Goal: Task Accomplishment & Management: Manage account settings

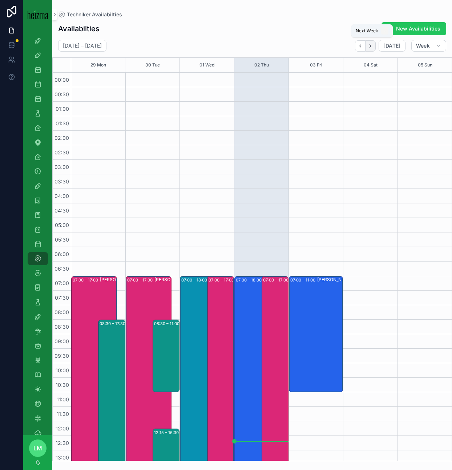
click at [372, 46] on icon "Next" at bounding box center [370, 45] width 5 height 5
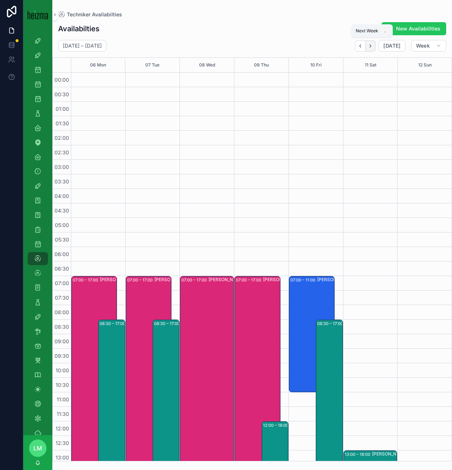
click at [372, 46] on icon "Next" at bounding box center [370, 45] width 5 height 5
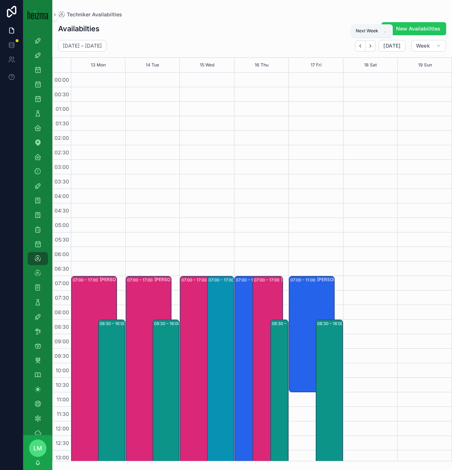
click at [372, 46] on icon "Next" at bounding box center [370, 45] width 5 height 5
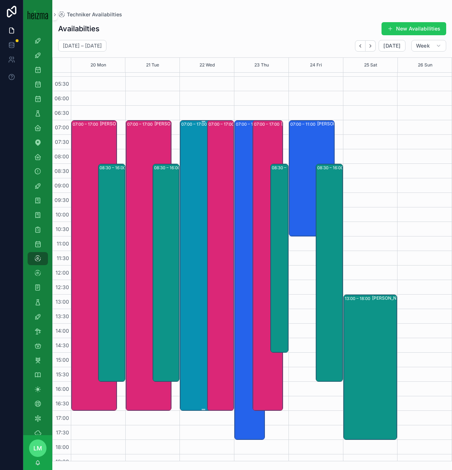
scroll to position [155, 0]
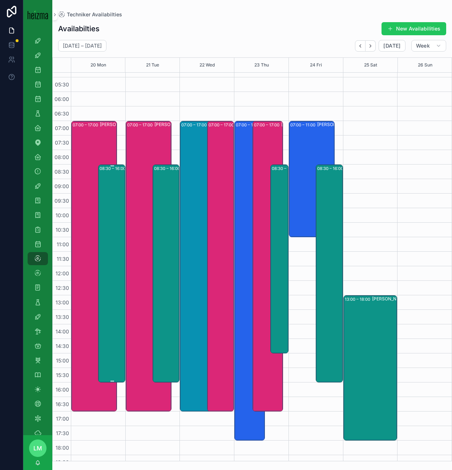
click at [113, 263] on div "08:30 – 16:00 Philipp Pannosch" at bounding box center [112, 273] width 25 height 217
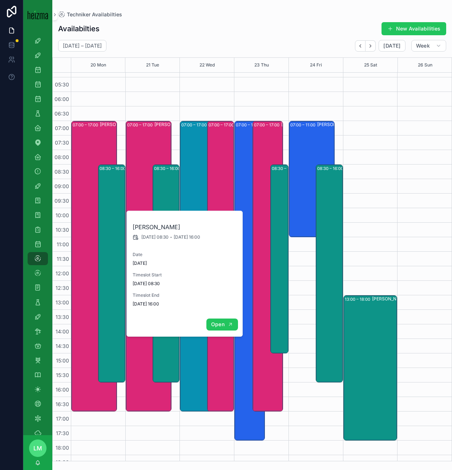
click at [223, 323] on span "Open" at bounding box center [217, 324] width 13 height 7
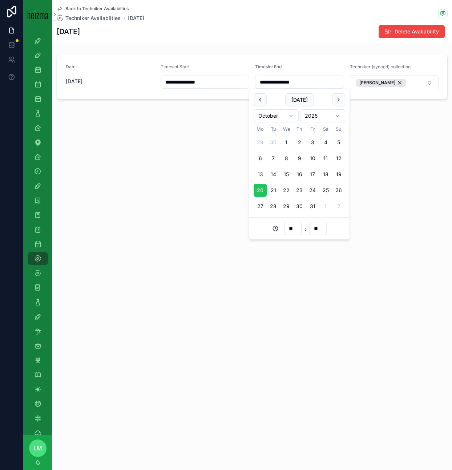
drag, startPoint x: 292, startPoint y: 82, endPoint x: 312, endPoint y: 83, distance: 20.4
click at [312, 83] on input "**********" at bounding box center [300, 82] width 88 height 10
type input "**********"
type input "**"
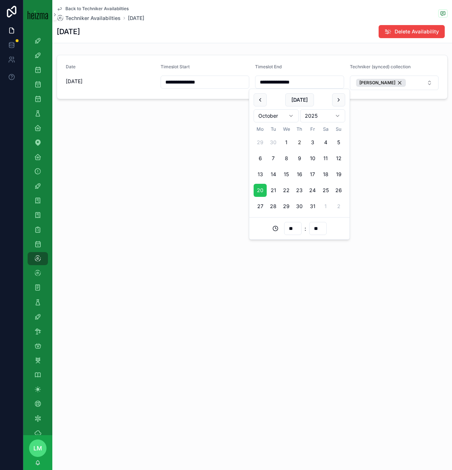
type input "**********"
click at [109, 227] on div "**********" at bounding box center [252, 235] width 400 height 470
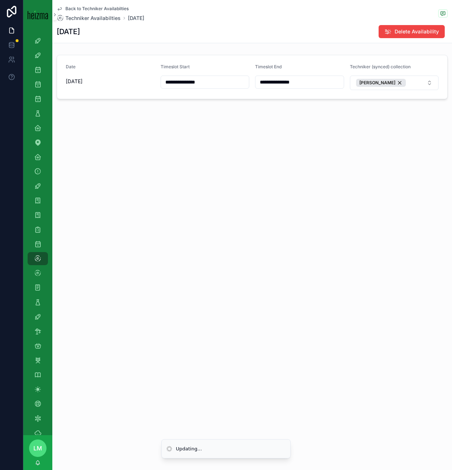
click at [85, 9] on span "Back to Techniker Availabilties" at bounding box center [96, 9] width 63 height 6
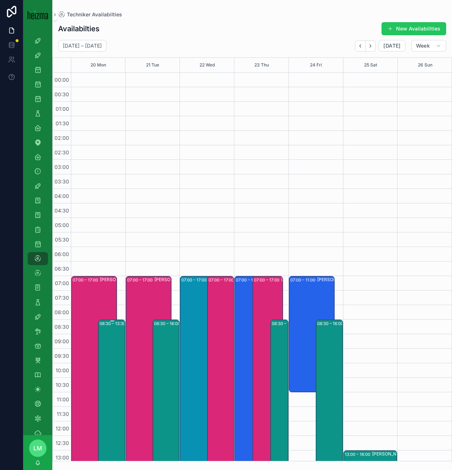
click at [116, 340] on div "08:30 – 13:30 Philipp Pannosch" at bounding box center [112, 393] width 25 height 144
click at [122, 404] on div "08:30 – 13:30 Philipp Pannosch" at bounding box center [112, 393] width 25 height 144
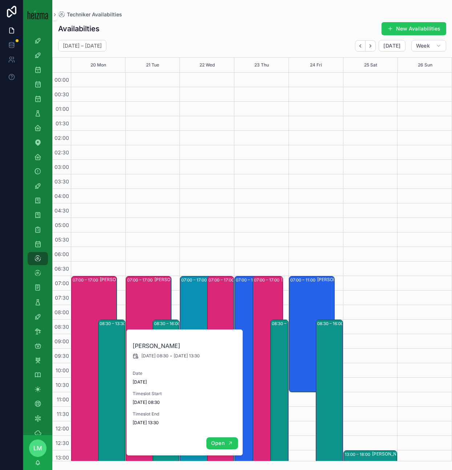
click at [224, 445] on span "Open" at bounding box center [217, 443] width 13 height 7
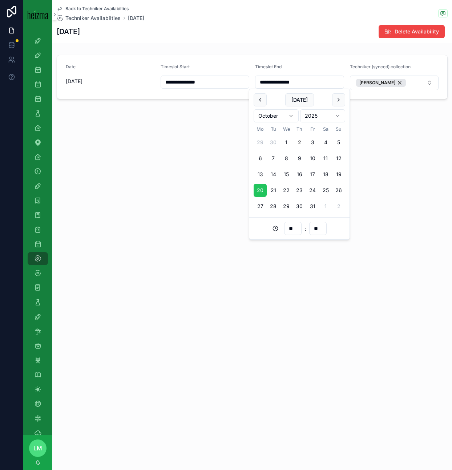
click at [310, 84] on input "**********" at bounding box center [300, 82] width 88 height 10
click button "[PERSON_NAME]" at bounding box center [381, 83] width 50 height 8
click at [309, 82] on input "**********" at bounding box center [300, 82] width 88 height 10
type input "**********"
click at [317, 230] on input "**" at bounding box center [318, 229] width 17 height 10
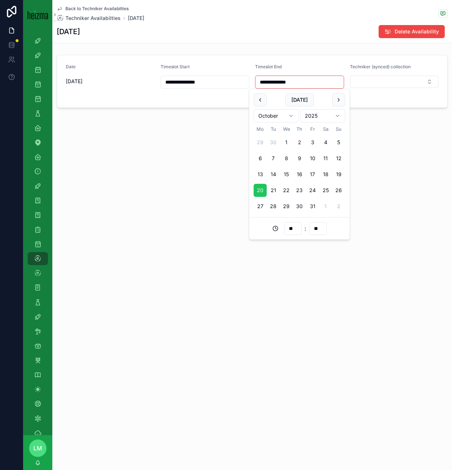
click at [317, 230] on input "**" at bounding box center [318, 229] width 17 height 10
type input "**"
type input "**********"
click at [172, 377] on div "**********" at bounding box center [252, 235] width 400 height 470
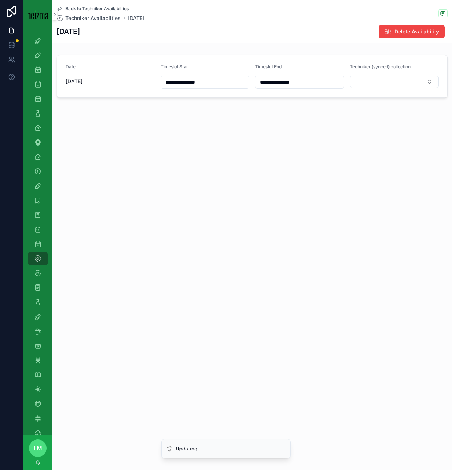
click at [87, 8] on span "Back to Techniker Availabilties" at bounding box center [96, 9] width 63 height 6
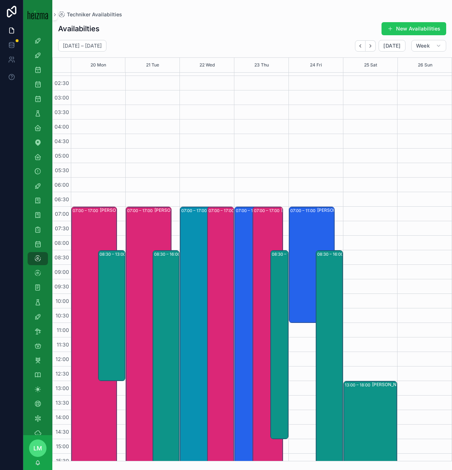
scroll to position [72, 0]
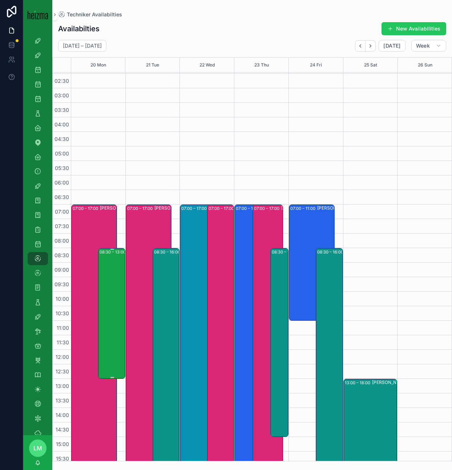
click at [106, 324] on div "08:30 – 13:00 reclrmU9FhafAgAuz" at bounding box center [112, 313] width 25 height 129
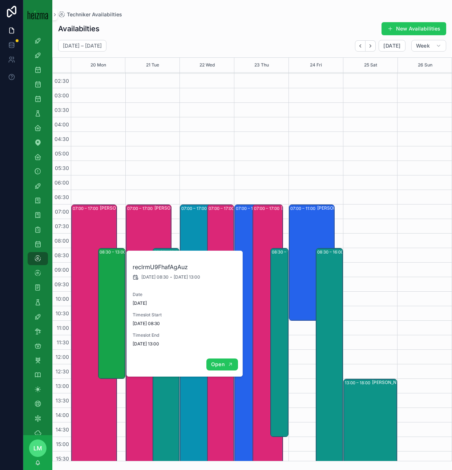
click at [228, 367] on icon "scrollable content" at bounding box center [231, 365] width 6 height 6
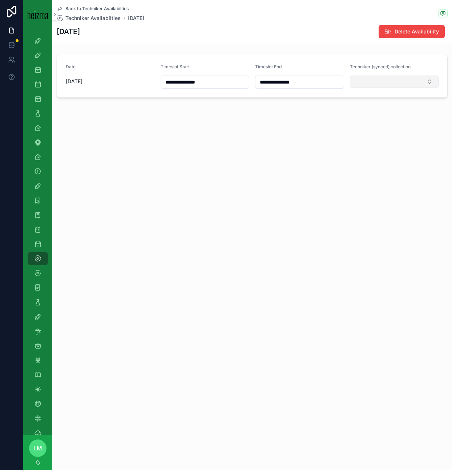
click at [380, 84] on button "Select Button" at bounding box center [394, 82] width 89 height 12
type input "****"
click at [384, 109] on span "[PERSON_NAME]" at bounding box center [375, 110] width 42 height 7
click at [87, 8] on span "Back to Techniker Availabilties" at bounding box center [96, 9] width 63 height 6
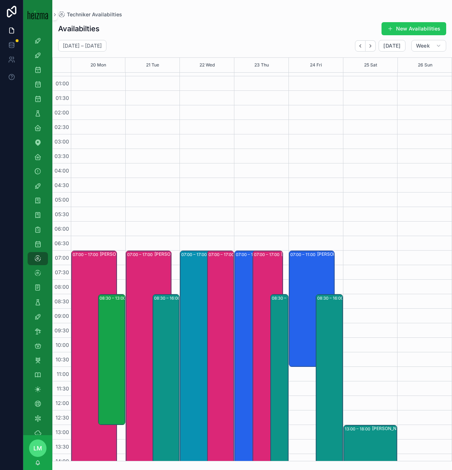
scroll to position [33, 0]
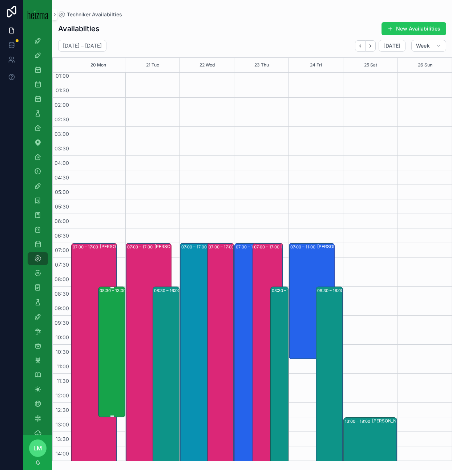
click at [114, 320] on div "08:30 – 13:00 reclrmU9FhafAgAuz" at bounding box center [112, 352] width 25 height 129
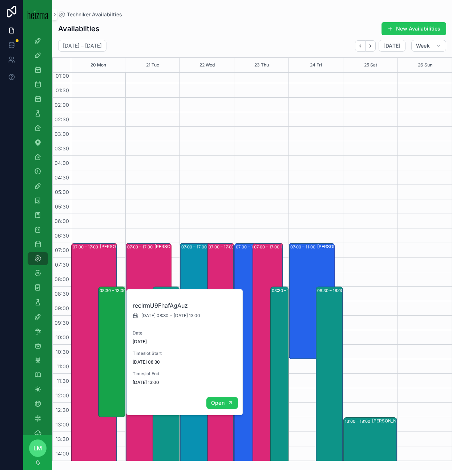
click at [218, 402] on span "Open" at bounding box center [217, 403] width 13 height 7
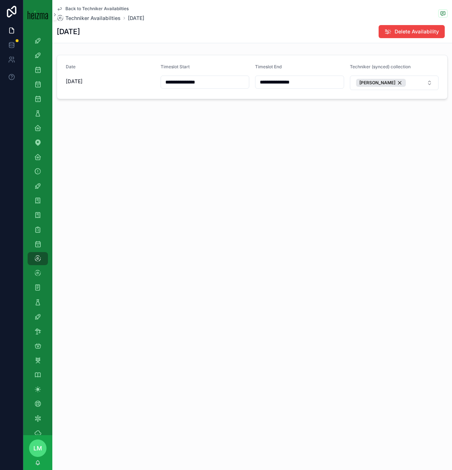
click at [98, 9] on span "Back to Techniker Availabilties" at bounding box center [96, 9] width 63 height 6
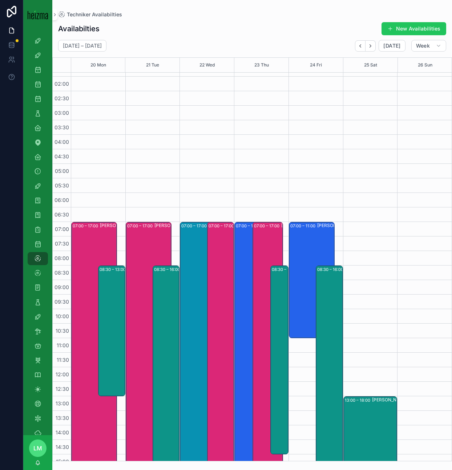
scroll to position [68, 0]
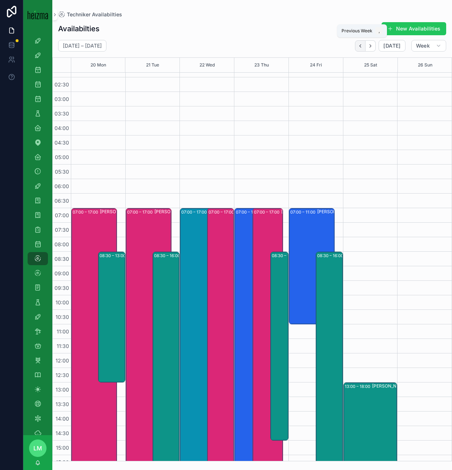
click at [361, 47] on icon "Back" at bounding box center [360, 45] width 1 height 3
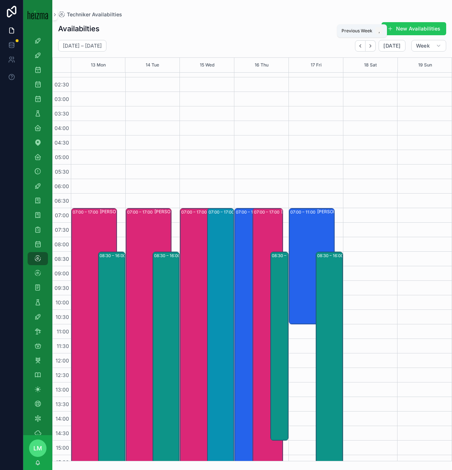
click at [361, 47] on icon "Back" at bounding box center [360, 45] width 1 height 3
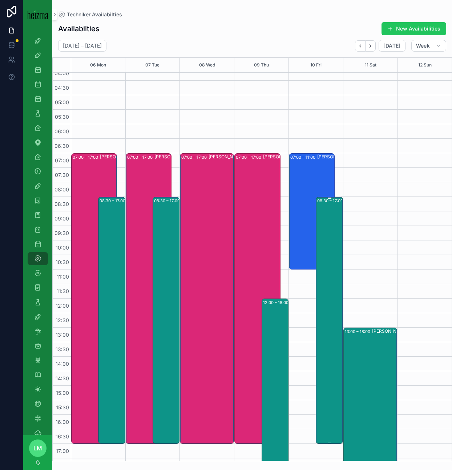
scroll to position [125, 0]
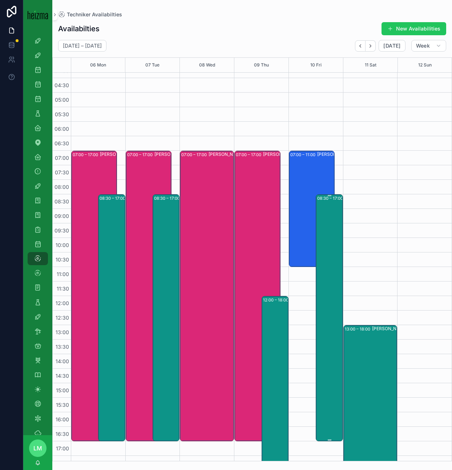
click at [334, 274] on div "08:30 – 17:00 Philipp Pannosch" at bounding box center [329, 318] width 25 height 246
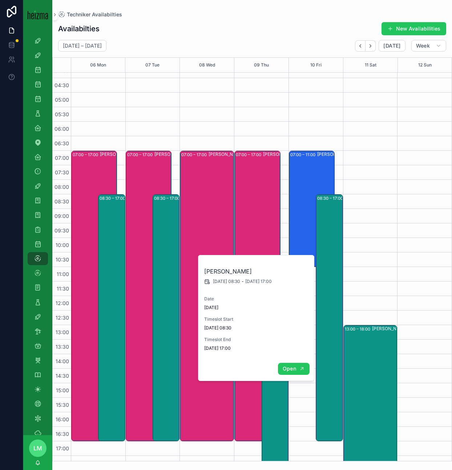
click at [294, 369] on span "Open" at bounding box center [289, 369] width 13 height 7
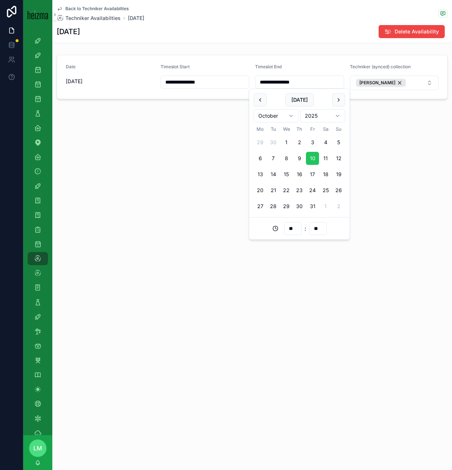
click at [291, 82] on input "**********" at bounding box center [300, 82] width 88 height 10
type input "**********"
type input "**"
type input "**********"
type input "**"
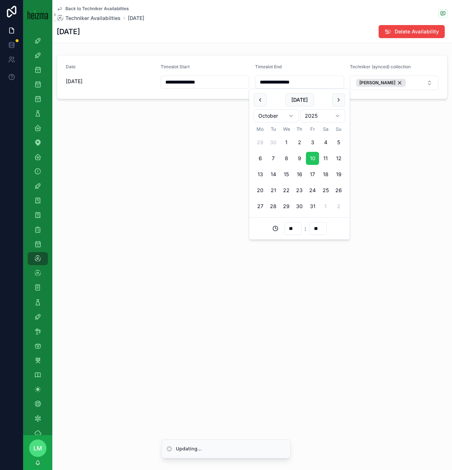
type input "**********"
click at [207, 232] on div "**********" at bounding box center [252, 235] width 400 height 470
click at [94, 8] on span "Back to Techniker Availabilties" at bounding box center [96, 9] width 63 height 6
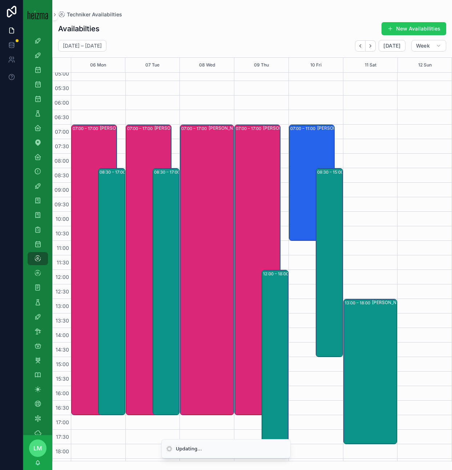
scroll to position [142, 0]
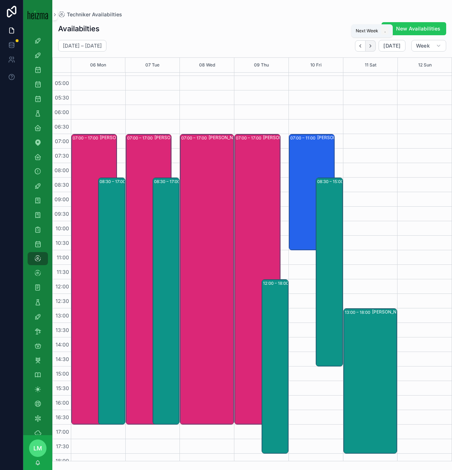
click at [373, 47] on icon "Next" at bounding box center [370, 45] width 5 height 5
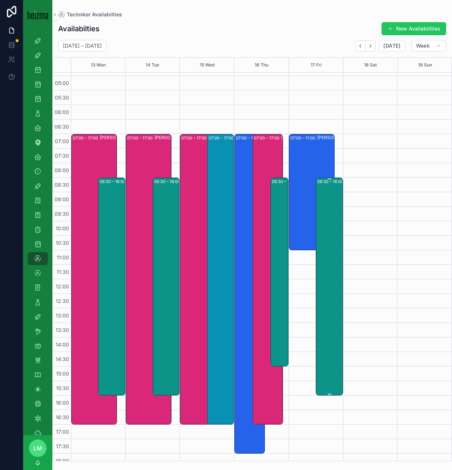
click at [329, 201] on div "08:30 – 16:00 Philipp Pannosch" at bounding box center [329, 287] width 25 height 217
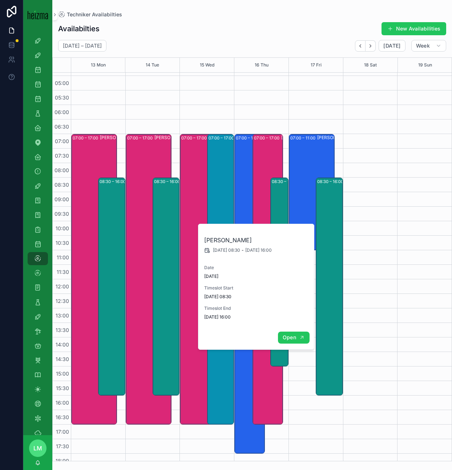
click at [286, 336] on span "Open" at bounding box center [289, 337] width 13 height 7
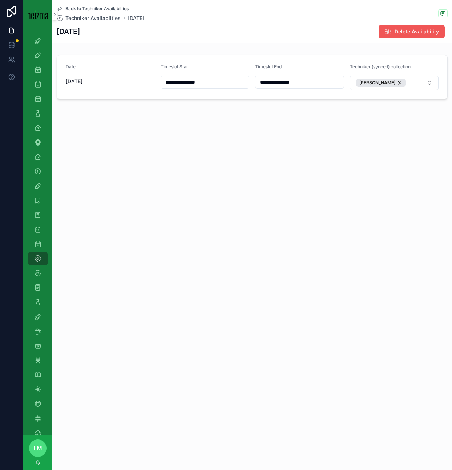
click at [392, 36] on button "Delete Availability" at bounding box center [412, 31] width 66 height 13
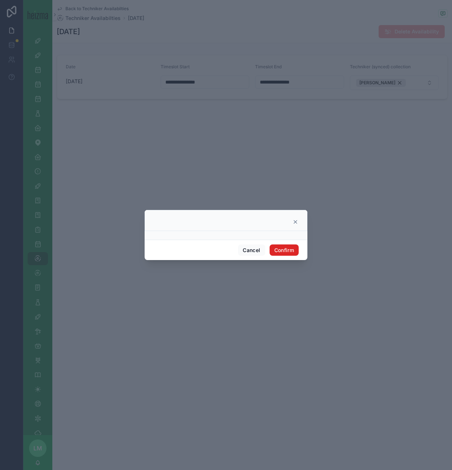
click at [287, 245] on button "Confirm" at bounding box center [284, 251] width 29 height 12
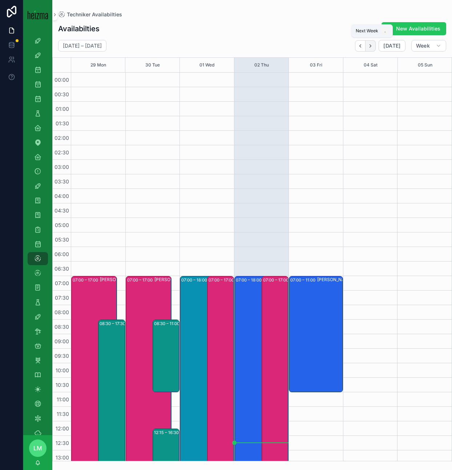
click at [375, 46] on button "Next" at bounding box center [371, 45] width 10 height 11
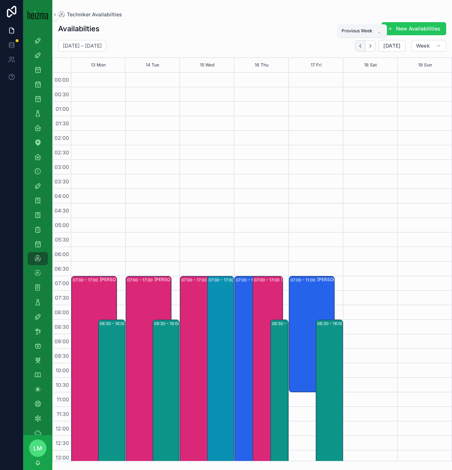
click at [361, 48] on icon "Back" at bounding box center [360, 45] width 5 height 5
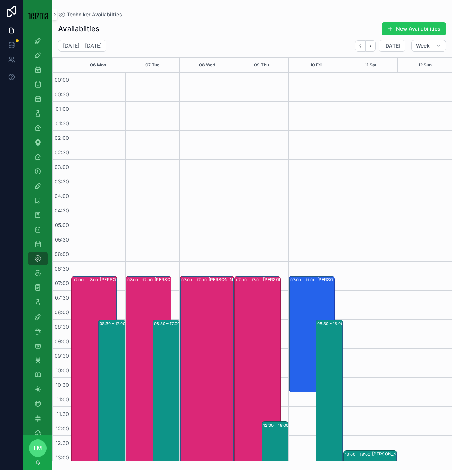
click at [361, 48] on icon "Back" at bounding box center [360, 45] width 5 height 5
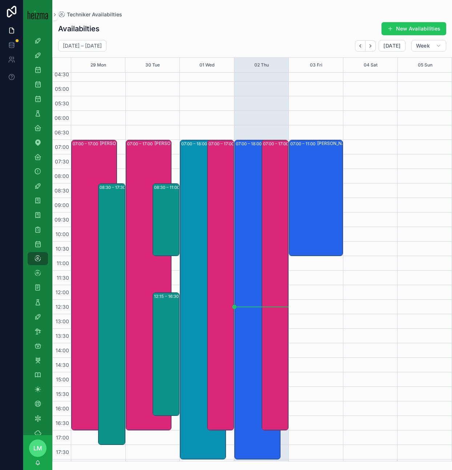
scroll to position [139, 0]
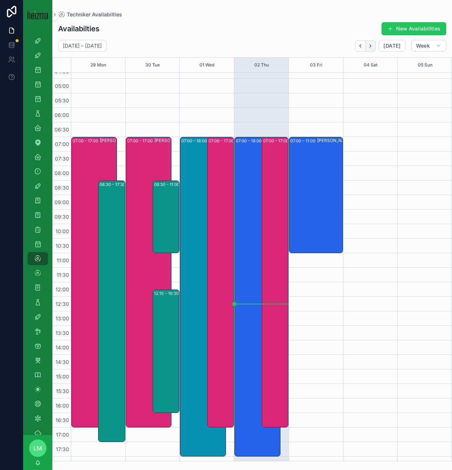
click at [370, 44] on icon "Next" at bounding box center [370, 45] width 5 height 5
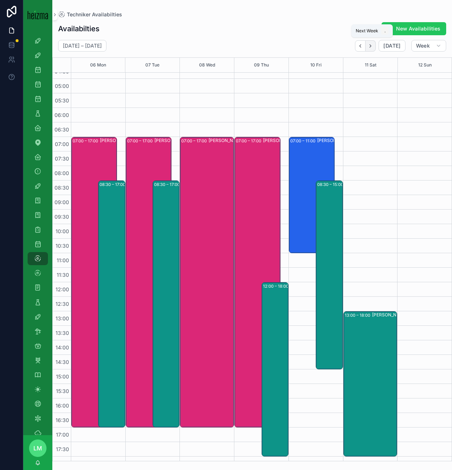
click at [370, 44] on icon "Next" at bounding box center [370, 45] width 5 height 5
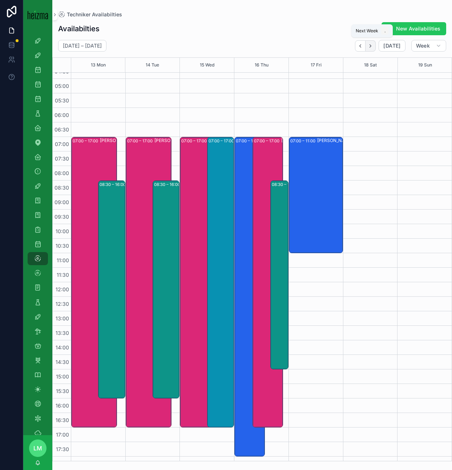
click at [371, 44] on icon "Next" at bounding box center [370, 45] width 5 height 5
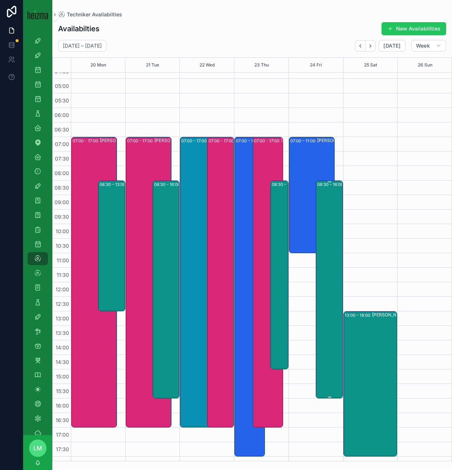
click at [329, 216] on div "08:30 – 16:00 Philipp Pannosch" at bounding box center [329, 289] width 25 height 217
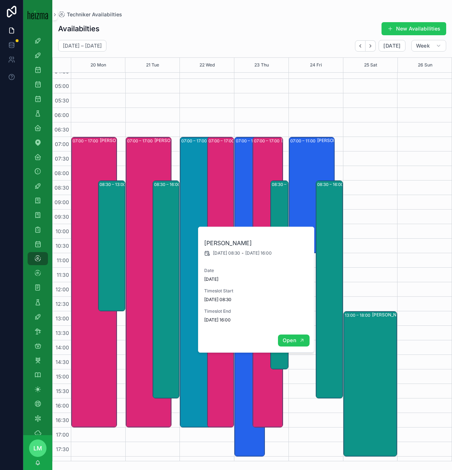
click at [288, 342] on span "Open" at bounding box center [289, 340] width 13 height 7
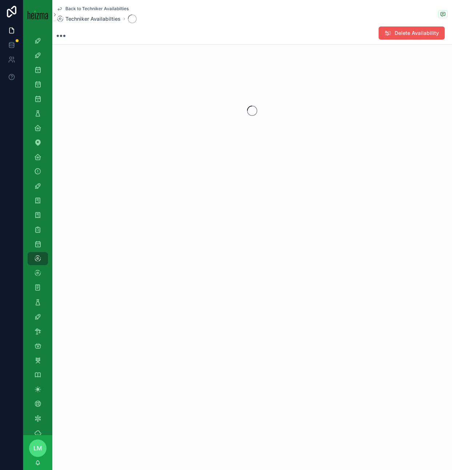
click at [405, 37] on button "Delete Availability" at bounding box center [412, 33] width 66 height 13
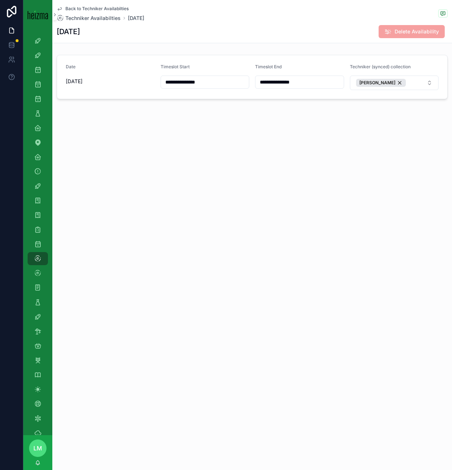
click at [276, 128] on div "**********" at bounding box center [252, 74] width 400 height 149
click at [94, 9] on span "Back to Techniker Availabilties" at bounding box center [96, 9] width 63 height 6
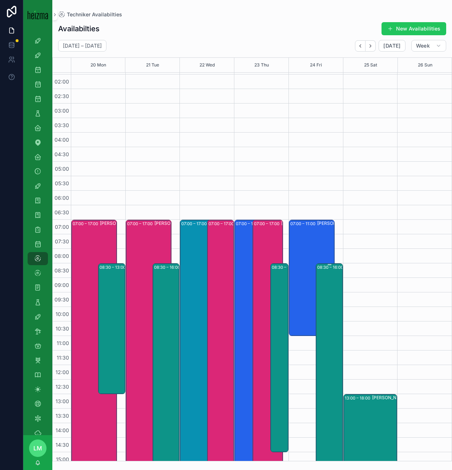
scroll to position [58, 0]
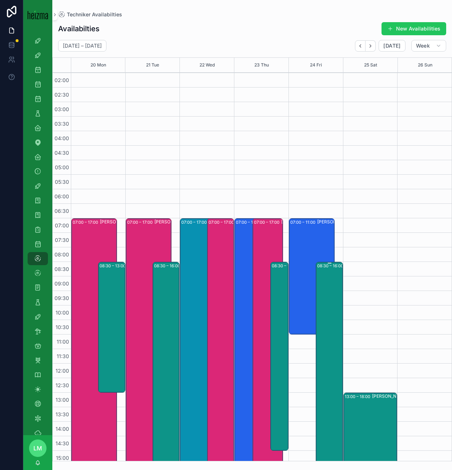
click at [340, 296] on div "08:30 – 16:00 Philipp Pannosch" at bounding box center [329, 371] width 25 height 217
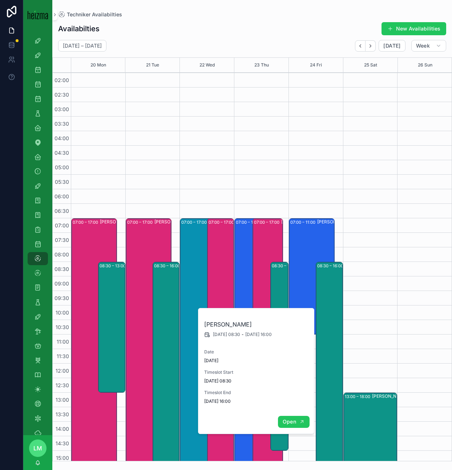
click at [294, 422] on span "Open" at bounding box center [289, 422] width 13 height 7
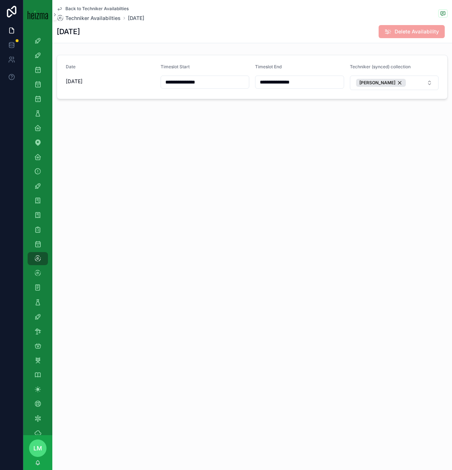
click at [406, 35] on span "Delete Availability" at bounding box center [412, 31] width 66 height 13
click at [100, 10] on span "Back to Techniker Availabilties" at bounding box center [96, 9] width 63 height 6
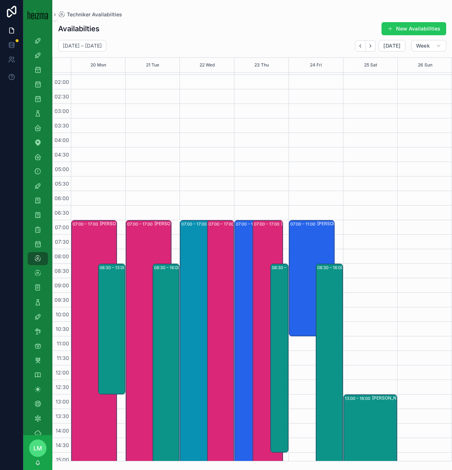
scroll to position [57, 0]
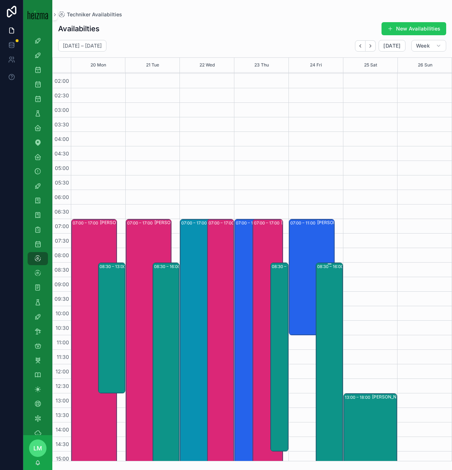
click at [327, 308] on div "08:30 – 16:00 Philipp Pannosch" at bounding box center [329, 372] width 25 height 217
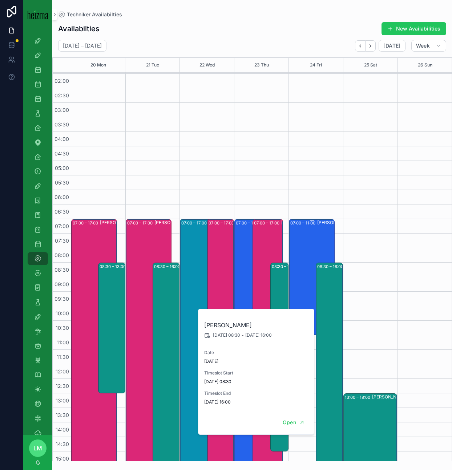
click at [293, 270] on div "07:00 – 11:00 Daniel Pinter" at bounding box center [313, 277] width 44 height 115
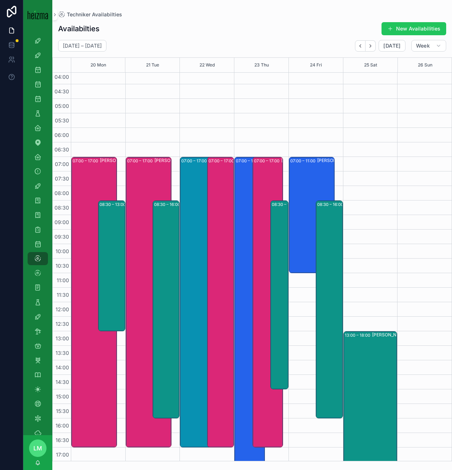
scroll to position [143, 0]
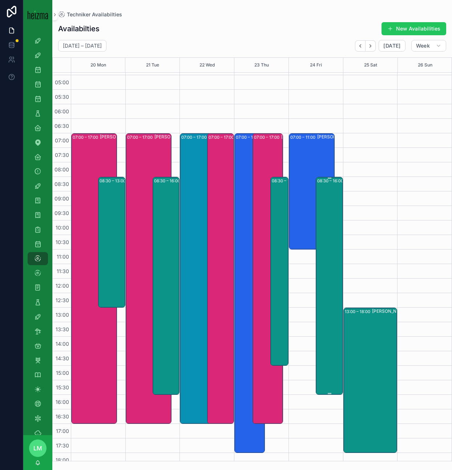
click at [331, 190] on div "08:30 – 16:00 Philipp Pannosch" at bounding box center [329, 286] width 25 height 217
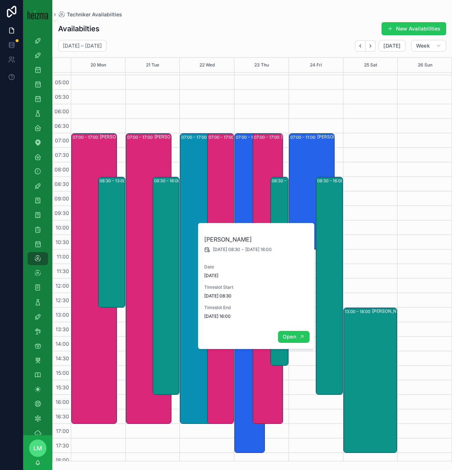
click at [289, 341] on button "Open" at bounding box center [294, 337] width 32 height 12
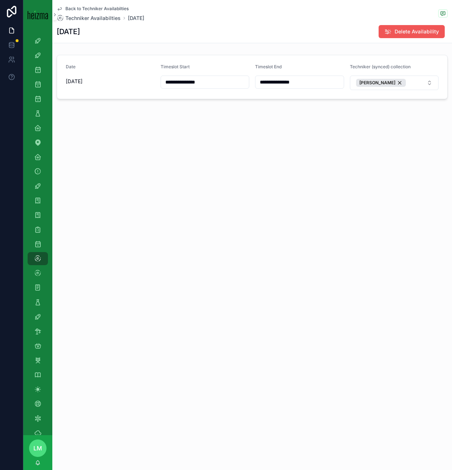
click at [406, 35] on span "Delete Availability" at bounding box center [417, 31] width 44 height 7
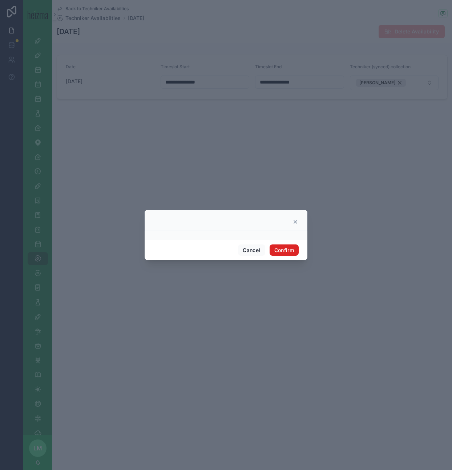
click at [287, 251] on button "Confirm" at bounding box center [284, 251] width 29 height 12
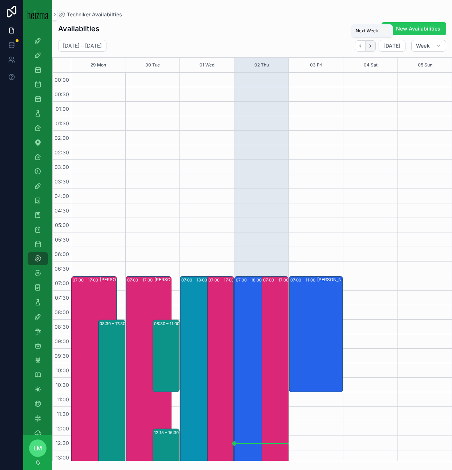
click at [373, 45] on icon "Next" at bounding box center [370, 45] width 5 height 5
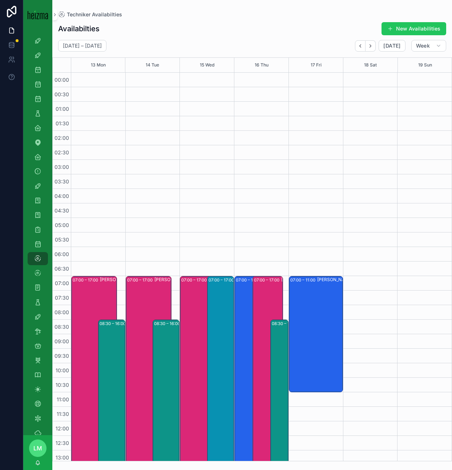
click at [373, 45] on icon "Next" at bounding box center [370, 45] width 5 height 5
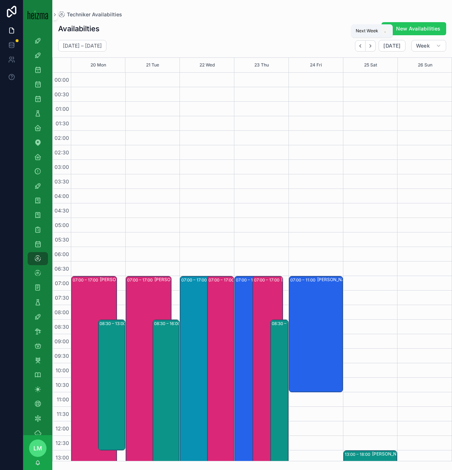
click at [373, 45] on icon "Next" at bounding box center [370, 45] width 5 height 5
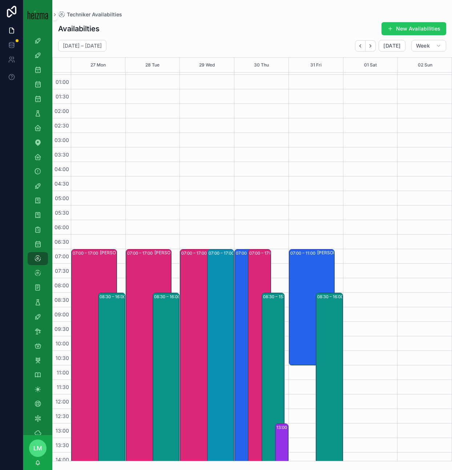
scroll to position [53, 0]
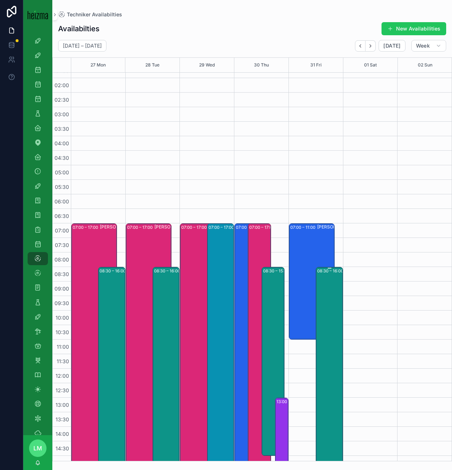
click at [323, 334] on div "08:30 – 16:00 Philipp Pannosch" at bounding box center [329, 376] width 25 height 217
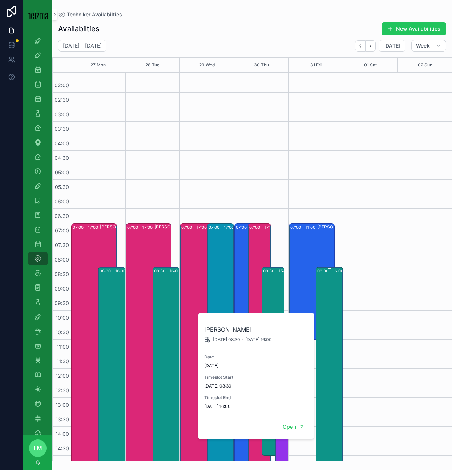
click at [323, 334] on div "08:30 – 16:00 Philipp Pannosch" at bounding box center [329, 376] width 25 height 217
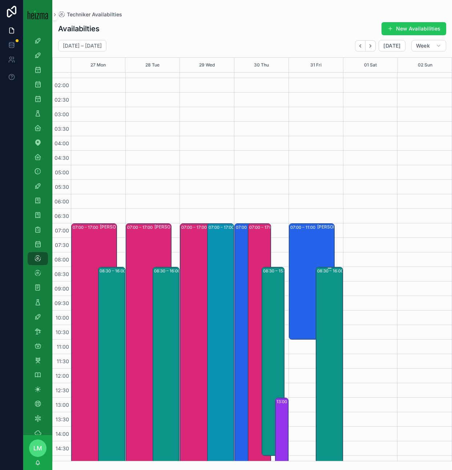
click at [327, 329] on div "08:30 – 16:00 Philipp Pannosch" at bounding box center [329, 376] width 25 height 217
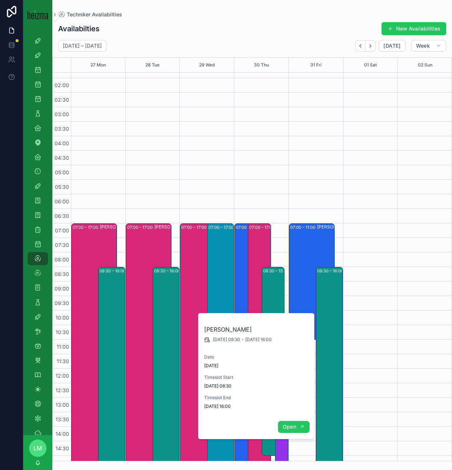
click at [294, 428] on span "Open" at bounding box center [289, 427] width 13 height 7
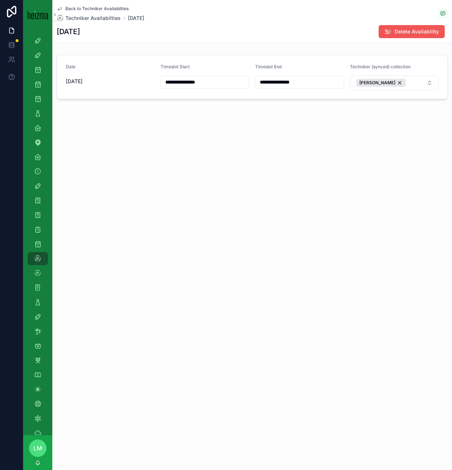
click at [404, 31] on span "Delete Availability" at bounding box center [417, 31] width 44 height 7
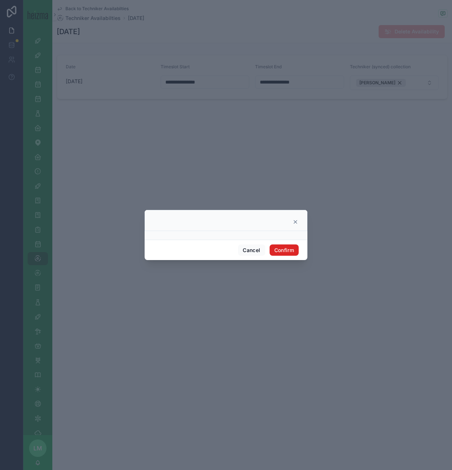
click at [288, 251] on button "Confirm" at bounding box center [284, 251] width 29 height 12
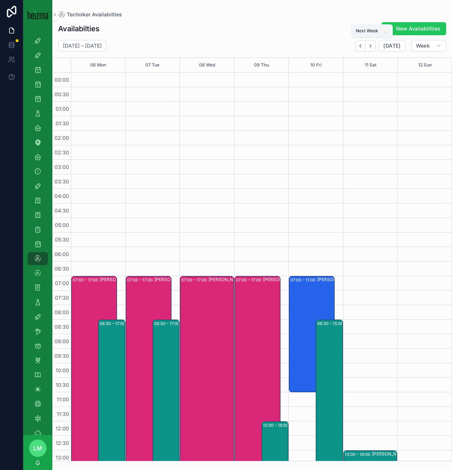
click at [369, 48] on icon "Next" at bounding box center [370, 45] width 5 height 5
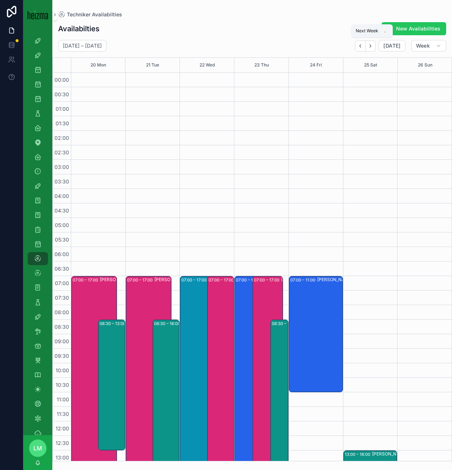
click at [369, 48] on icon "Next" at bounding box center [370, 45] width 5 height 5
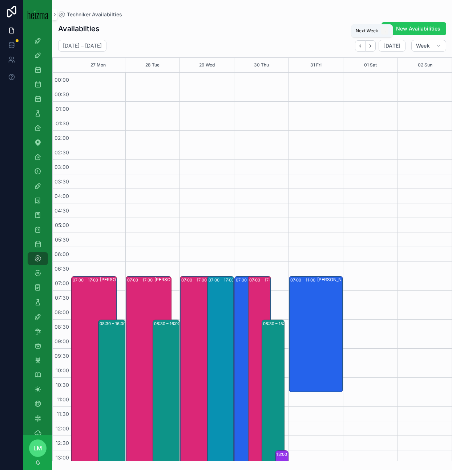
click at [369, 48] on icon "Next" at bounding box center [370, 45] width 5 height 5
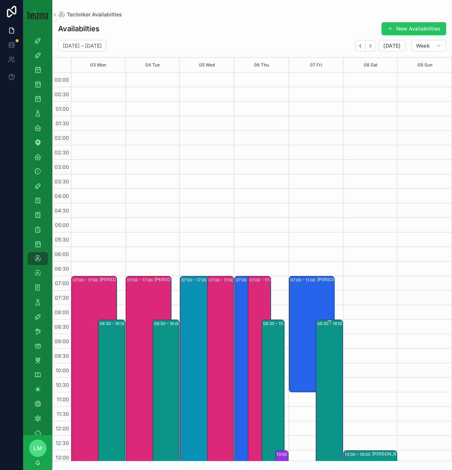
click at [327, 355] on div "08:30 – 16:00 Philipp Pannosch" at bounding box center [329, 429] width 25 height 217
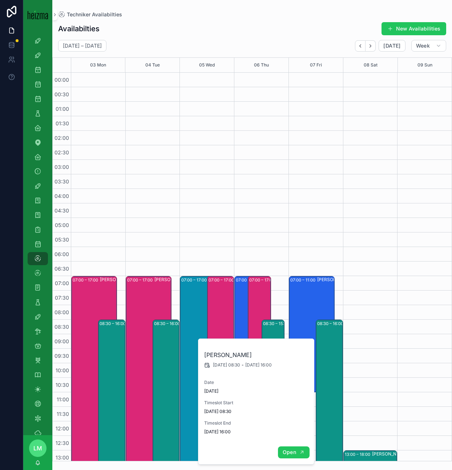
click at [297, 452] on button "Open" at bounding box center [294, 453] width 32 height 12
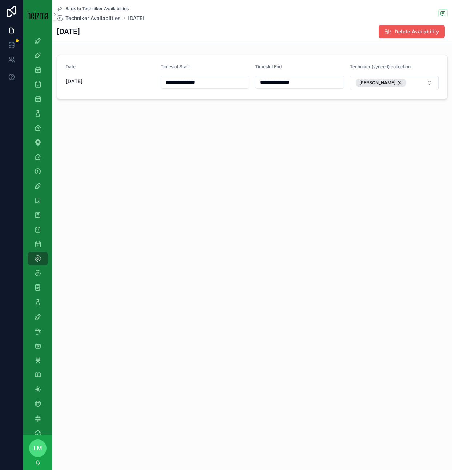
click at [413, 31] on span "Delete Availability" at bounding box center [417, 31] width 44 height 7
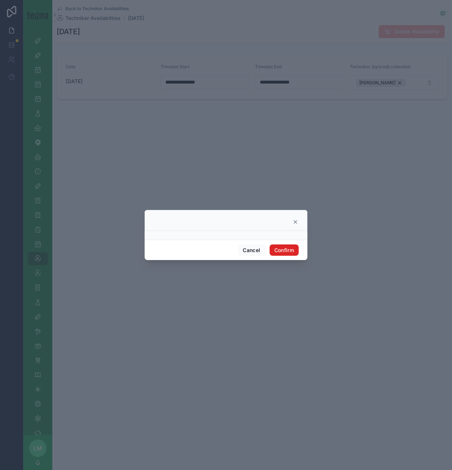
click at [286, 252] on button "Confirm" at bounding box center [284, 251] width 29 height 12
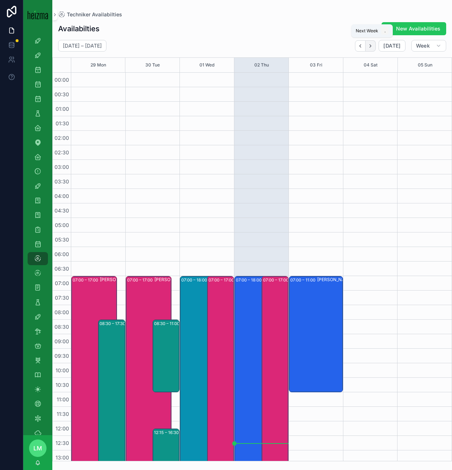
click at [368, 51] on button "Next" at bounding box center [371, 45] width 10 height 11
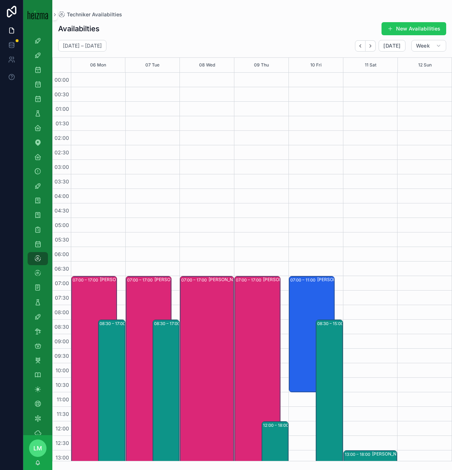
click at [368, 51] on button "Next" at bounding box center [371, 45] width 10 height 11
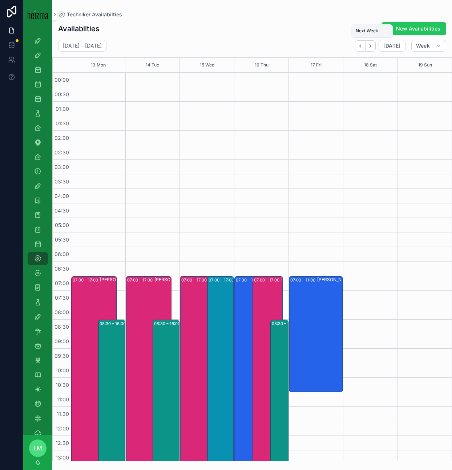
click at [368, 51] on button "Next" at bounding box center [371, 45] width 10 height 11
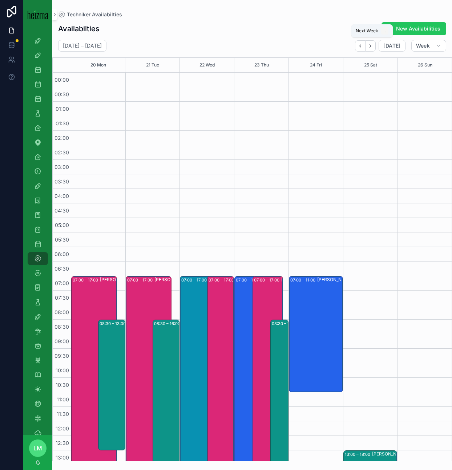
click at [368, 51] on button "Next" at bounding box center [371, 45] width 10 height 11
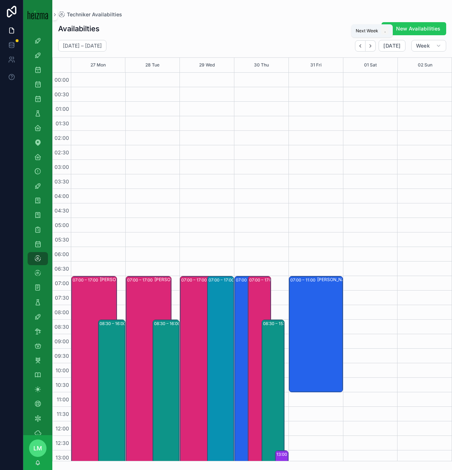
click at [368, 51] on button "Next" at bounding box center [371, 45] width 10 height 11
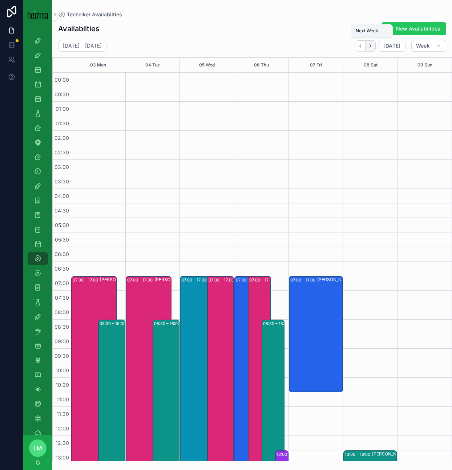
click at [375, 43] on button "Next" at bounding box center [371, 45] width 10 height 11
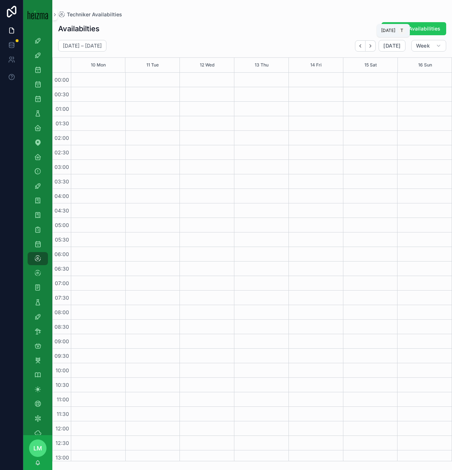
click at [391, 53] on div "November 10 – 16 Today Week 10 Mon 11 Tue 12 Wed 13 Thu 14 Fri 15 Sat 16 Sun 00…" at bounding box center [252, 251] width 400 height 422
click at [389, 49] on button "Today" at bounding box center [392, 46] width 27 height 12
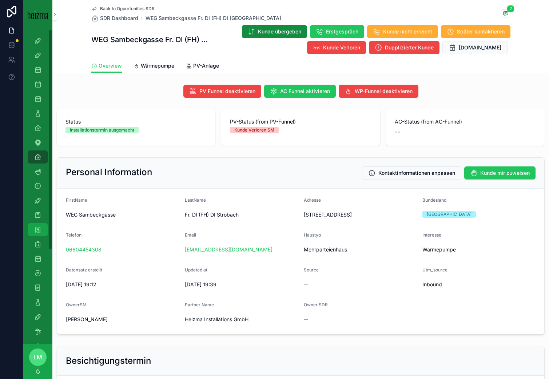
scroll to position [2, 0]
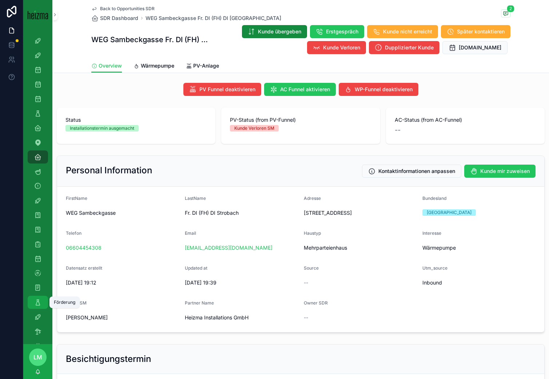
click at [39, 300] on icon "scrollable content" at bounding box center [37, 302] width 7 height 7
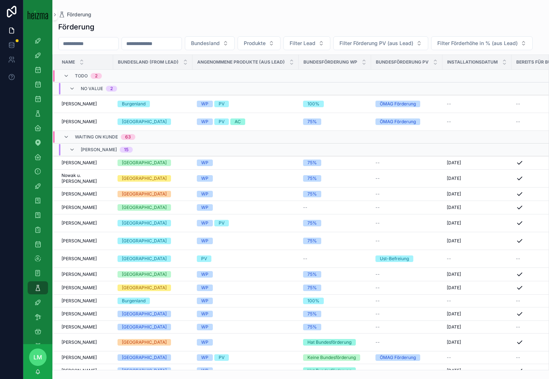
click at [89, 44] on input "scrollable content" at bounding box center [89, 44] width 60 height 10
type input "**********"
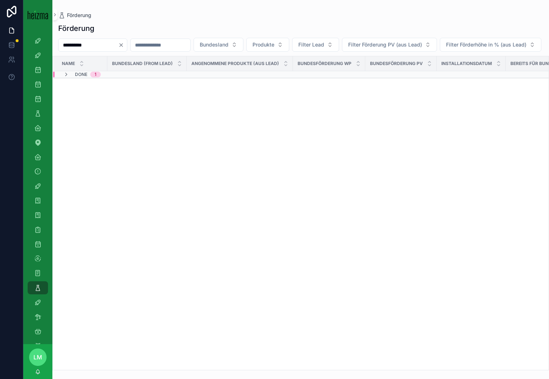
click at [87, 71] on div "Name" at bounding box center [80, 64] width 54 height 14
click at [87, 77] on span "Done" at bounding box center [81, 75] width 12 height 6
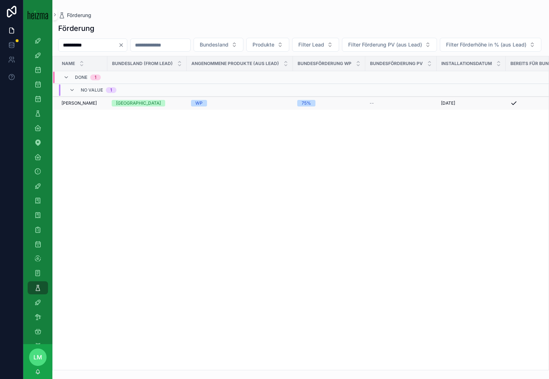
click at [84, 106] on span "Friedrich Kandlbauer" at bounding box center [78, 103] width 35 height 6
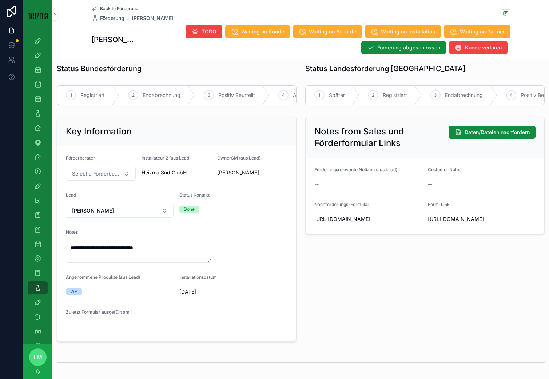
scroll to position [46, 0]
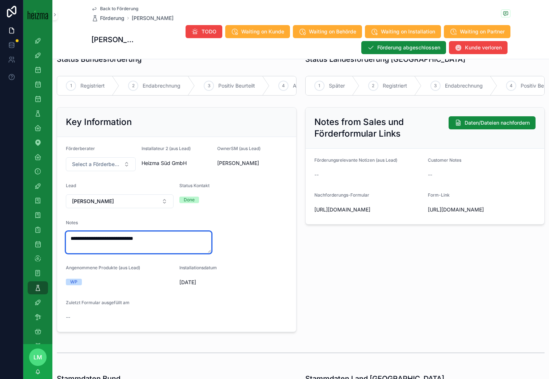
click at [85, 238] on textarea "**********" at bounding box center [138, 243] width 145 height 22
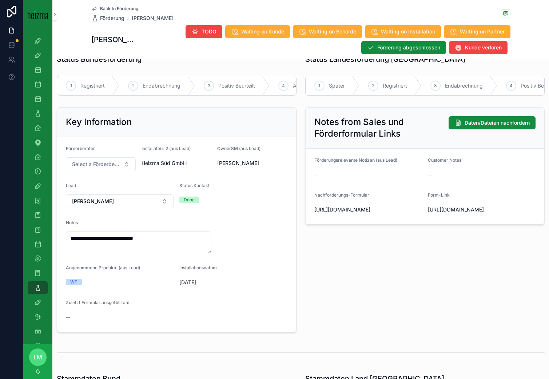
click at [250, 257] on form "**********" at bounding box center [176, 234] width 239 height 195
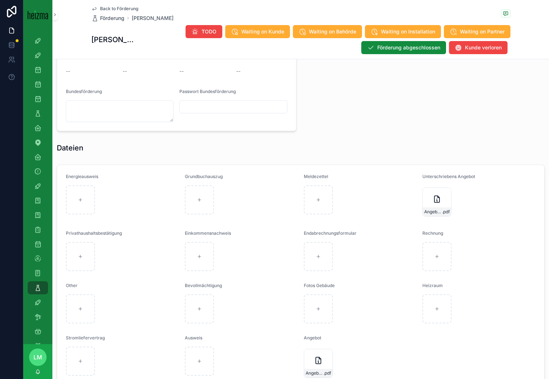
scroll to position [701, 0]
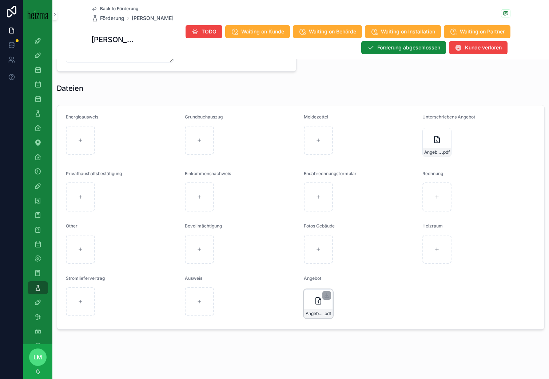
click at [315, 311] on span "Angebot_Kandlbauer_LG_last" at bounding box center [314, 314] width 18 height 6
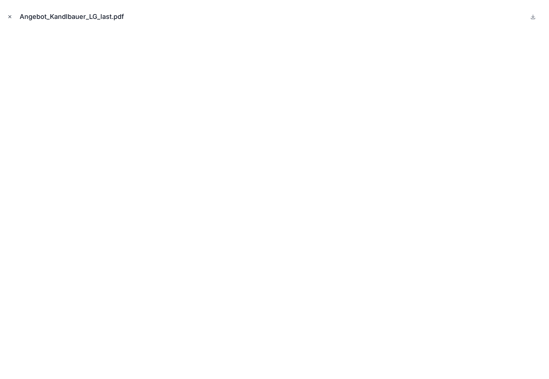
click at [10, 15] on icon "Close modal" at bounding box center [9, 16] width 5 height 5
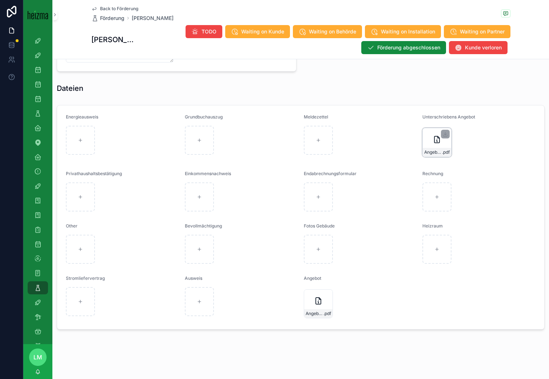
click at [430, 151] on span "Angebot_Kandlbauer_LG_last_SIG" at bounding box center [433, 152] width 18 height 6
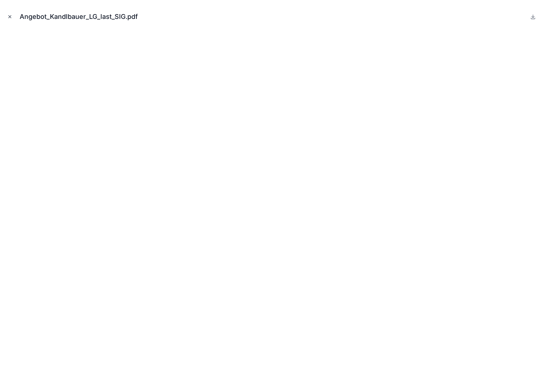
click at [10, 17] on icon "Close modal" at bounding box center [10, 17] width 3 height 3
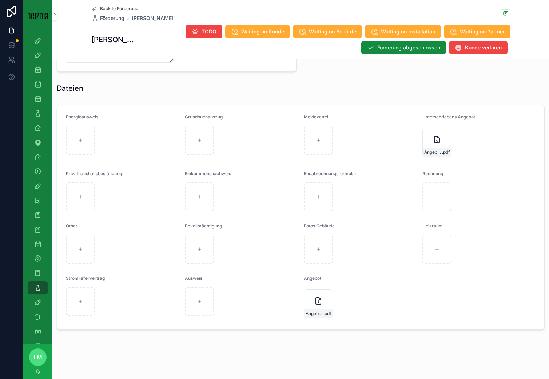
click at [128, 9] on span "Back to Förderung" at bounding box center [119, 9] width 38 height 6
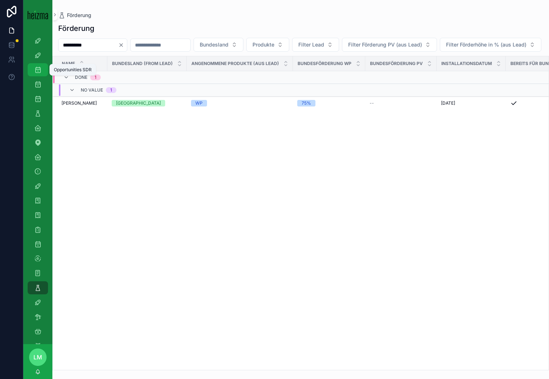
click at [43, 70] on div "Opportunities SDR" at bounding box center [38, 70] width 12 height 12
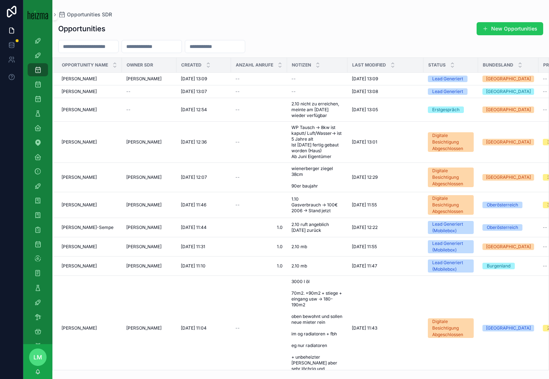
click at [107, 44] on input "scrollable content" at bounding box center [89, 46] width 60 height 10
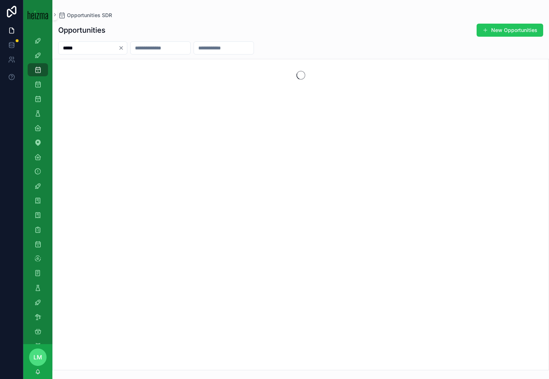
click at [107, 44] on input "*****" at bounding box center [89, 48] width 60 height 10
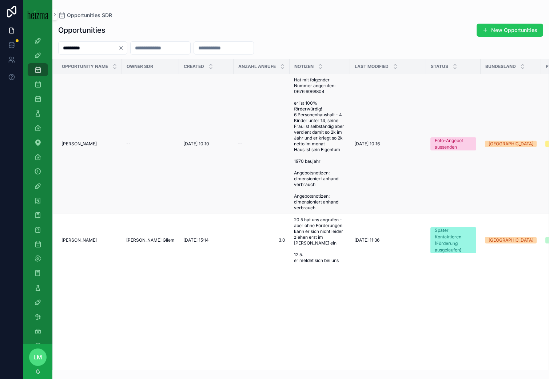
type input "*********"
click at [313, 152] on span "Hat mit folgender Nummer angerufen: 0676 6068804 er ist 100% förderwürdig! 6 Pe…" at bounding box center [320, 144] width 52 height 134
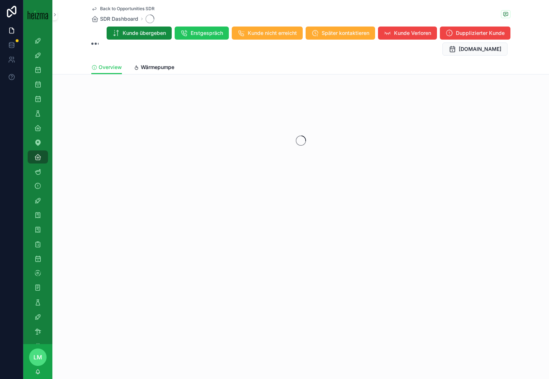
click at [144, 9] on span "Back to Opportunities SDR" at bounding box center [127, 9] width 55 height 6
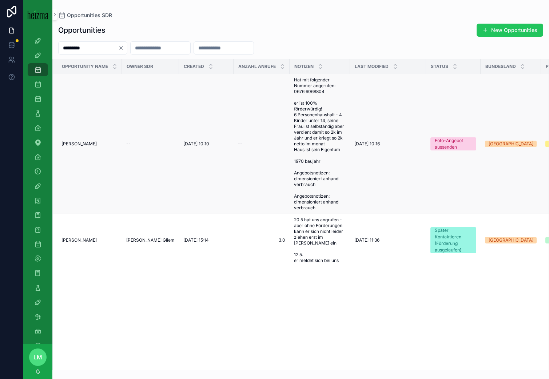
click at [299, 136] on span "Hat mit folgender Nummer angerufen: 0676 6068804 er ist 100% förderwürdig! 6 Pe…" at bounding box center [320, 144] width 52 height 134
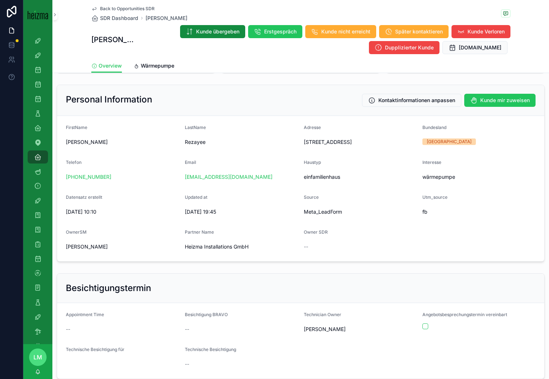
scroll to position [80, 0]
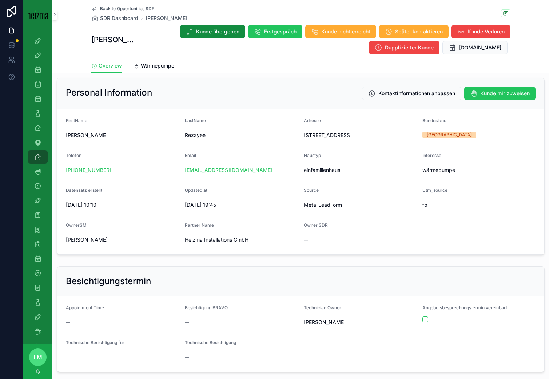
click at [76, 239] on span "[PERSON_NAME]" at bounding box center [87, 239] width 42 height 7
drag, startPoint x: 76, startPoint y: 239, endPoint x: 85, endPoint y: 239, distance: 9.5
click at [78, 239] on span "[PERSON_NAME]" at bounding box center [87, 239] width 42 height 7
click at [108, 239] on div "[PERSON_NAME]" at bounding box center [122, 239] width 113 height 7
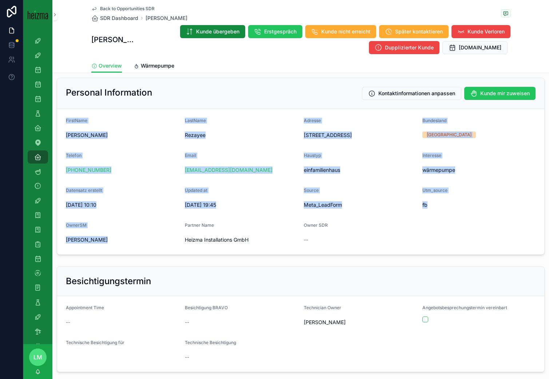
drag, startPoint x: 108, startPoint y: 239, endPoint x: 72, endPoint y: 119, distance: 124.8
click at [72, 118] on form "FirstName Mirza Ali LastName Rezayee Adresse Blumengasse 21, 2821 Lanzenkirchen…" at bounding box center [300, 181] width 487 height 145
click at [72, 119] on span "FirstName" at bounding box center [76, 120] width 21 height 5
drag, startPoint x: 72, startPoint y: 119, endPoint x: 265, endPoint y: 239, distance: 227.6
click at [265, 240] on form "FirstName Mirza Ali LastName Rezayee Adresse Blumengasse 21, 2821 Lanzenkirchen…" at bounding box center [300, 181] width 487 height 145
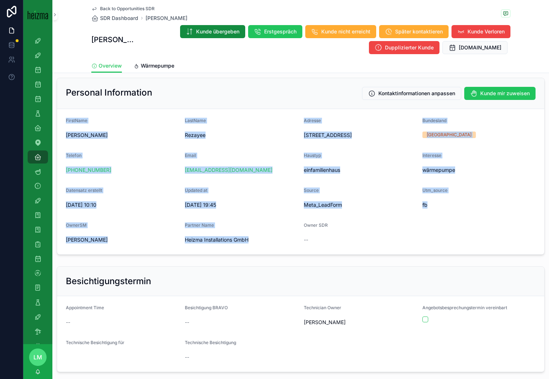
click at [235, 248] on form "FirstName Mirza Ali LastName Rezayee Adresse Blumengasse 21, 2821 Lanzenkirchen…" at bounding box center [300, 181] width 487 height 145
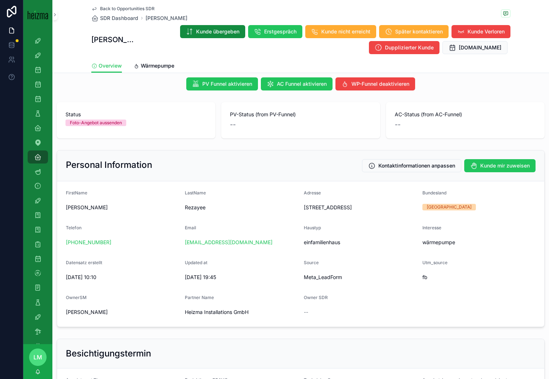
scroll to position [8, 0]
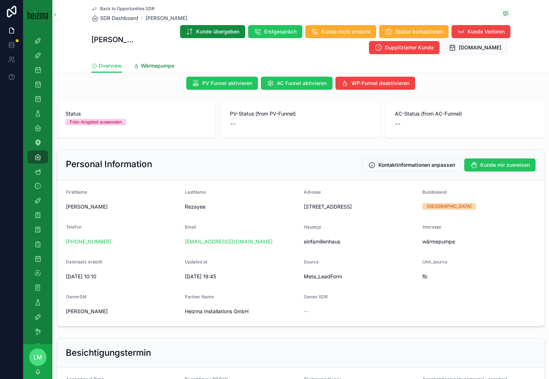
click at [174, 66] on div "Overview Wärmepumpe" at bounding box center [300, 66] width 419 height 14
click at [158, 69] on span "Wärmepumpe" at bounding box center [157, 65] width 33 height 7
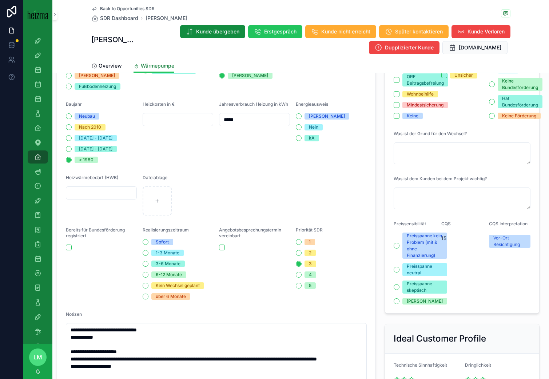
scroll to position [369, 0]
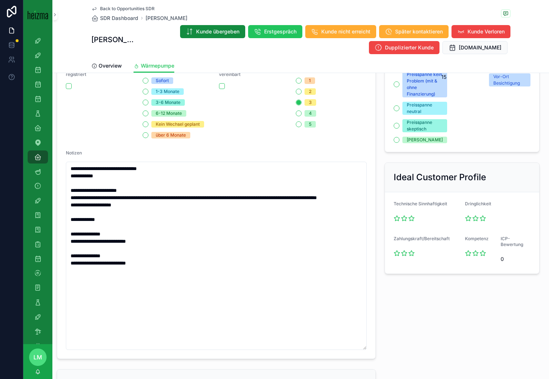
click at [111, 7] on span "Back to Opportunities SDR" at bounding box center [127, 9] width 55 height 6
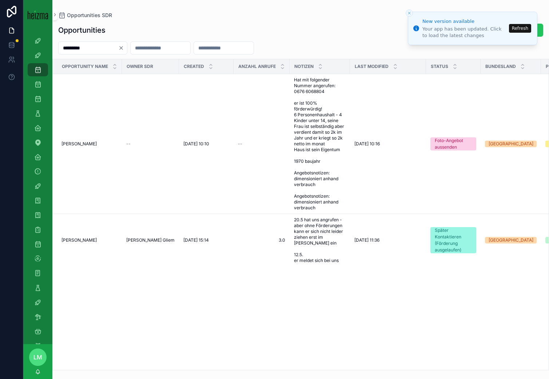
click at [93, 47] on input "*********" at bounding box center [89, 48] width 60 height 10
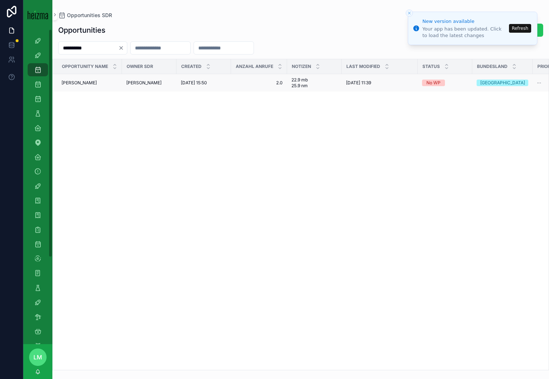
type input "**********"
click at [108, 78] on td "[PERSON_NAME] [PERSON_NAME]" at bounding box center [87, 83] width 69 height 18
click at [97, 83] on span "[PERSON_NAME]" at bounding box center [78, 83] width 35 height 6
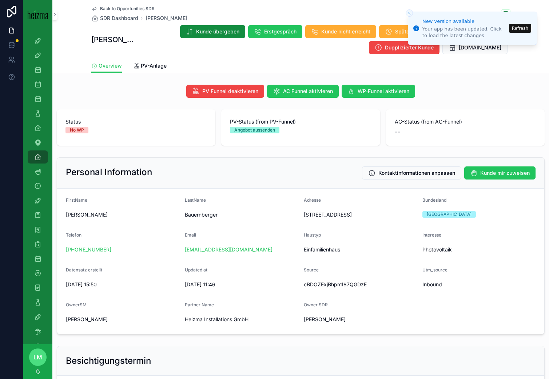
scroll to position [12, 0]
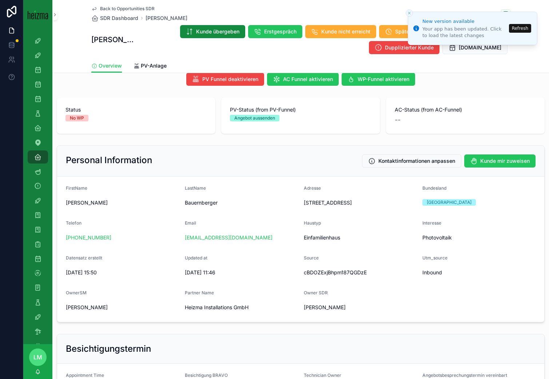
click at [102, 9] on span "Back to Opportunities SDR" at bounding box center [127, 9] width 55 height 6
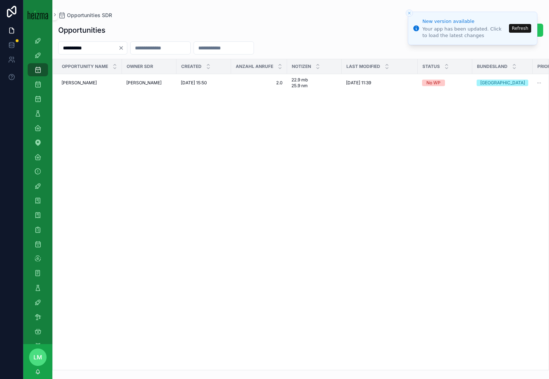
click at [124, 46] on icon "Clear" at bounding box center [121, 48] width 6 height 6
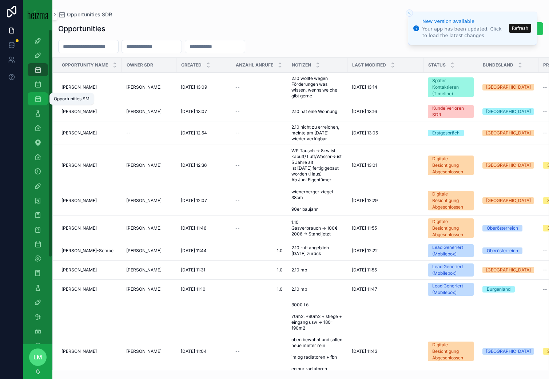
click at [37, 95] on div "Opportunities SM" at bounding box center [38, 99] width 12 height 12
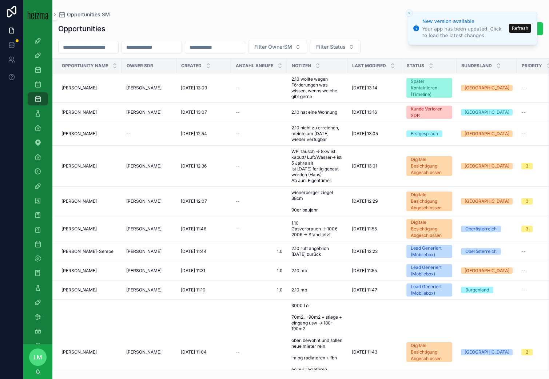
click at [80, 45] on input "scrollable content" at bounding box center [89, 47] width 60 height 10
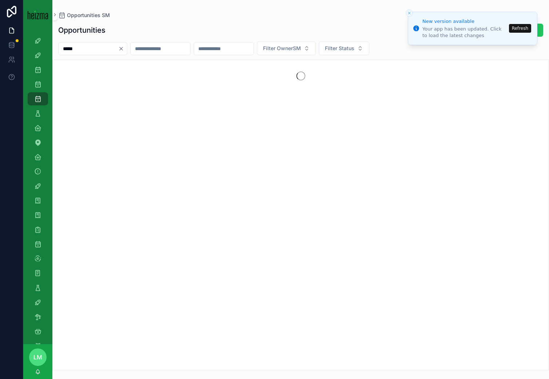
click at [68, 48] on input "*****" at bounding box center [89, 49] width 60 height 10
type input "******"
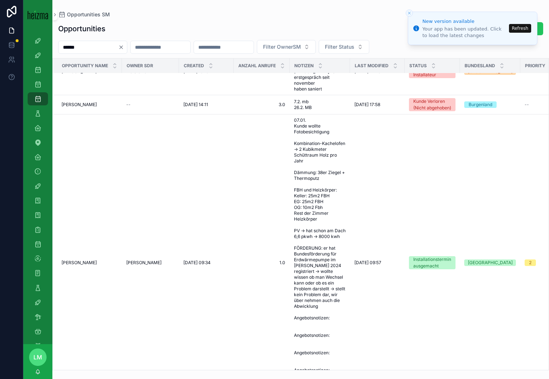
scroll to position [425, 0]
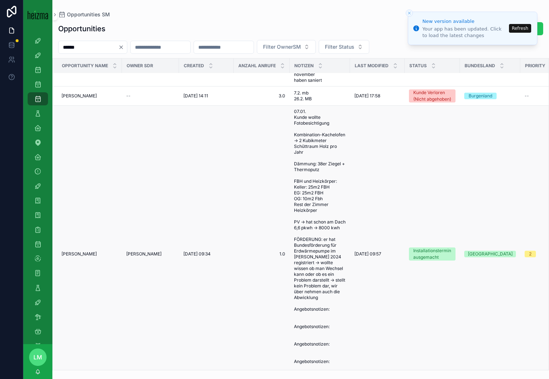
click at [81, 251] on span "[PERSON_NAME]" at bounding box center [78, 254] width 35 height 6
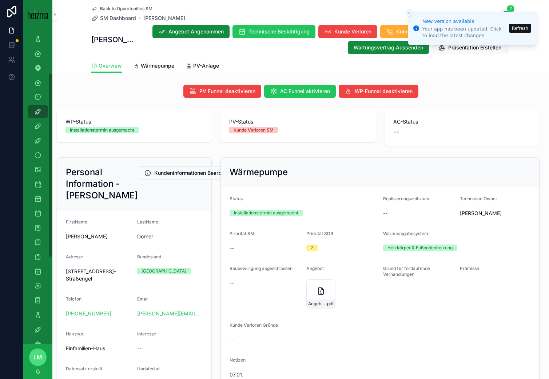
scroll to position [108, 0]
click at [38, 282] on icon "scrollable content" at bounding box center [37, 281] width 7 height 7
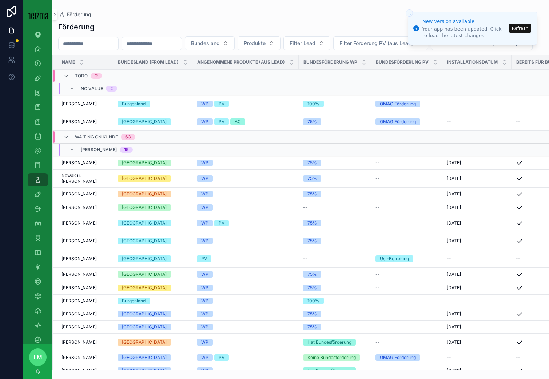
click at [86, 42] on input "scrollable content" at bounding box center [89, 44] width 60 height 10
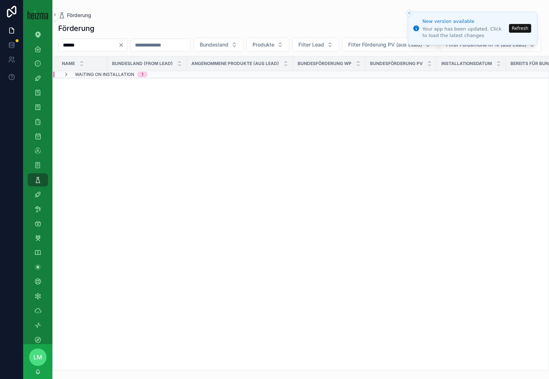
type input "******"
click at [100, 77] on span "Waiting on Installation" at bounding box center [104, 75] width 59 height 6
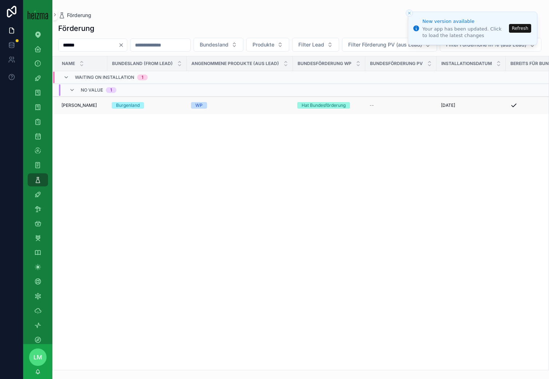
click at [83, 115] on td "Michaela Gettinger Michaela Gettinger" at bounding box center [80, 106] width 55 height 18
click at [80, 108] on span "Michaela Gettinger" at bounding box center [78, 106] width 35 height 6
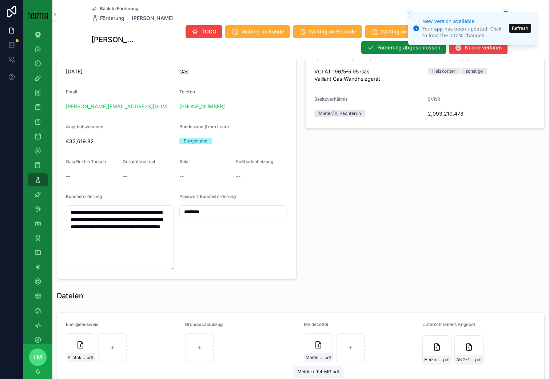
scroll to position [489, 0]
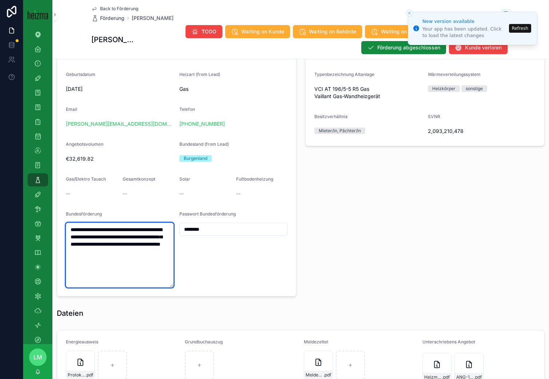
click at [83, 237] on textarea "**********" at bounding box center [120, 255] width 108 height 65
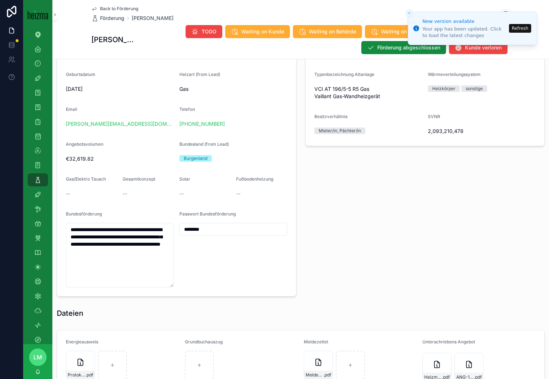
click at [197, 230] on input "********" at bounding box center [233, 229] width 107 height 10
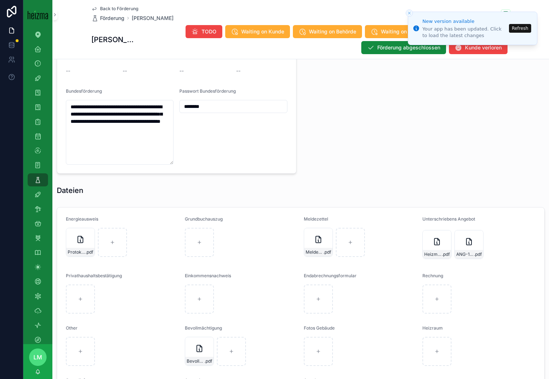
scroll to position [619, 0]
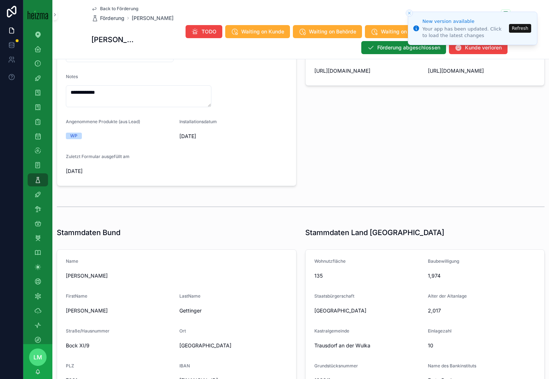
scroll to position [150, 0]
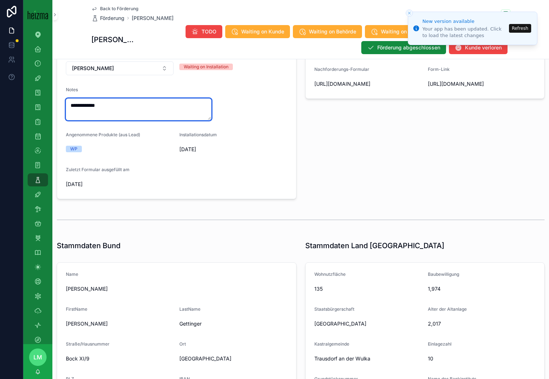
click at [137, 99] on textarea "**********" at bounding box center [138, 110] width 145 height 22
click at [128, 117] on textarea "**********" at bounding box center [138, 110] width 145 height 22
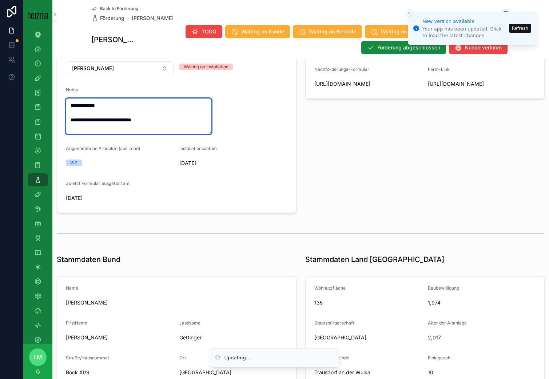
type textarea "**********"
click at [267, 166] on span "15/09/2025" at bounding box center [233, 163] width 108 height 7
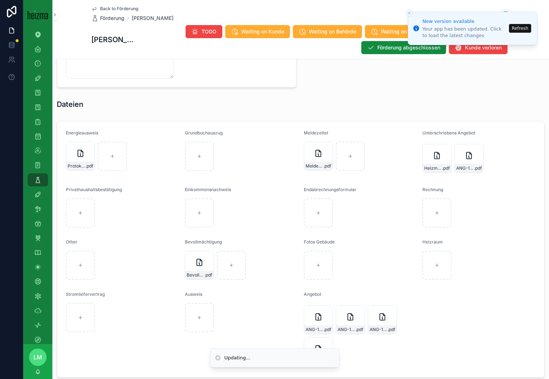
scroll to position [726, 0]
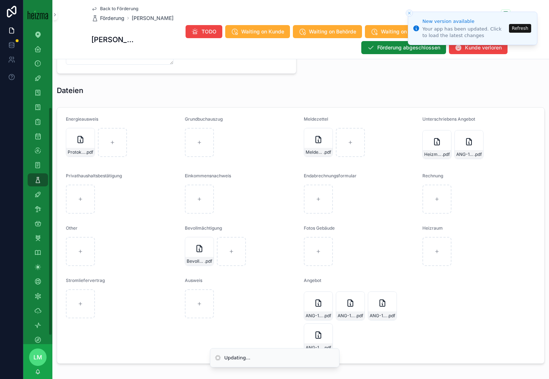
click at [379, 280] on div "Angebot" at bounding box center [360, 282] width 113 height 9
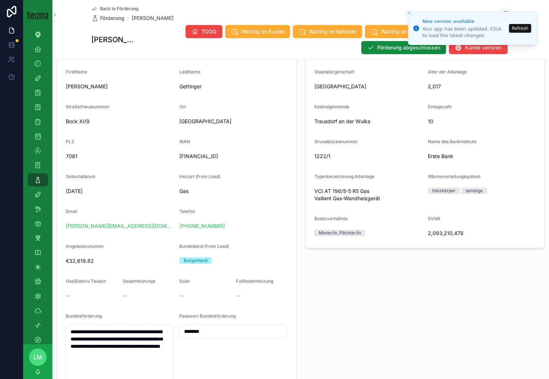
scroll to position [407, 0]
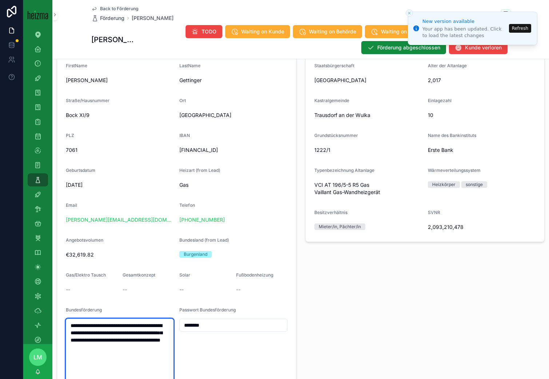
click at [95, 326] on textarea "**********" at bounding box center [120, 351] width 108 height 65
click at [149, 204] on div "Email" at bounding box center [120, 207] width 108 height 9
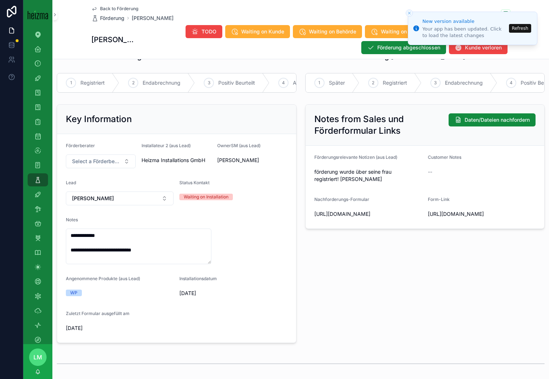
scroll to position [0, 0]
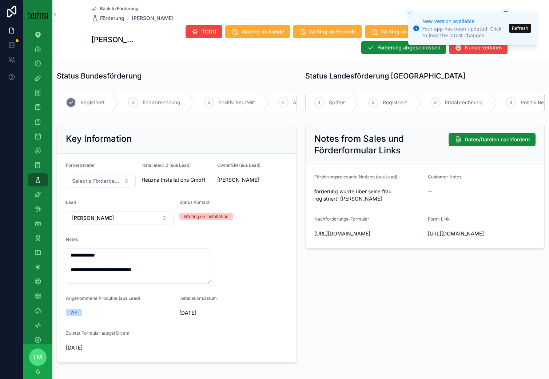
click at [86, 100] on span "Registriert" at bounding box center [92, 102] width 24 height 7
click at [107, 8] on span "Back to Förderung" at bounding box center [119, 9] width 38 height 6
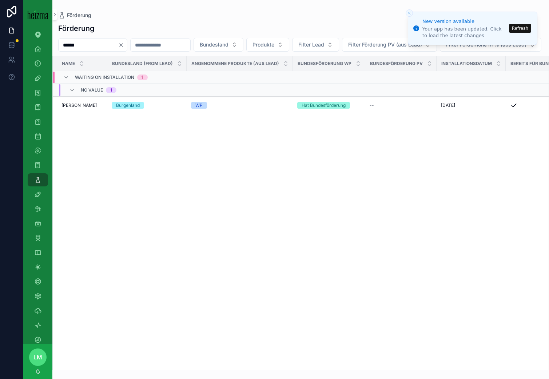
click at [73, 44] on input "******" at bounding box center [89, 45] width 60 height 10
click at [123, 44] on icon "Clear" at bounding box center [121, 45] width 3 height 3
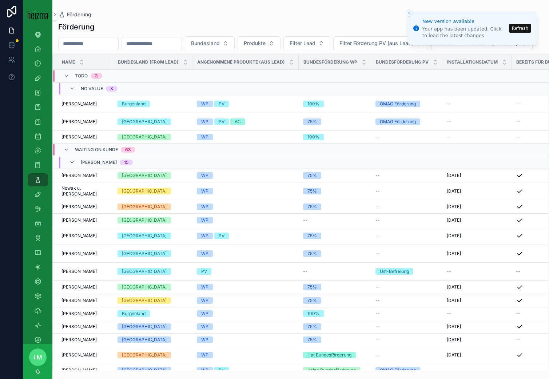
click at [76, 153] on span "Waiting on Kunde" at bounding box center [96, 150] width 43 height 6
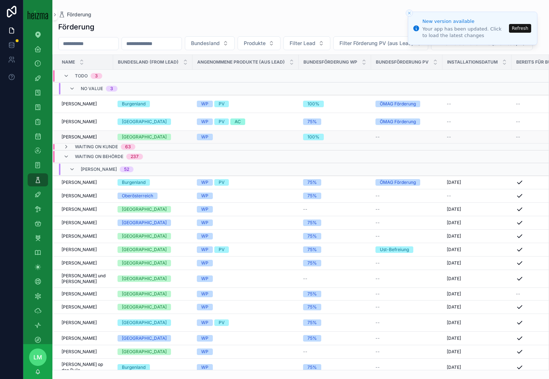
click at [75, 140] on span "Marian Paul" at bounding box center [78, 137] width 35 height 6
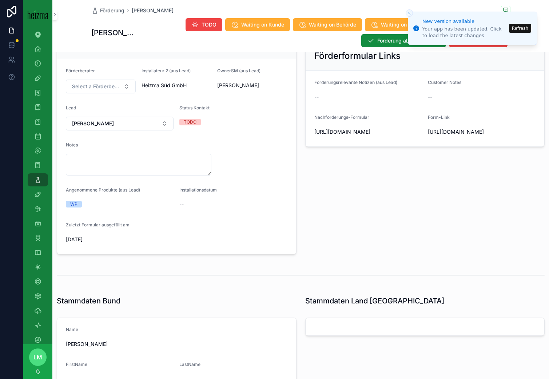
scroll to position [29, 0]
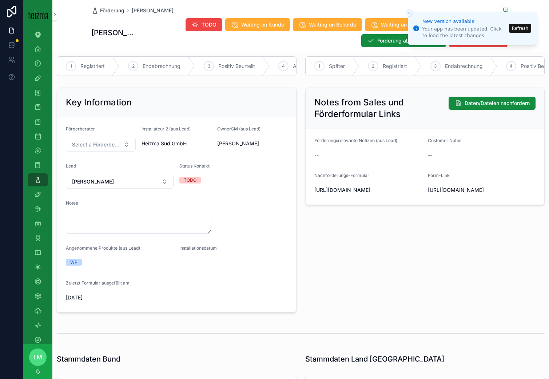
click at [112, 12] on span "Förderung" at bounding box center [112, 10] width 24 height 7
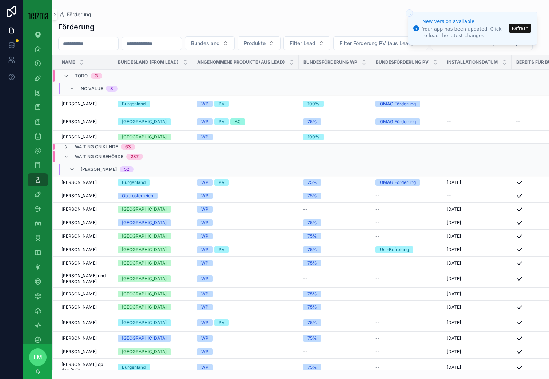
click at [85, 45] on input "scrollable content" at bounding box center [89, 44] width 60 height 10
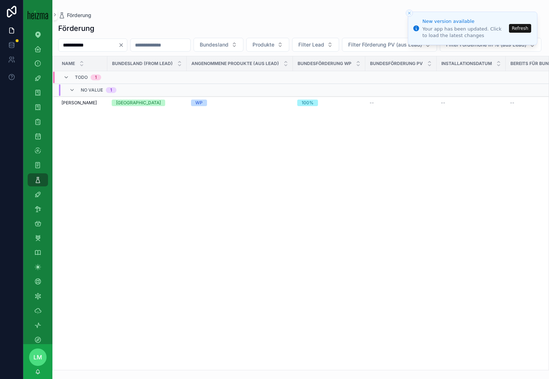
click at [91, 46] on input "**********" at bounding box center [89, 45] width 60 height 10
type input "******"
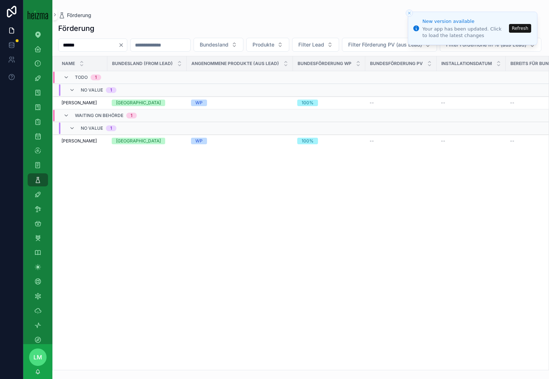
click at [78, 165] on div "Name Bundesland (from Lead) Angenommene Produkte (aus Lead) Bundesförderung WP …" at bounding box center [301, 213] width 496 height 314
click at [78, 148] on td "Paul-Marian Craciun Paul-Marian Craciun" at bounding box center [80, 141] width 55 height 13
click at [75, 144] on span "Paul-Marian Craciun" at bounding box center [78, 141] width 35 height 6
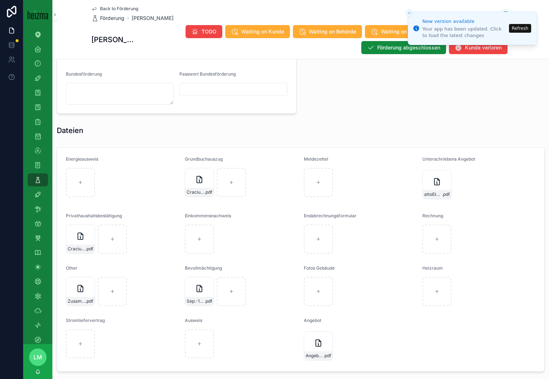
scroll to position [707, 0]
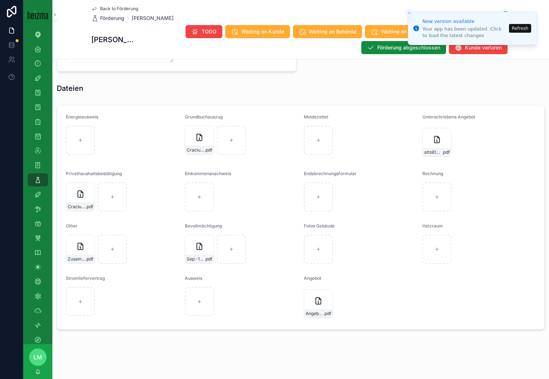
click at [129, 8] on span "Back to Förderung" at bounding box center [119, 9] width 38 height 6
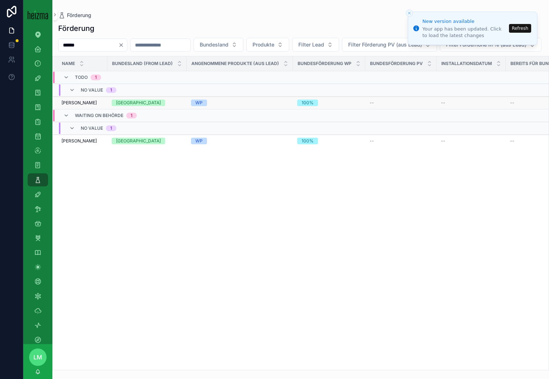
click at [71, 106] on span "Marian Paul" at bounding box center [78, 103] width 35 height 6
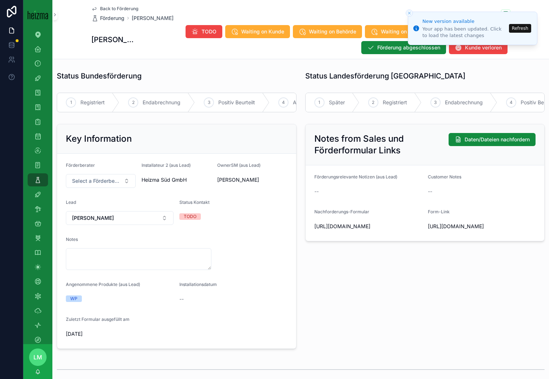
click at [362, 230] on span "https://heizma.fillout.com/t/gSPwgQBtpGus?id=recB3vTmFCjc9qaLd" at bounding box center [368, 226] width 108 height 7
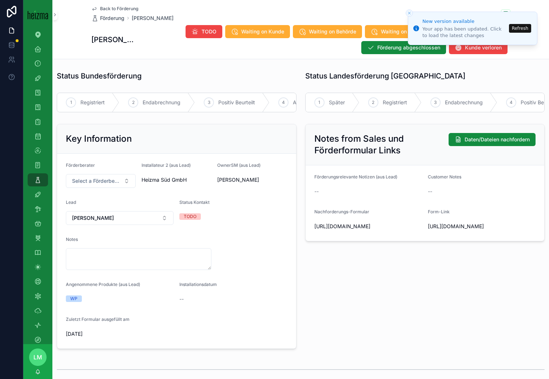
click at [362, 230] on span "https://heizma.fillout.com/t/gSPwgQBtpGus?id=recB3vTmFCjc9qaLd" at bounding box center [368, 226] width 108 height 7
click at [404, 15] on div "Back to Förderung Förderung Marian Paul" at bounding box center [300, 14] width 419 height 16
click at [408, 12] on icon "Close toast" at bounding box center [409, 13] width 4 height 4
click at [517, 27] on button "Refresh" at bounding box center [520, 28] width 22 height 9
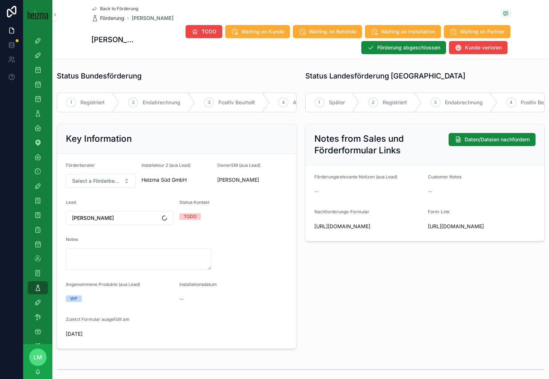
click at [113, 6] on span "Back to Förderung" at bounding box center [119, 9] width 38 height 6
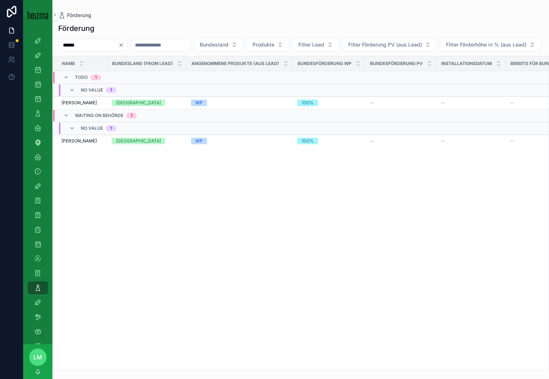
click at [105, 45] on input "******" at bounding box center [89, 45] width 60 height 10
click at [127, 47] on div "******" at bounding box center [92, 45] width 69 height 13
click at [124, 47] on icon "Clear" at bounding box center [121, 45] width 6 height 6
click at [100, 45] on input "scrollable content" at bounding box center [89, 45] width 60 height 10
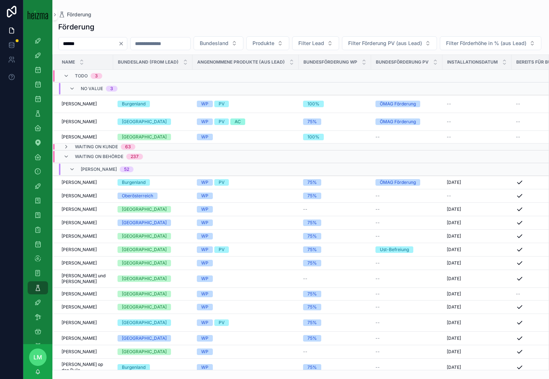
type input "******"
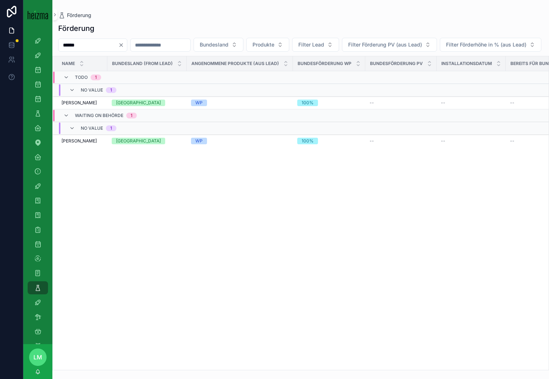
click at [86, 97] on td "No value 1" at bounding box center [173, 90] width 240 height 13
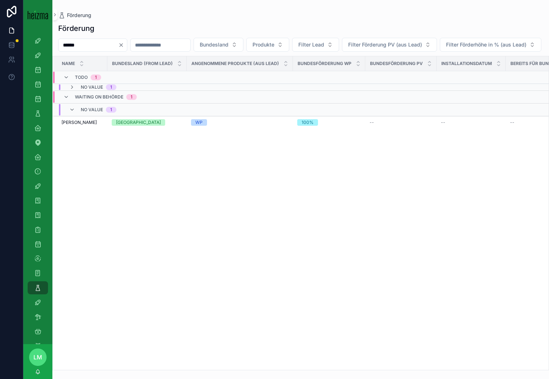
click at [86, 103] on div "Waiting on Behörde 1" at bounding box center [106, 97] width 62 height 12
click at [85, 90] on span "No value" at bounding box center [92, 87] width 22 height 6
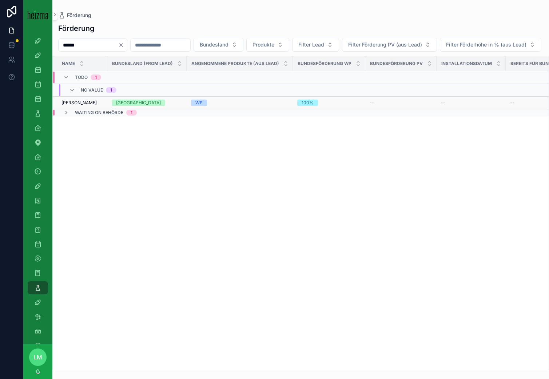
click at [85, 106] on span "[PERSON_NAME]" at bounding box center [78, 103] width 35 height 6
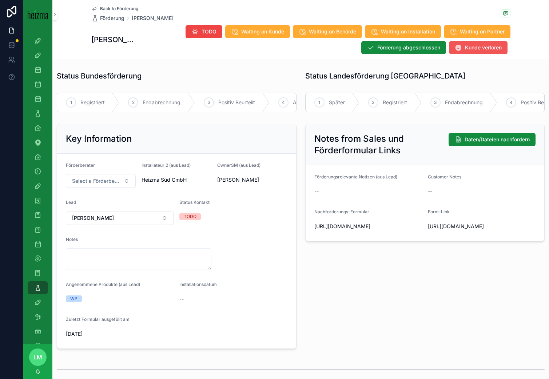
click at [454, 49] on icon "scrollable content" at bounding box center [457, 47] width 7 height 7
click at [108, 10] on span "Back to Förderung" at bounding box center [119, 9] width 38 height 6
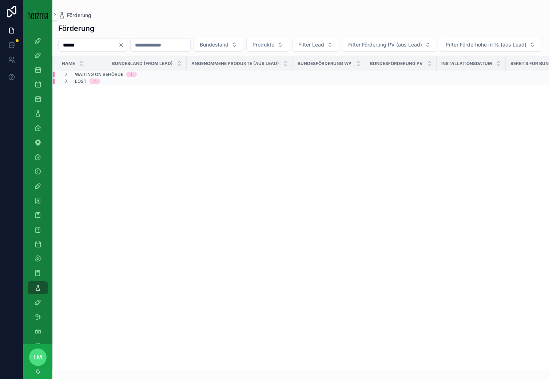
click at [124, 43] on icon "Clear" at bounding box center [121, 45] width 6 height 6
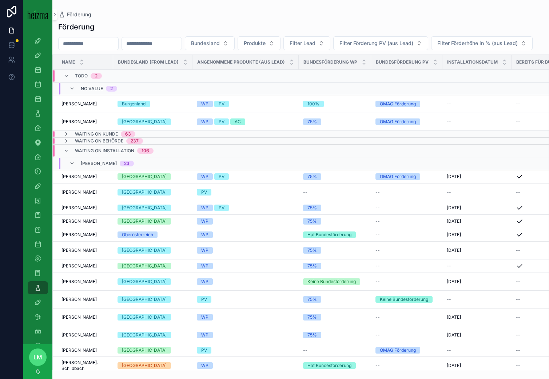
click at [105, 43] on input "scrollable content" at bounding box center [89, 44] width 60 height 10
type input "*******"
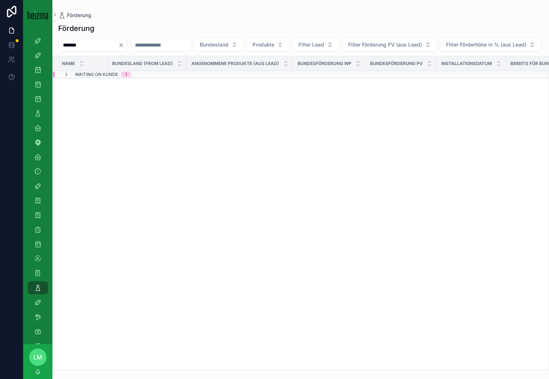
click at [133, 77] on div "Waiting on Kunde 1" at bounding box center [97, 75] width 85 height 6
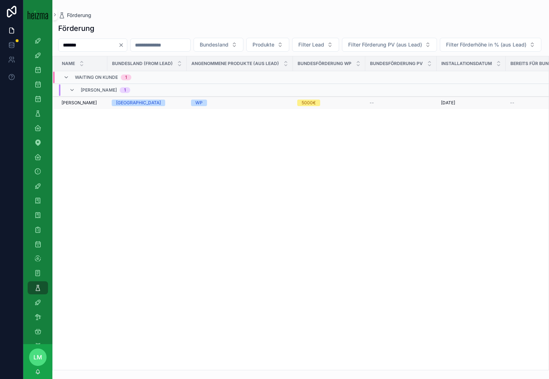
click at [83, 109] on td "[PERSON_NAME] [PERSON_NAME]" at bounding box center [80, 103] width 55 height 13
click at [83, 106] on span "[PERSON_NAME]" at bounding box center [78, 103] width 35 height 6
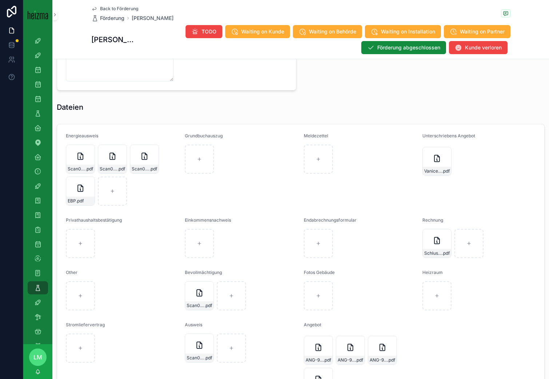
scroll to position [821, 0]
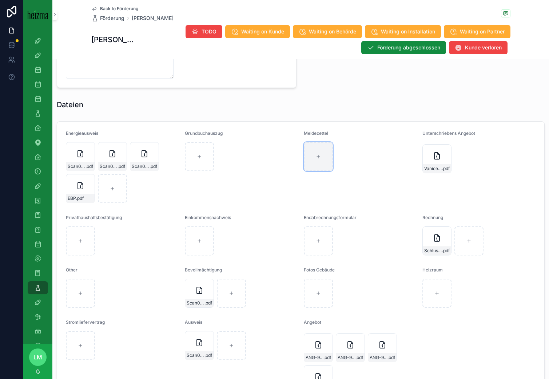
click at [308, 164] on div "scrollable content" at bounding box center [318, 156] width 29 height 29
type input "**********"
click at [127, 8] on span "Back to Förderung" at bounding box center [119, 9] width 38 height 6
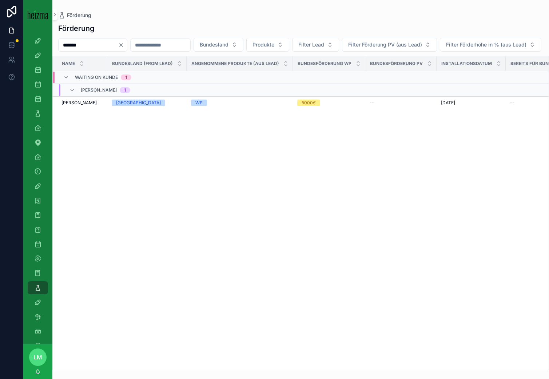
click at [99, 44] on input "*******" at bounding box center [89, 45] width 60 height 10
type input "******"
click at [87, 108] on span "[PERSON_NAME]" at bounding box center [78, 106] width 35 height 6
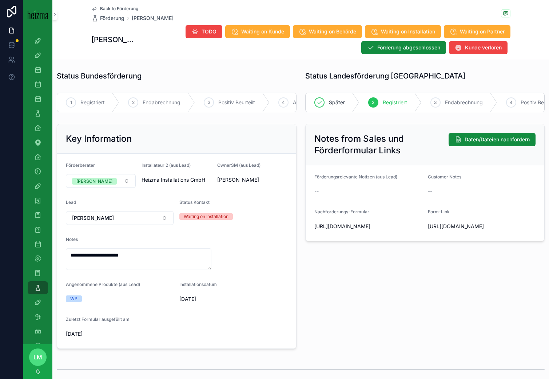
click at [116, 10] on span "Back to Förderung" at bounding box center [119, 9] width 38 height 6
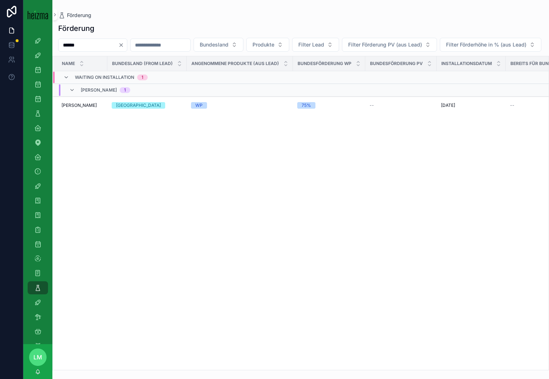
click at [97, 47] on input "******" at bounding box center [89, 45] width 60 height 10
type input "****"
click at [71, 106] on span "Monika Haip" at bounding box center [78, 103] width 35 height 6
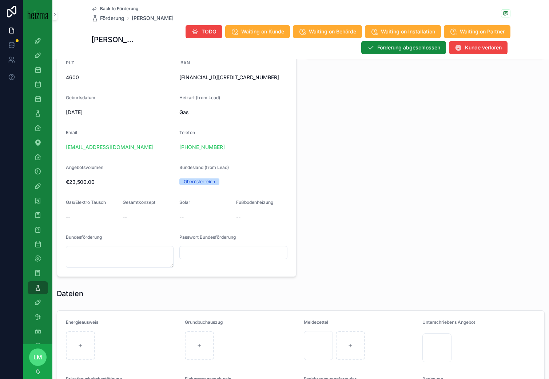
scroll to position [501, 0]
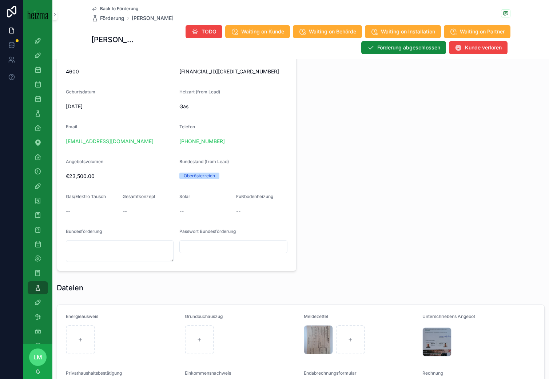
click at [124, 262] on form "Name Monika Haip FirstName Monika LastName Haip Straße/Hausnummer Heiderseestra…" at bounding box center [176, 106] width 239 height 330
click at [111, 256] on textarea "scrollable content" at bounding box center [120, 251] width 108 height 22
paste textarea "**********"
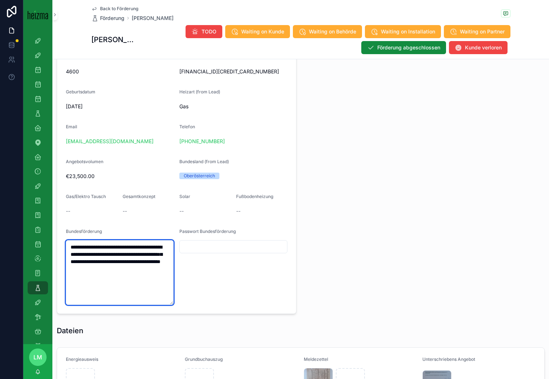
type textarea "**********"
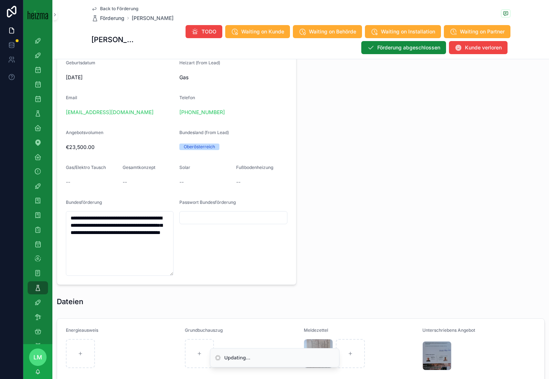
scroll to position [472, 0]
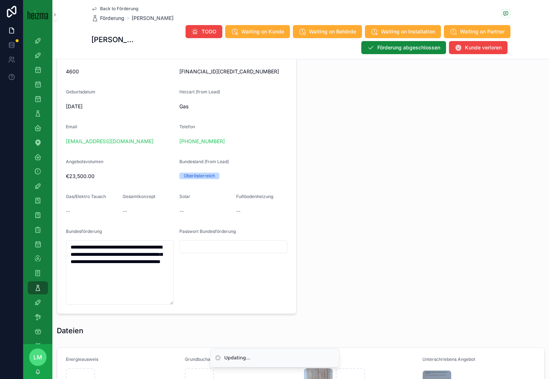
click at [206, 246] on input "scrollable content" at bounding box center [233, 247] width 107 height 10
click at [205, 246] on input "scrollable content" at bounding box center [233, 247] width 107 height 10
paste input "********"
type input "********"
click at [340, 236] on div "Staatsbürgerschaft Österreich Anzahl Wohneinheiten 1 Beheizte Grundfläche 110 A…" at bounding box center [425, 127] width 248 height 380
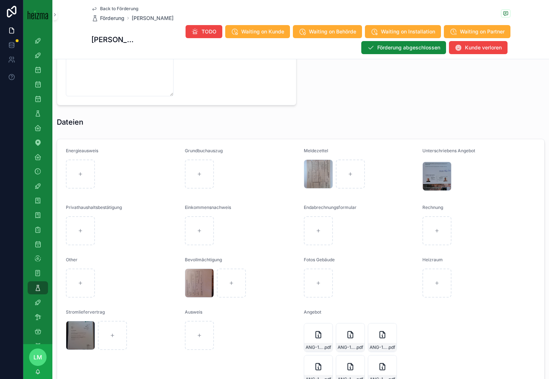
scroll to position [746, 0]
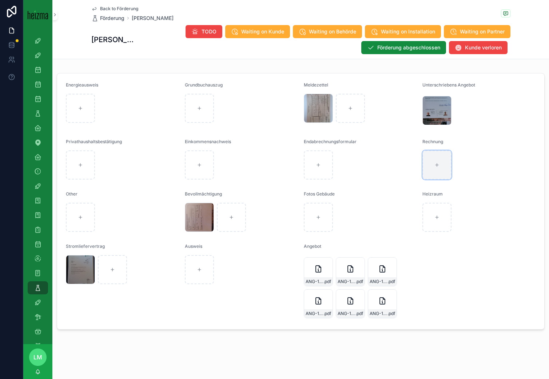
click at [442, 176] on div "scrollable content" at bounding box center [436, 165] width 29 height 29
type input "**********"
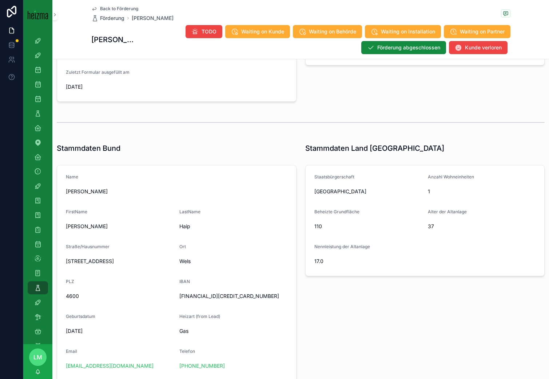
scroll to position [280, 0]
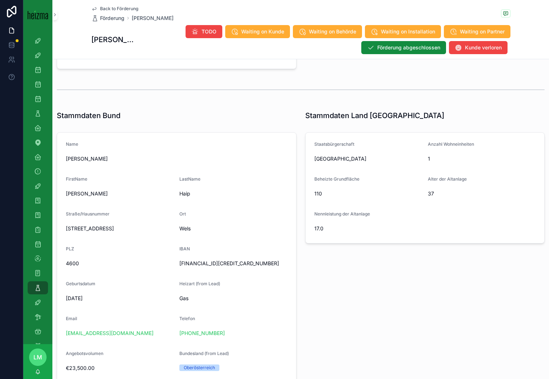
click at [206, 273] on form "**********" at bounding box center [176, 319] width 239 height 373
click at [203, 260] on span "AT90 6000 0000 0356 9586" at bounding box center [233, 263] width 108 height 7
copy span "AT90 6000 0000 0356 9586"
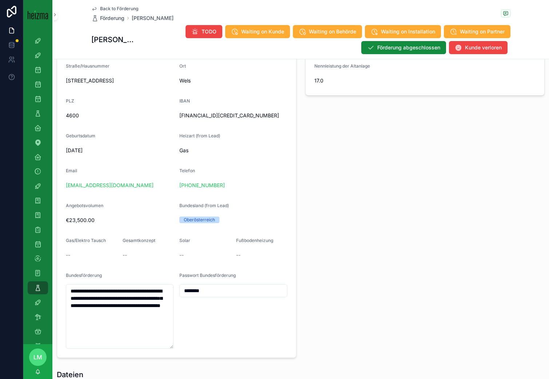
click at [159, 266] on form "**********" at bounding box center [176, 171] width 239 height 373
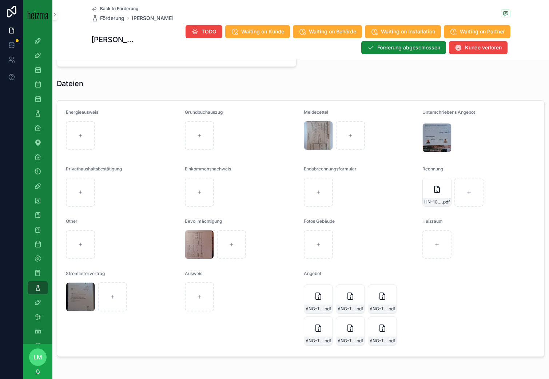
scroll to position [746, 0]
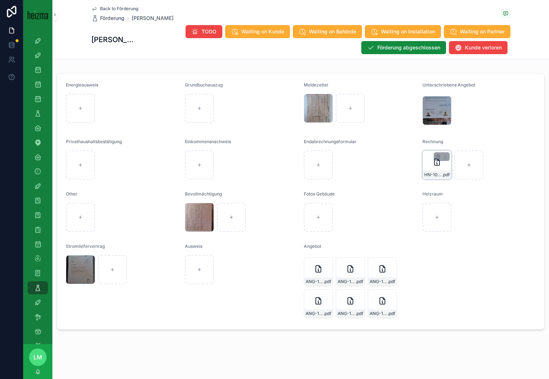
click at [442, 170] on div "HN-1096 .pdf" at bounding box center [436, 165] width 29 height 29
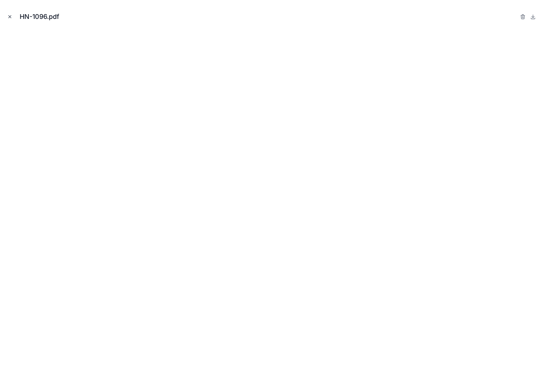
click at [7, 16] on icon "Close modal" at bounding box center [9, 16] width 5 height 5
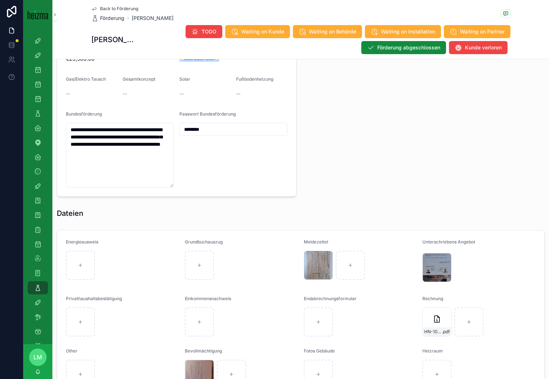
scroll to position [665, 0]
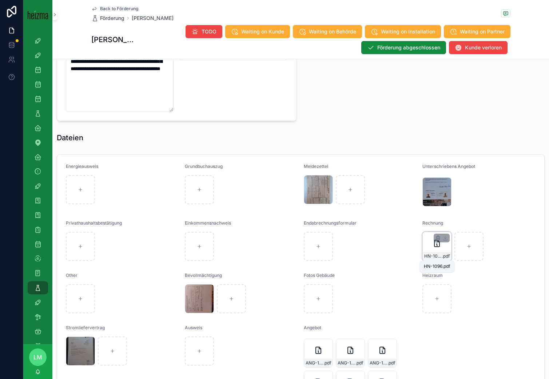
click at [432, 254] on span "HN-1096" at bounding box center [433, 256] width 18 height 6
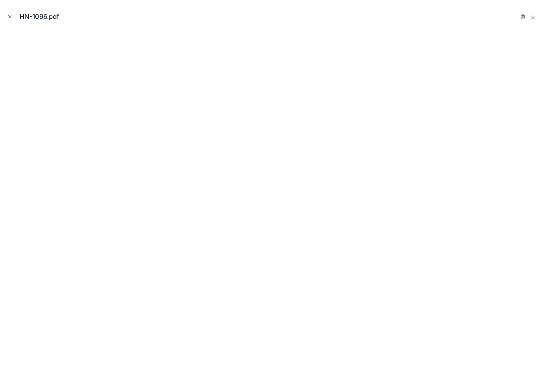
click at [11, 16] on icon "Close modal" at bounding box center [9, 16] width 5 height 5
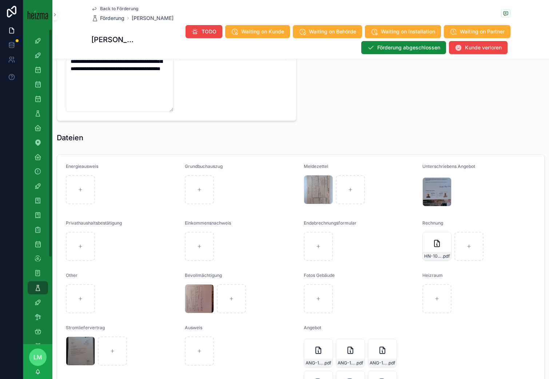
click at [138, 191] on div "scrollable content" at bounding box center [122, 189] width 113 height 29
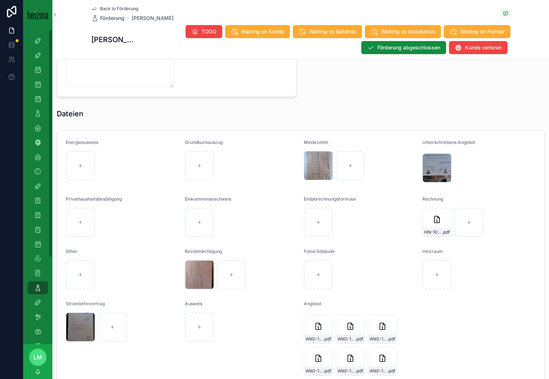
scroll to position [692, 0]
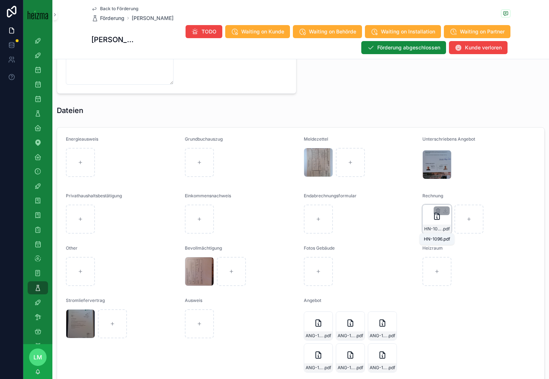
click at [428, 226] on span "HN-1096" at bounding box center [433, 229] width 18 height 6
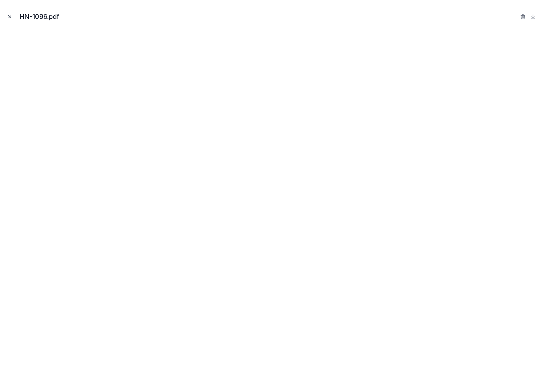
click at [12, 16] on icon "Close modal" at bounding box center [9, 16] width 5 height 5
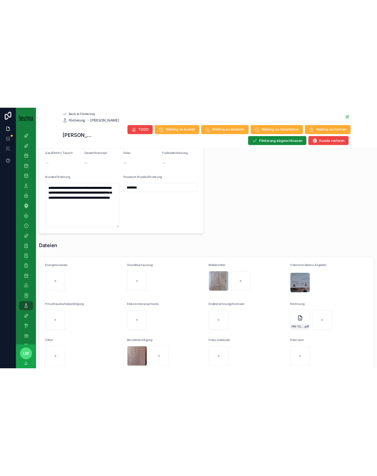
scroll to position [746, 0]
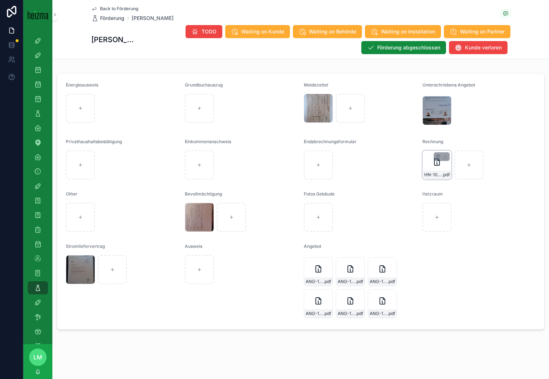
click at [440, 170] on div "HN-1096 .pdf" at bounding box center [436, 165] width 29 height 29
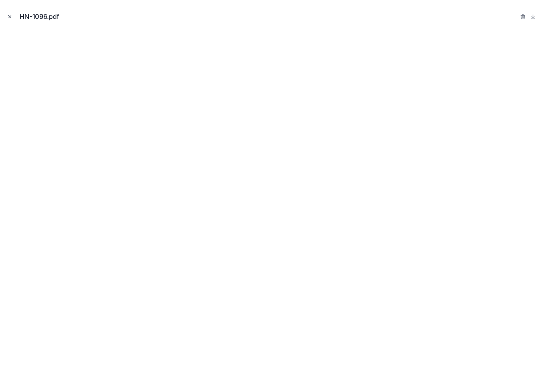
click at [8, 15] on icon "Close modal" at bounding box center [9, 16] width 5 height 5
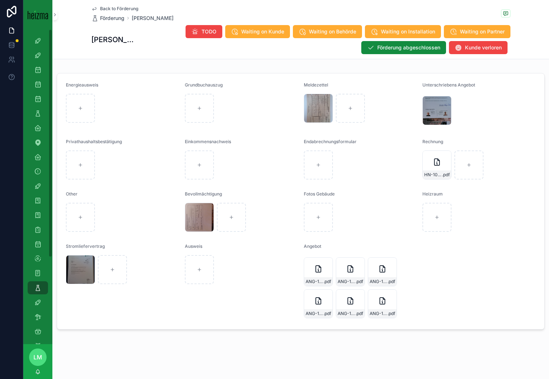
click at [206, 315] on div "Ausweis" at bounding box center [241, 282] width 113 height 77
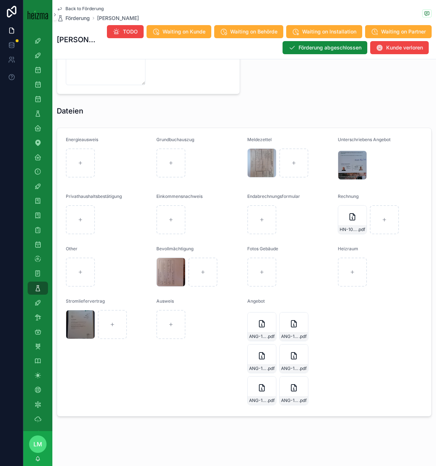
scroll to position [720, 0]
click at [346, 226] on div "HN-1096 .pdf" at bounding box center [352, 229] width 28 height 9
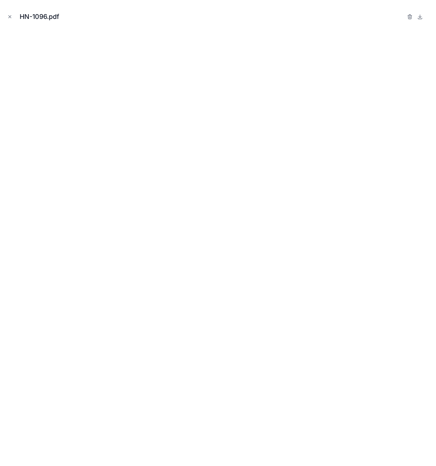
click at [10, 16] on icon "Close modal" at bounding box center [9, 16] width 5 height 5
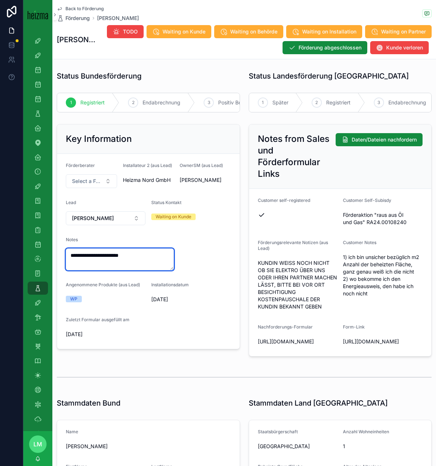
click at [145, 255] on textarea "**********" at bounding box center [120, 259] width 108 height 22
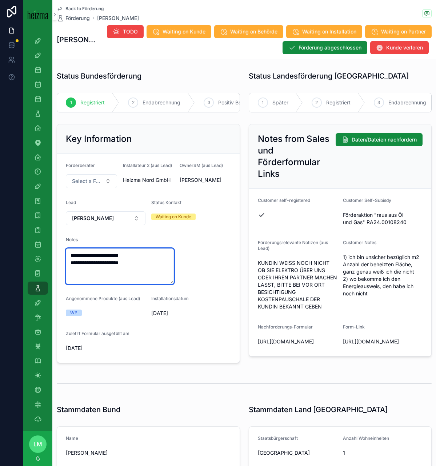
type textarea "**********"
click at [222, 249] on form "**********" at bounding box center [148, 258] width 183 height 209
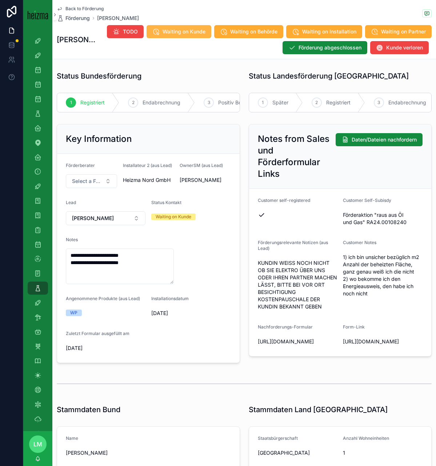
click at [174, 32] on span "Waiting on Kunde" at bounding box center [184, 31] width 43 height 7
click at [89, 6] on span "Back to Förderung" at bounding box center [84, 9] width 38 height 6
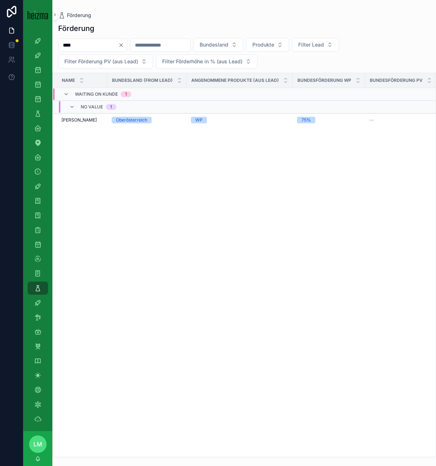
click at [83, 47] on input "****" at bounding box center [89, 45] width 60 height 10
type input "********"
click at [78, 119] on span "Franz Reiterer" at bounding box center [78, 120] width 35 height 6
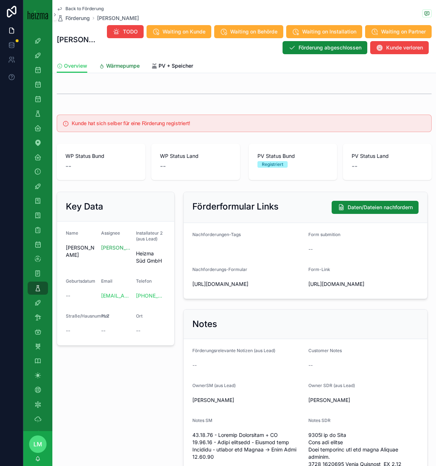
click at [120, 65] on span "Wärmepumpe" at bounding box center [122, 65] width 33 height 7
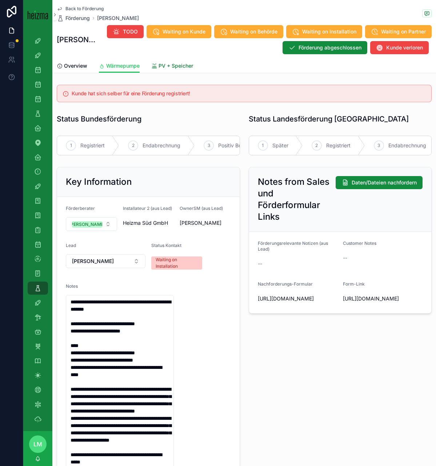
click at [169, 64] on span "PV + Speicher" at bounding box center [176, 65] width 35 height 7
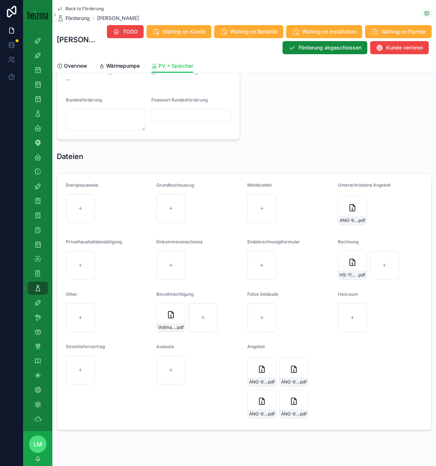
scroll to position [879, 0]
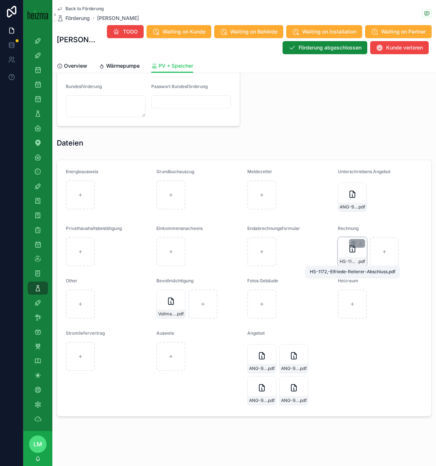
click at [344, 259] on span "HS-1172,-Elfriede-Reiterer-Abschluss" at bounding box center [349, 262] width 18 height 6
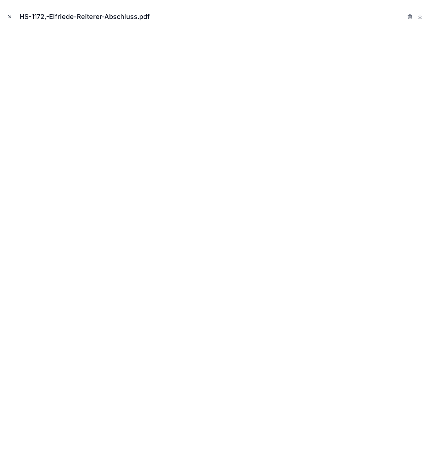
click at [12, 14] on icon "Close modal" at bounding box center [9, 16] width 5 height 5
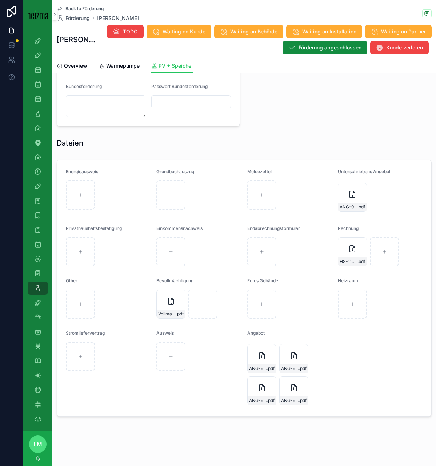
click at [69, 9] on span "Back to Förderung" at bounding box center [84, 9] width 38 height 6
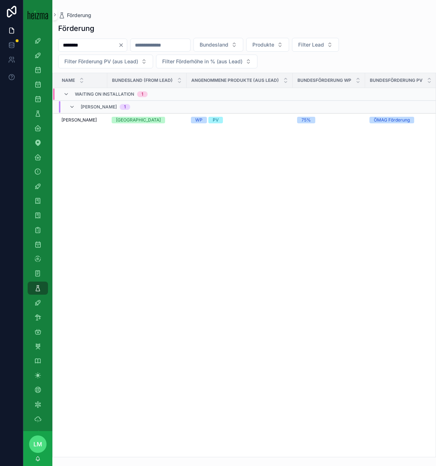
click at [124, 43] on icon "Clear" at bounding box center [121, 45] width 6 height 6
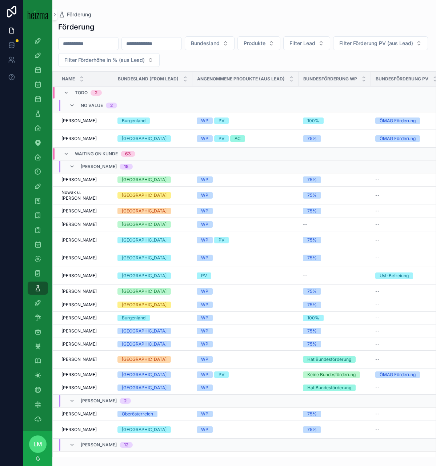
click at [87, 42] on input "scrollable content" at bounding box center [89, 44] width 60 height 10
type input "********"
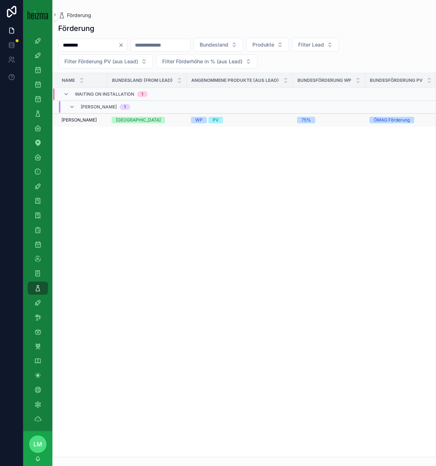
click at [81, 114] on td "Franz Reiterer Franz Reiterer" at bounding box center [80, 119] width 55 height 13
click at [81, 120] on span "Franz Reiterer" at bounding box center [78, 120] width 35 height 6
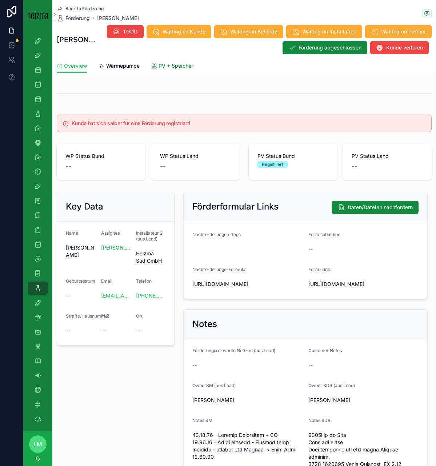
click at [156, 67] on icon "scrollable content" at bounding box center [154, 66] width 6 height 6
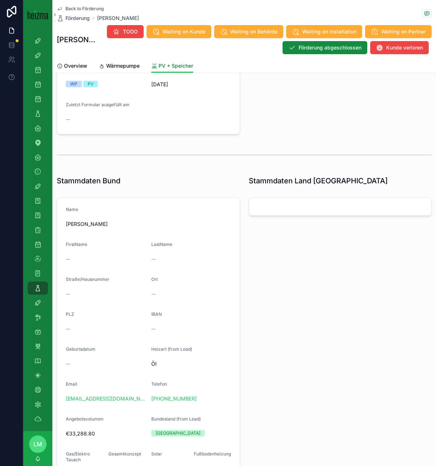
scroll to position [837, 0]
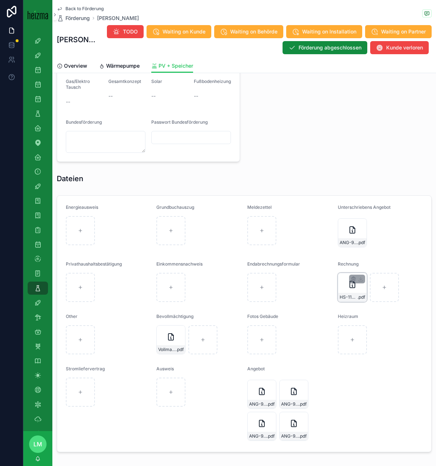
click at [346, 298] on div "HS-1172,-Elfriede-Reiterer-Abschluss .pdf" at bounding box center [352, 287] width 29 height 29
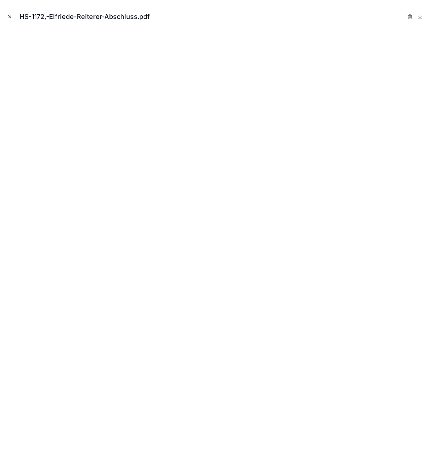
click at [13, 15] on button "Close modal" at bounding box center [10, 17] width 8 height 8
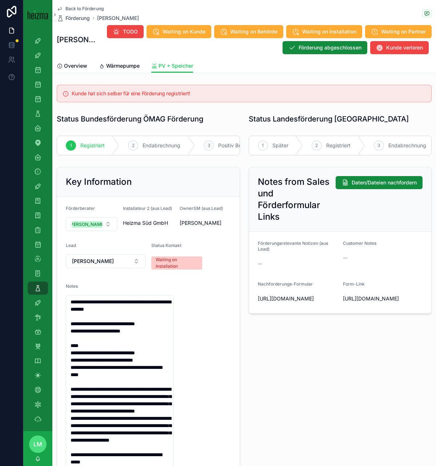
click at [87, 11] on span "Back to Förderung" at bounding box center [84, 9] width 38 height 6
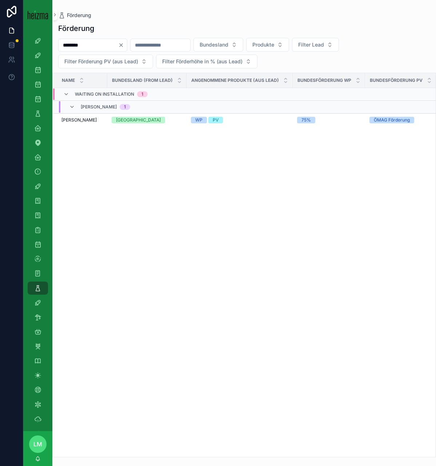
click at [87, 53] on div "******** Bundesland Produkte Filter Lead Filter Förderung PV (aus Lead) Filter …" at bounding box center [244, 53] width 384 height 31
click at [84, 49] on input "********" at bounding box center [89, 45] width 60 height 10
type input "*"
type input "********"
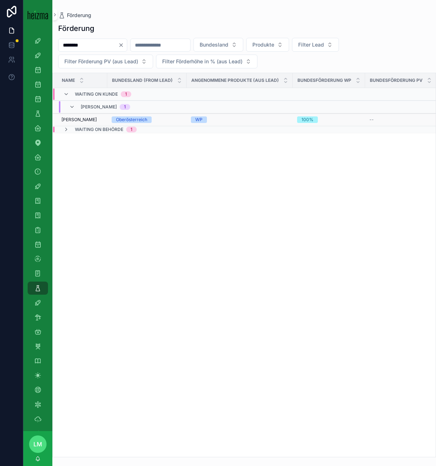
click at [80, 117] on span "Marija Petrovic" at bounding box center [78, 120] width 35 height 6
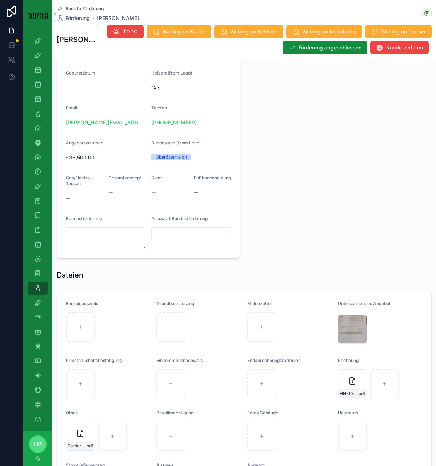
scroll to position [604, 0]
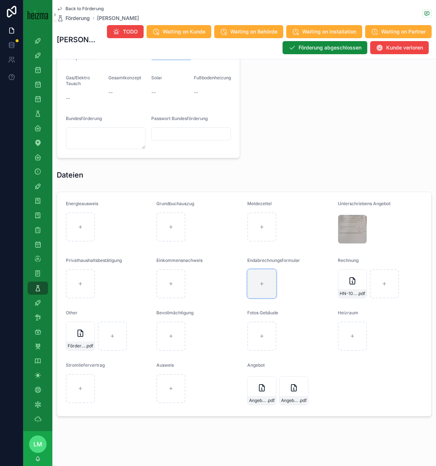
click at [259, 283] on icon "scrollable content" at bounding box center [261, 283] width 5 height 5
type input "**********"
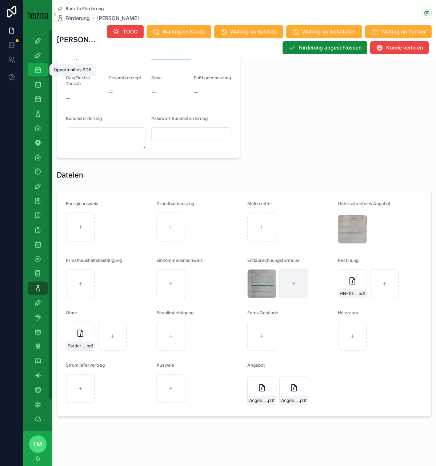
click at [37, 74] on div "Opportunities SDR" at bounding box center [38, 70] width 12 height 12
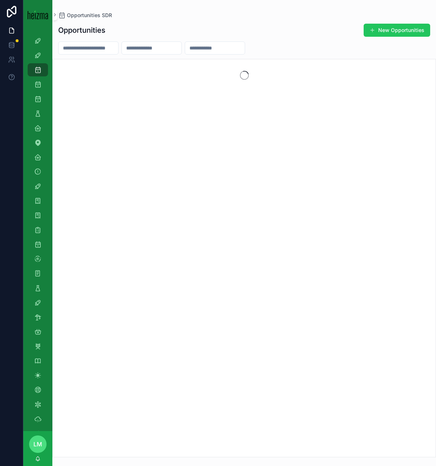
click at [110, 47] on input "scrollable content" at bounding box center [89, 48] width 60 height 10
type input "******"
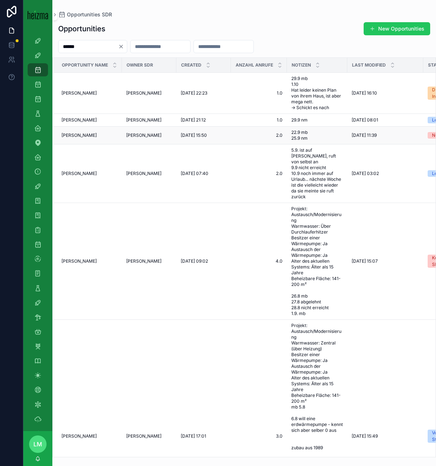
click at [86, 136] on span "Ursula Bauernberger" at bounding box center [78, 135] width 35 height 6
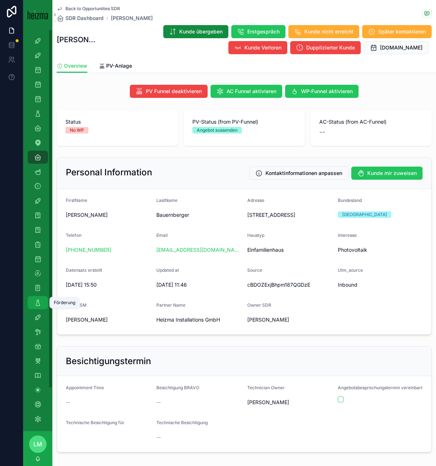
click at [39, 304] on icon "scrollable content" at bounding box center [37, 302] width 7 height 7
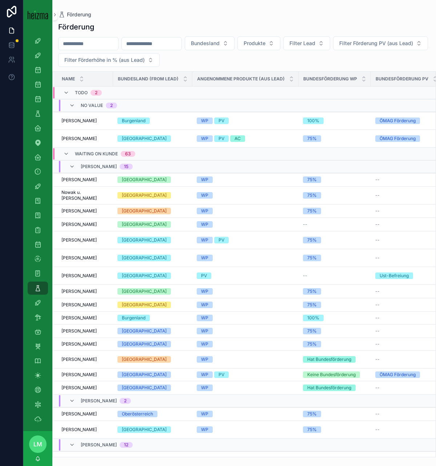
click at [78, 46] on input "scrollable content" at bounding box center [89, 44] width 60 height 10
type input "********"
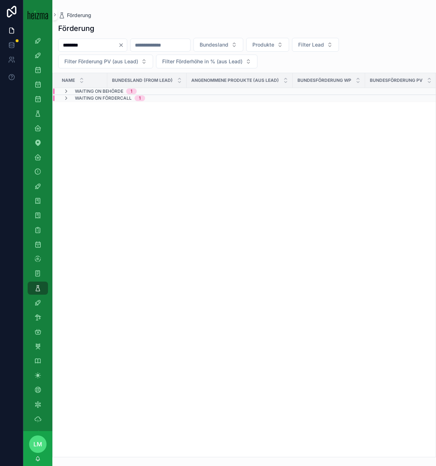
click at [113, 94] on span "Waiting on Behörde" at bounding box center [99, 91] width 48 height 6
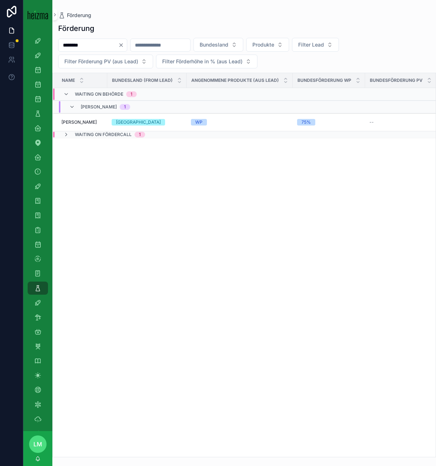
click at [95, 132] on span "Waiting on Fördercall" at bounding box center [103, 135] width 57 height 6
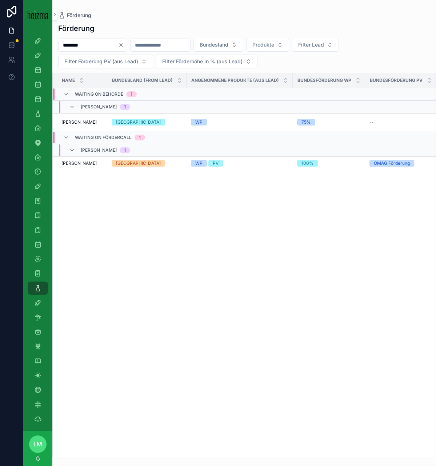
click at [123, 44] on icon "Clear" at bounding box center [121, 45] width 3 height 3
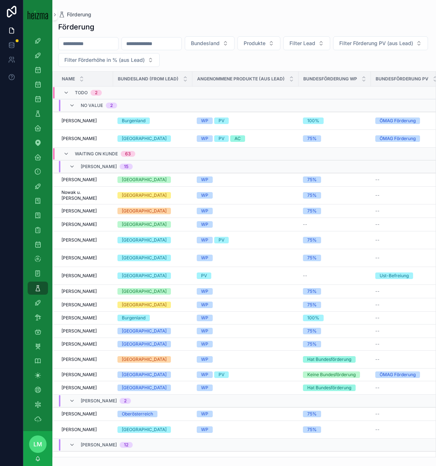
click at [85, 45] on input "scrollable content" at bounding box center [89, 44] width 60 height 10
type input "*******"
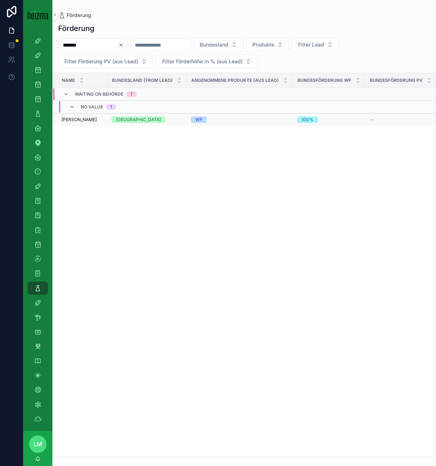
click at [74, 121] on span "Paul-Marian Craciun" at bounding box center [78, 120] width 35 height 6
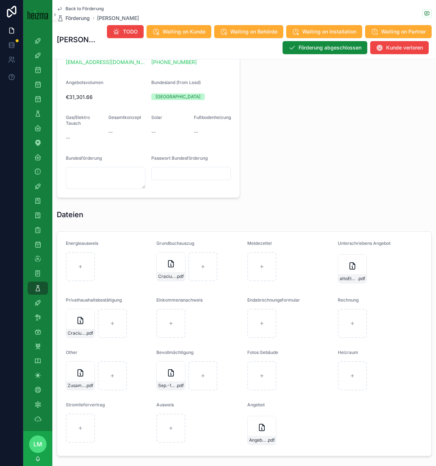
scroll to position [626, 0]
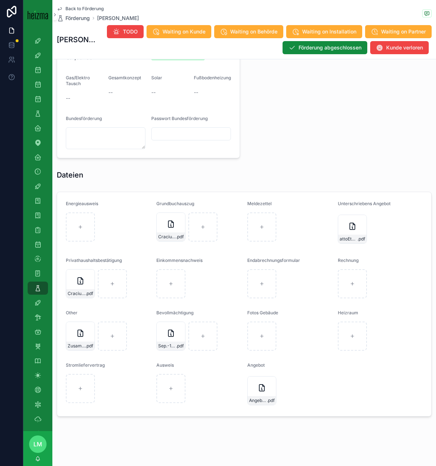
click at [89, 7] on span "Back to Förderung" at bounding box center [84, 9] width 38 height 6
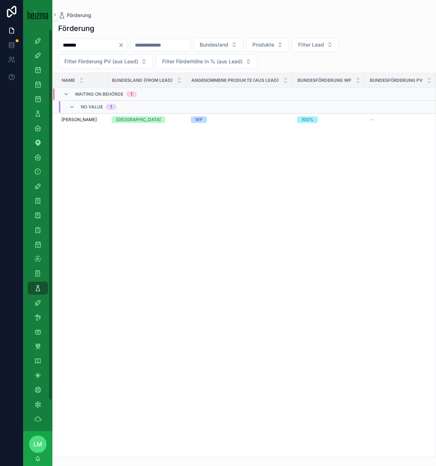
click at [84, 47] on input "*******" at bounding box center [89, 45] width 60 height 10
type input "*"
type input "*******"
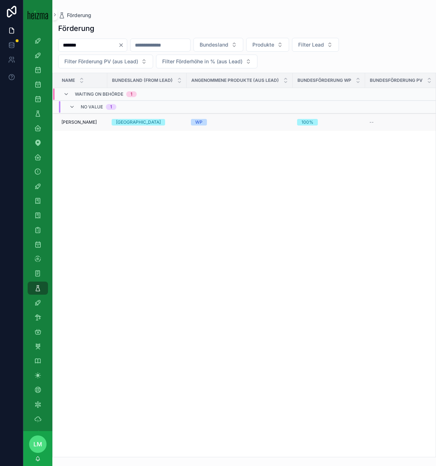
click at [83, 119] on span "Karel Dudesek" at bounding box center [78, 122] width 35 height 6
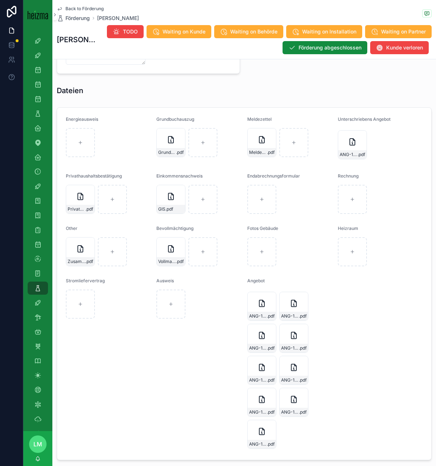
scroll to position [724, 0]
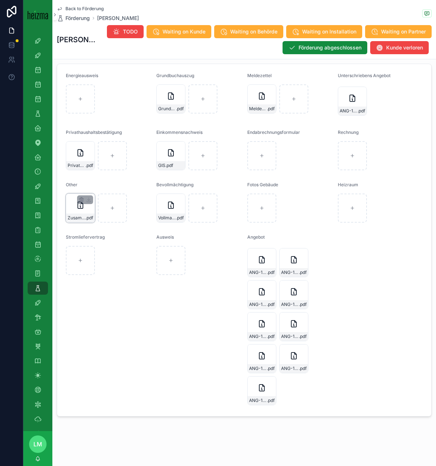
click at [78, 212] on div "Zusammenfassung-Dudesek .pdf" at bounding box center [80, 207] width 29 height 29
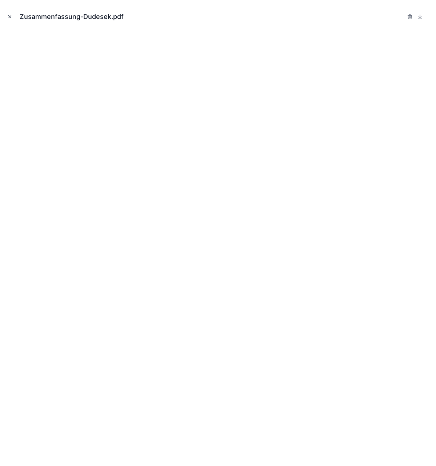
click at [9, 15] on icon "Close modal" at bounding box center [9, 16] width 5 height 5
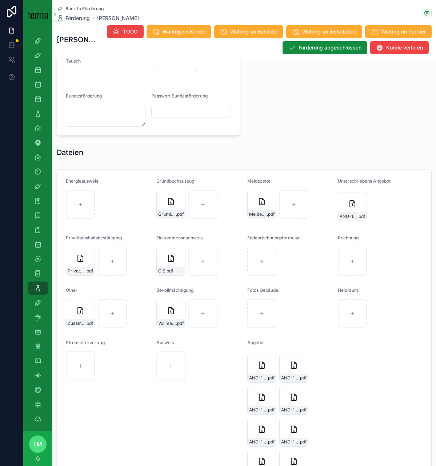
scroll to position [619, 0]
click at [88, 315] on div "Zusammenfassung-Dudesek .pdf" at bounding box center [80, 313] width 29 height 29
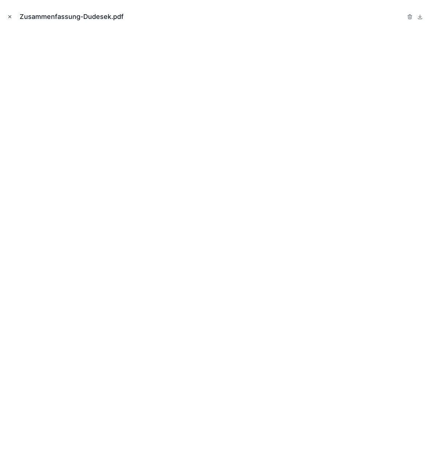
click at [9, 15] on icon "Close modal" at bounding box center [9, 16] width 5 height 5
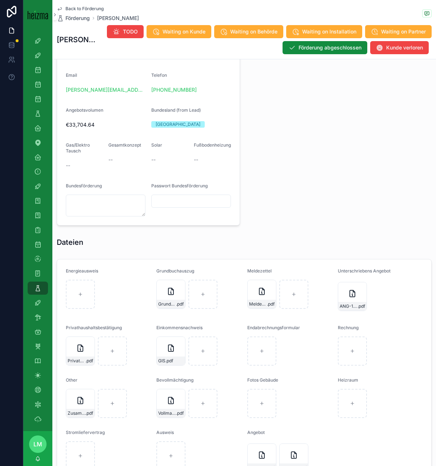
scroll to position [557, 0]
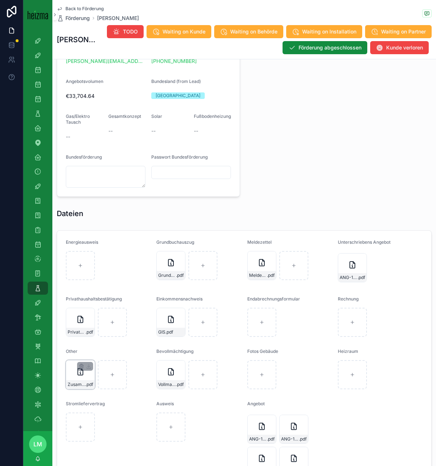
click at [73, 379] on div "Zusammenfassung-Dudesek .pdf" at bounding box center [80, 384] width 28 height 9
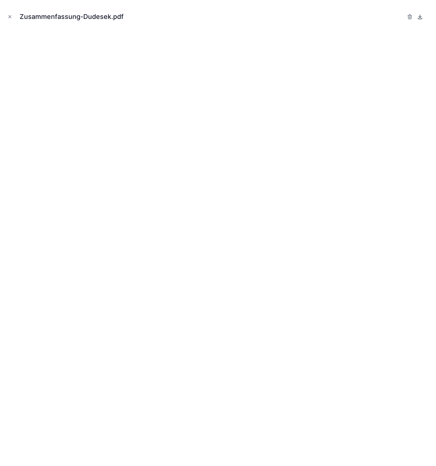
click at [421, 18] on icon at bounding box center [420, 17] width 6 height 6
click at [7, 17] on button "Close modal" at bounding box center [10, 17] width 8 height 8
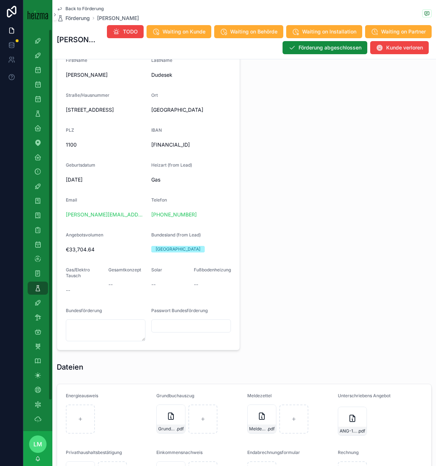
scroll to position [390, 0]
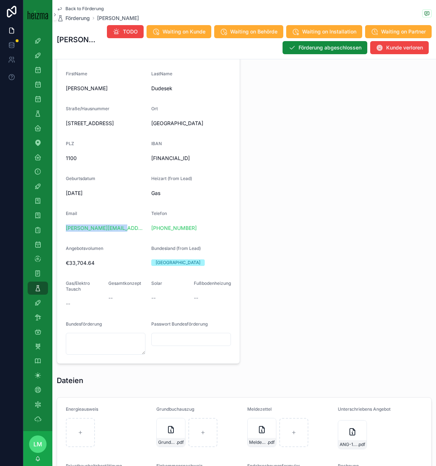
drag, startPoint x: 131, startPoint y: 228, endPoint x: 61, endPoint y: 228, distance: 70.2
click at [61, 228] on form "Name Karel Dudesek FirstName Karel LastName Dudesek Straße/Hausnummer Alxingerg…" at bounding box center [148, 195] width 183 height 336
copy link "karel.dudesek@me.com"
click at [168, 300] on div "--" at bounding box center [169, 297] width 37 height 7
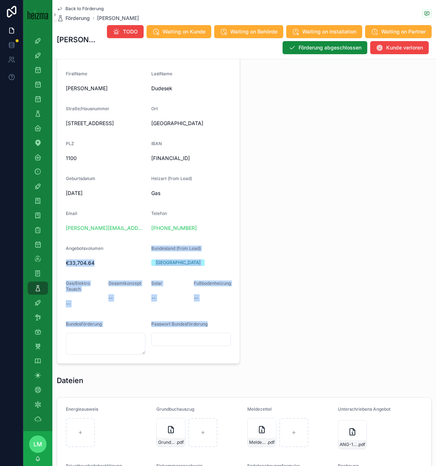
drag, startPoint x: 247, startPoint y: 303, endPoint x: 116, endPoint y: 252, distance: 140.8
click at [116, 252] on div "**********" at bounding box center [244, 215] width 384 height 1075
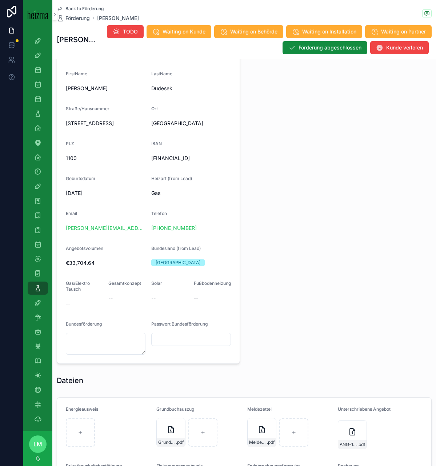
click at [84, 242] on form "Name Karel Dudesek FirstName Karel LastName Dudesek Straße/Hausnummer Alxingerg…" at bounding box center [148, 195] width 183 height 336
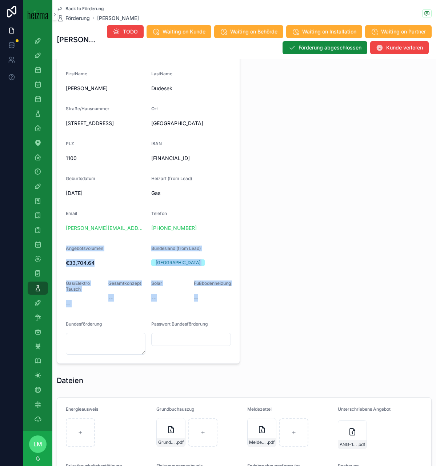
drag, startPoint x: 84, startPoint y: 242, endPoint x: 210, endPoint y: 307, distance: 142.0
click at [210, 307] on form "Name Karel Dudesek FirstName Karel LastName Dudesek Straße/Hausnummer Alxingerg…" at bounding box center [148, 195] width 183 height 336
click at [210, 307] on div "Fußbodenheizung --" at bounding box center [212, 294] width 37 height 29
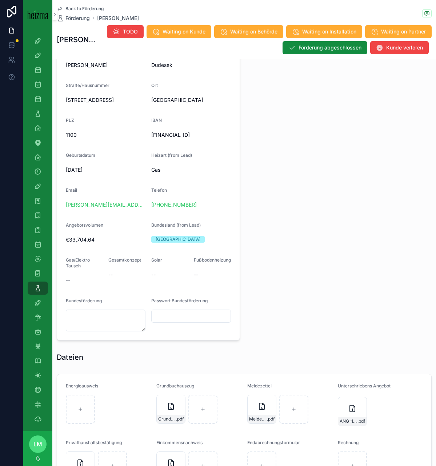
scroll to position [414, 0]
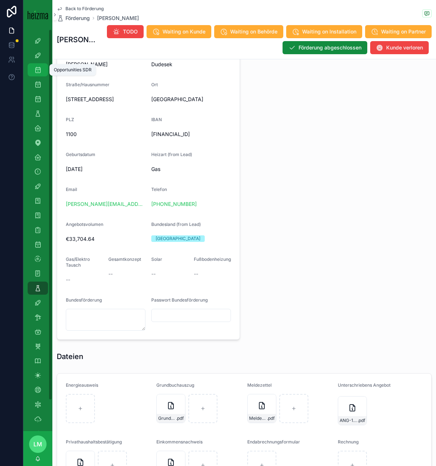
click at [39, 73] on div "Opportunities SDR" at bounding box center [38, 70] width 12 height 12
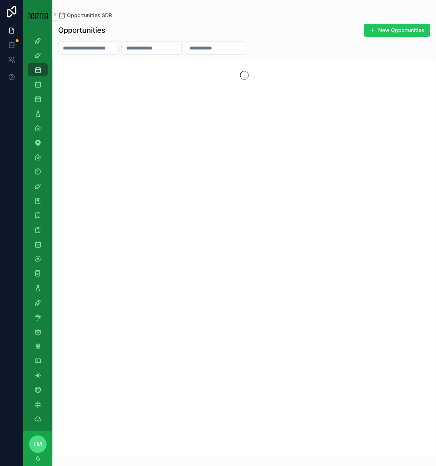
click at [82, 48] on input "scrollable content" at bounding box center [89, 48] width 60 height 10
type input "*"
type input "*******"
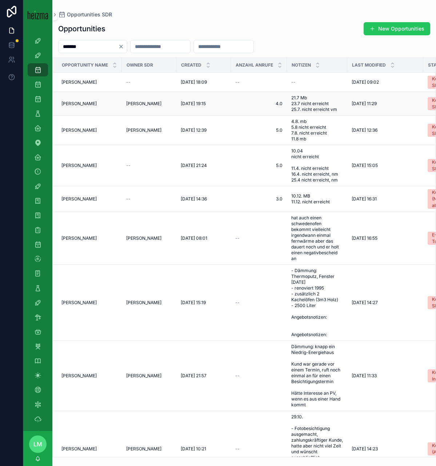
click at [98, 113] on td "Hans Platzer Hans Platzer" at bounding box center [87, 104] width 69 height 24
click at [79, 167] on span "Ioana Platzer" at bounding box center [78, 166] width 35 height 6
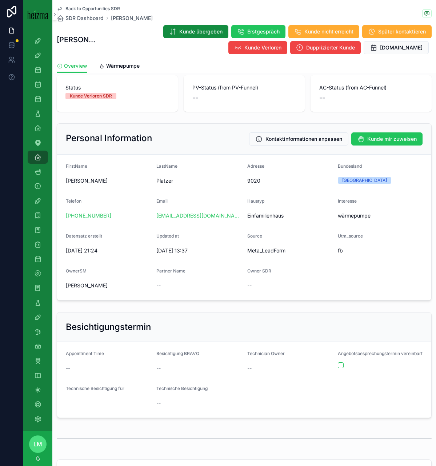
scroll to position [37, 0]
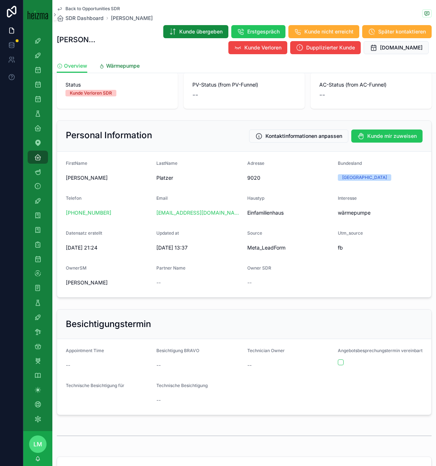
click at [123, 62] on span "Wärmepumpe" at bounding box center [122, 65] width 33 height 7
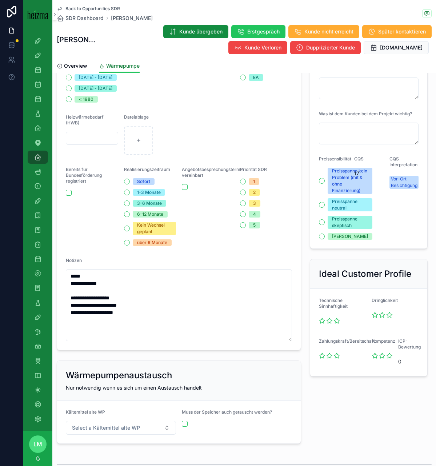
scroll to position [284, 0]
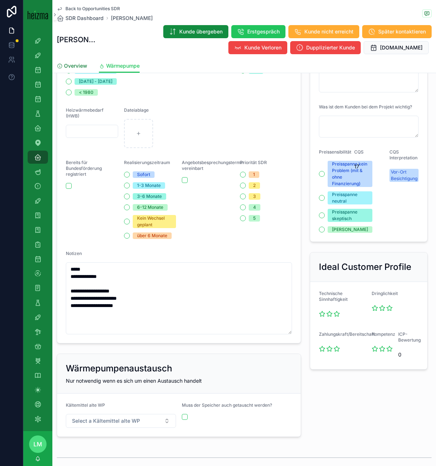
click at [73, 61] on link "Overview" at bounding box center [72, 66] width 31 height 15
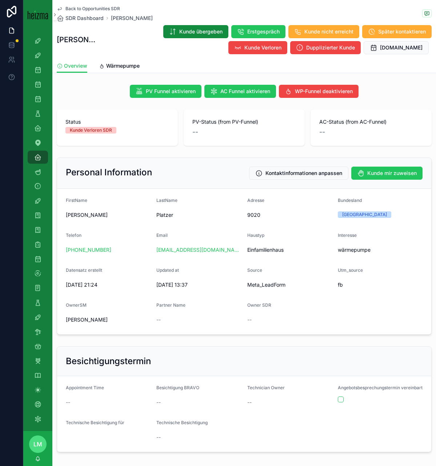
click at [84, 4] on div "Back to Opportunities SDR SDR Dashboard Ioana Platzer Ioana Platzer Kunde überg…" at bounding box center [244, 29] width 375 height 59
click at [84, 6] on span "Back to Opportunities SDR" at bounding box center [92, 9] width 55 height 6
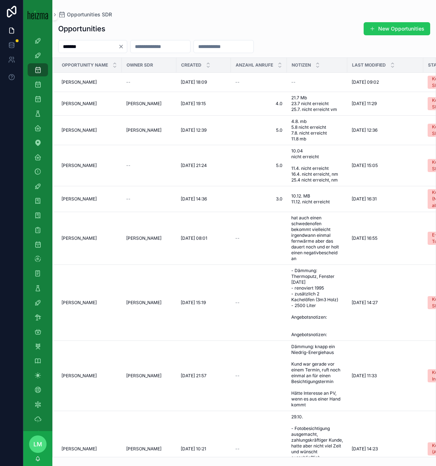
click at [76, 47] on input "*******" at bounding box center [89, 46] width 60 height 10
type input "******"
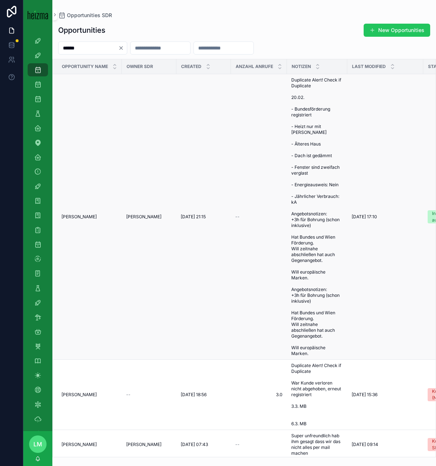
click at [75, 218] on span "Marietta Hübler" at bounding box center [78, 217] width 35 height 6
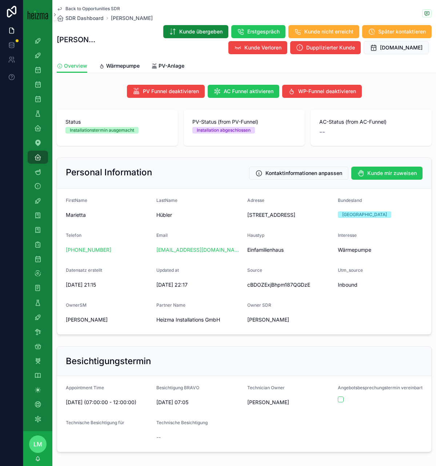
click at [129, 241] on div "Telefon" at bounding box center [108, 236] width 85 height 9
click at [102, 7] on span "Back to Opportunities SDR" at bounding box center [92, 9] width 55 height 6
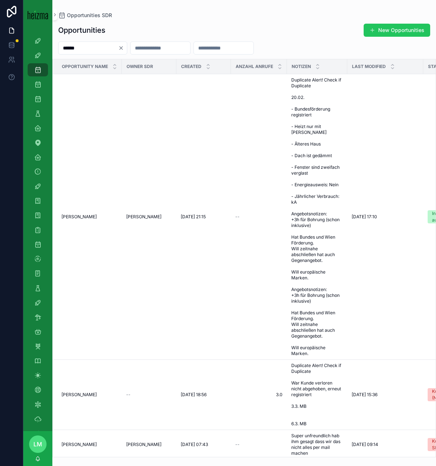
click at [87, 46] on input "******" at bounding box center [89, 48] width 60 height 10
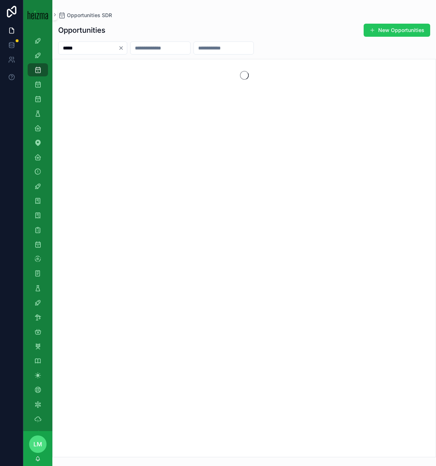
type input "*****"
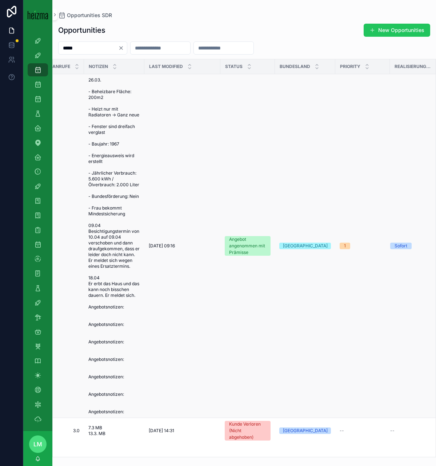
scroll to position [0, 207]
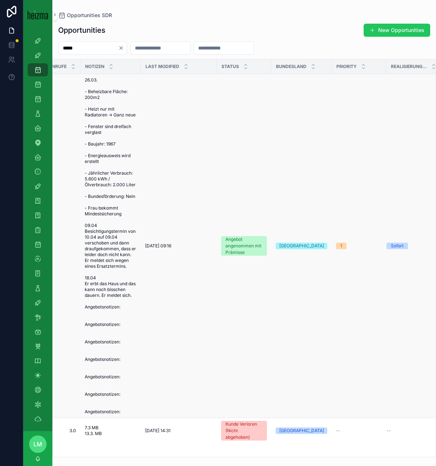
click at [140, 249] on td "26.03. - Beheizbare Fläche: 200m2 - Heizt nur mit Radiatoren -> Ganz neue - Fen…" at bounding box center [110, 246] width 60 height 344
click at [148, 249] on td "27/09/2025 09:16 27/09/2025 09:16" at bounding box center [179, 246] width 76 height 344
click at [161, 246] on span "27/09/2025 09:16" at bounding box center [158, 246] width 26 height 6
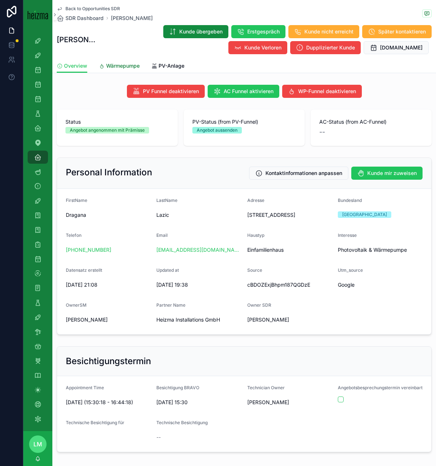
click at [122, 64] on span "Wärmepumpe" at bounding box center [122, 65] width 33 height 7
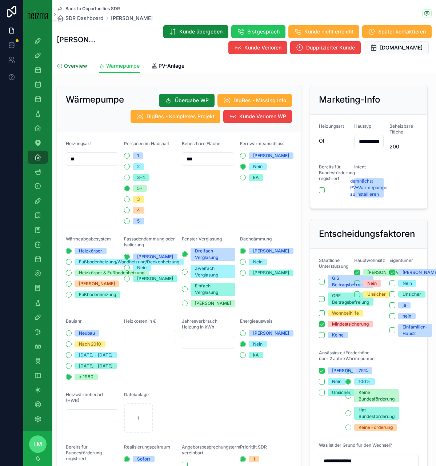
click at [79, 61] on link "Overview" at bounding box center [72, 66] width 31 height 15
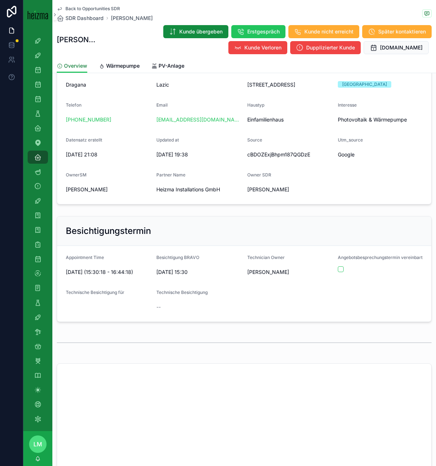
scroll to position [99, 0]
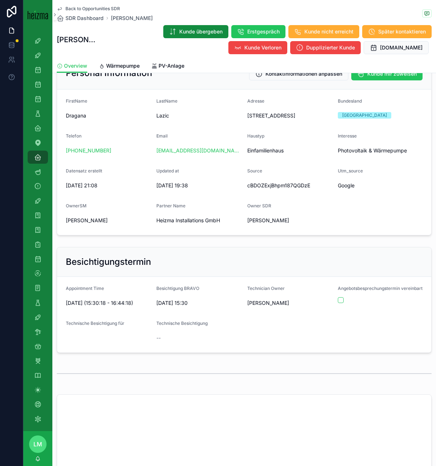
click at [115, 73] on h2 "Personal Information" at bounding box center [109, 73] width 86 height 12
click at [113, 65] on span "Wärmepumpe" at bounding box center [122, 65] width 33 height 7
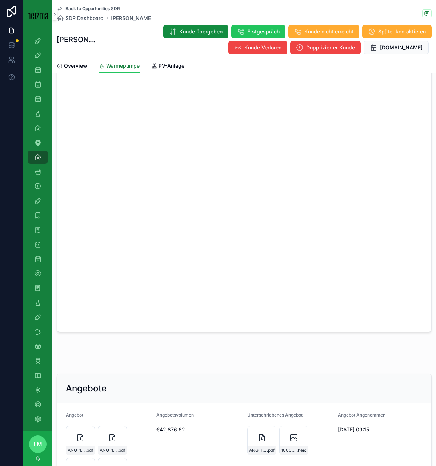
scroll to position [1047, 0]
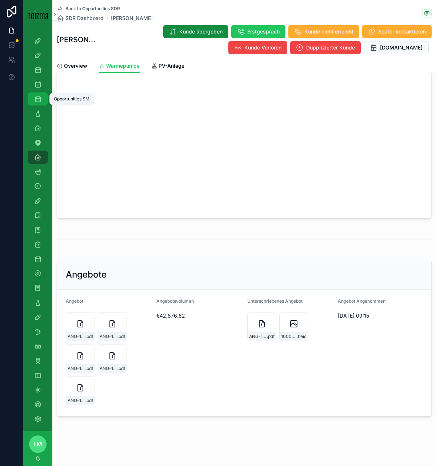
click at [37, 96] on icon "scrollable content" at bounding box center [37, 98] width 7 height 7
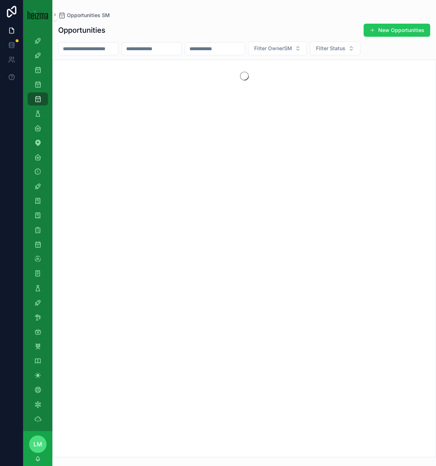
click at [81, 48] on input "scrollable content" at bounding box center [89, 49] width 60 height 10
type input "*****"
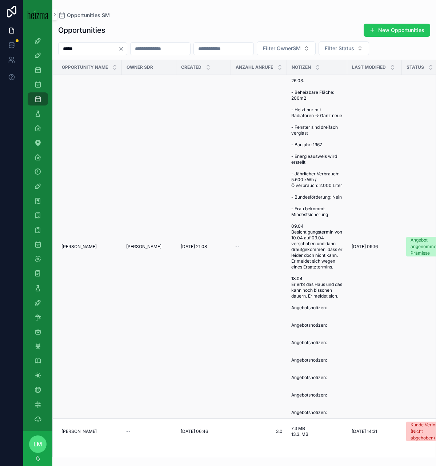
click at [146, 241] on td "Ali Mohammad" at bounding box center [149, 247] width 55 height 344
click at [144, 246] on span "Ali Mohammad" at bounding box center [143, 247] width 35 height 6
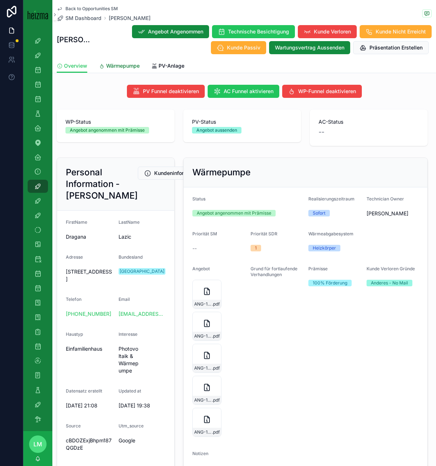
click at [132, 69] on link "Wärmepumpe" at bounding box center [119, 66] width 41 height 15
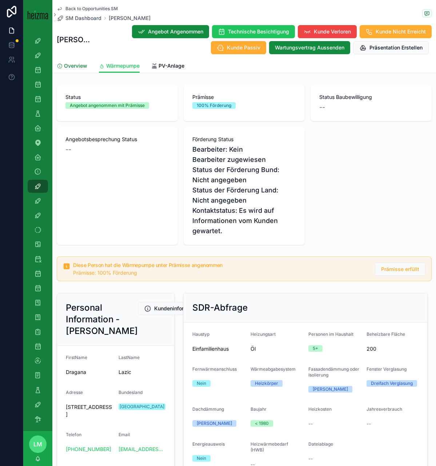
click at [73, 66] on span "Overview" at bounding box center [75, 65] width 23 height 7
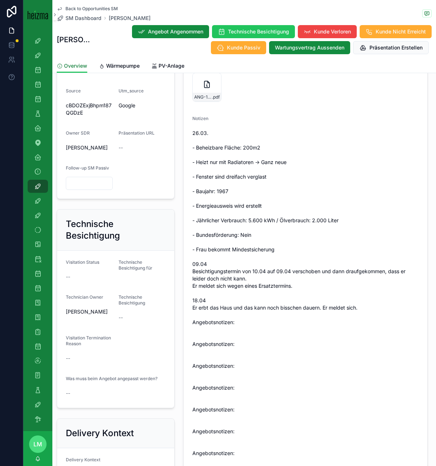
scroll to position [204, 0]
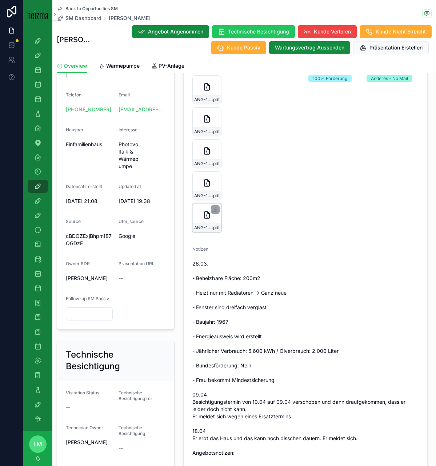
click at [209, 227] on span "ANG-13225-Lazic-2025-09-20" at bounding box center [203, 228] width 18 height 6
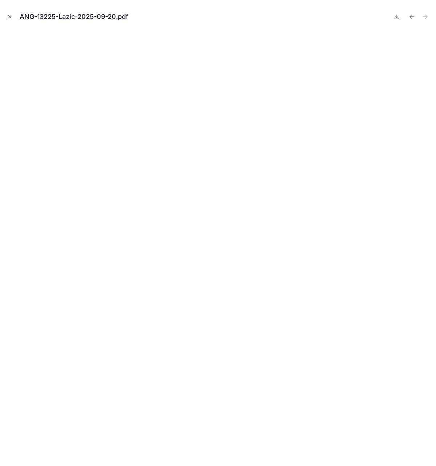
click at [11, 15] on icon "Close modal" at bounding box center [9, 16] width 5 height 5
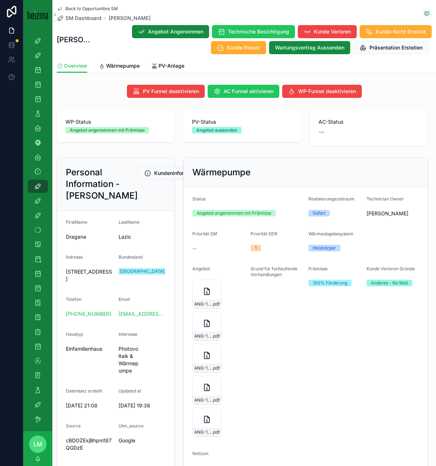
drag, startPoint x: 189, startPoint y: 197, endPoint x: 273, endPoint y: 258, distance: 103.3
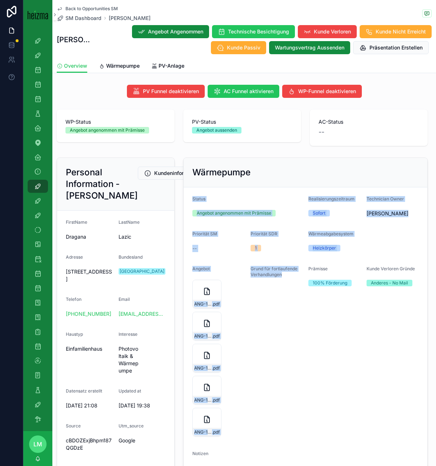
drag, startPoint x: 288, startPoint y: 279, endPoint x: 197, endPoint y: 192, distance: 125.8
drag, startPoint x: 197, startPoint y: 192, endPoint x: 268, endPoint y: 371, distance: 192.2
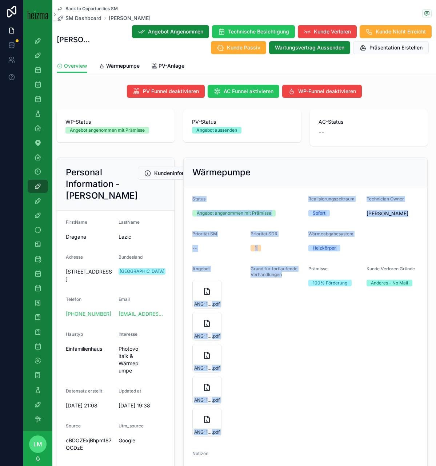
click at [268, 371] on div "Grund für fortlaufende Verhandlungen" at bounding box center [277, 352] width 52 height 173
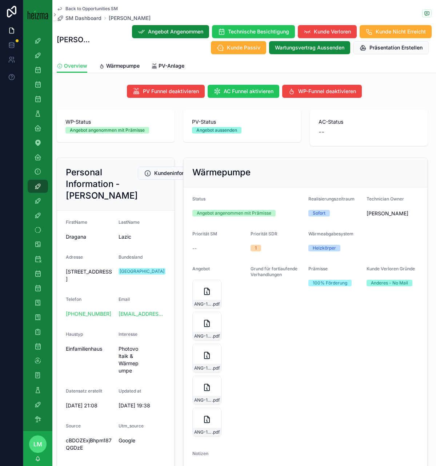
click at [268, 371] on div "Grund für fortlaufende Verhandlungen" at bounding box center [277, 352] width 52 height 173
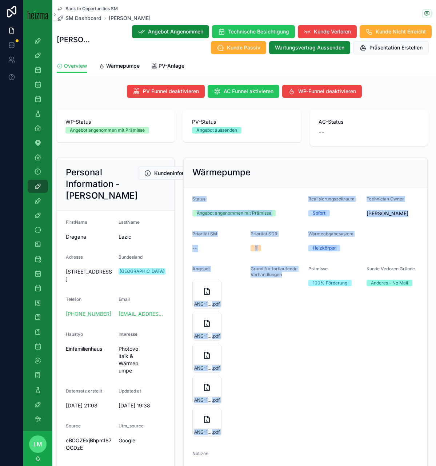
drag, startPoint x: 268, startPoint y: 371, endPoint x: 201, endPoint y: 194, distance: 189.2
drag, startPoint x: 201, startPoint y: 194, endPoint x: 302, endPoint y: 410, distance: 238.0
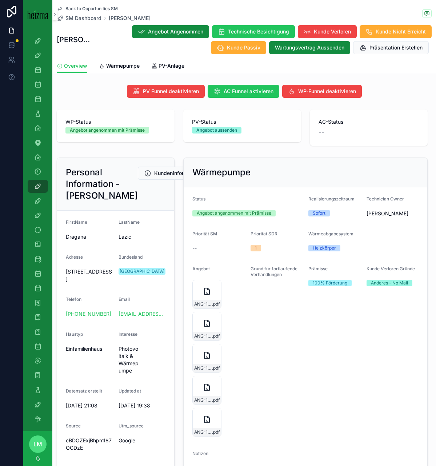
click at [367, 324] on div "Kunde Verloren Gründe Anderes - No Mail" at bounding box center [392, 352] width 52 height 173
click at [205, 379] on icon "scrollable content" at bounding box center [207, 419] width 9 height 9
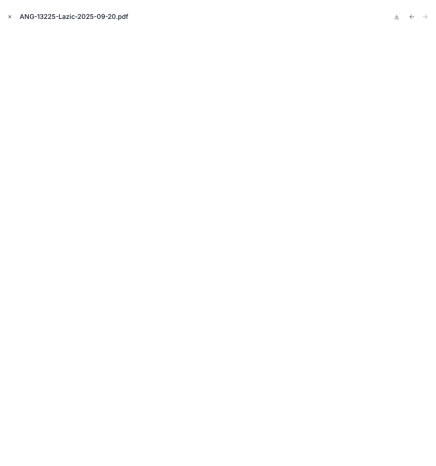
click at [8, 16] on icon "Close modal" at bounding box center [9, 16] width 5 height 5
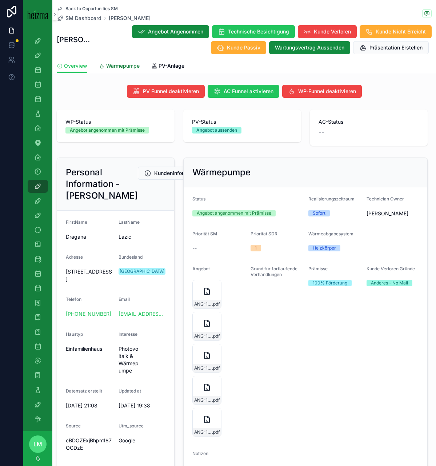
click at [124, 64] on span "Wärmepumpe" at bounding box center [122, 65] width 33 height 7
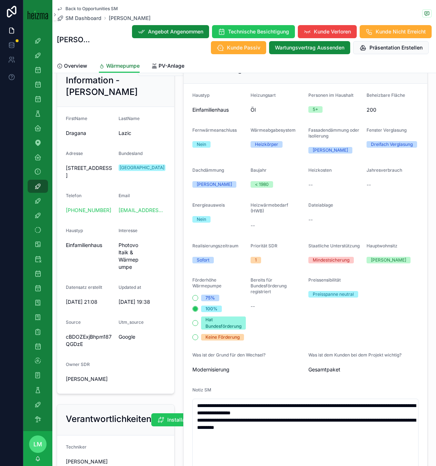
scroll to position [224, 0]
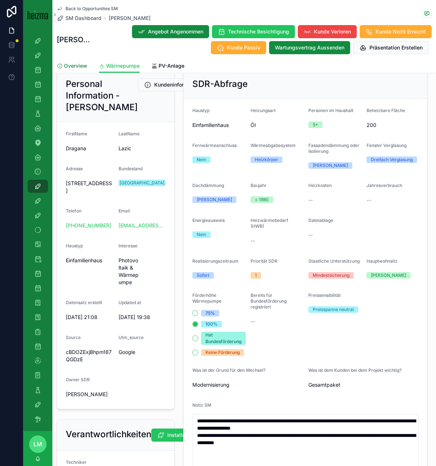
click at [72, 65] on span "Overview" at bounding box center [75, 65] width 23 height 7
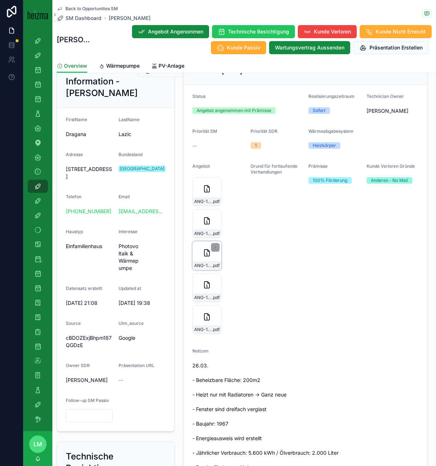
scroll to position [104, 0]
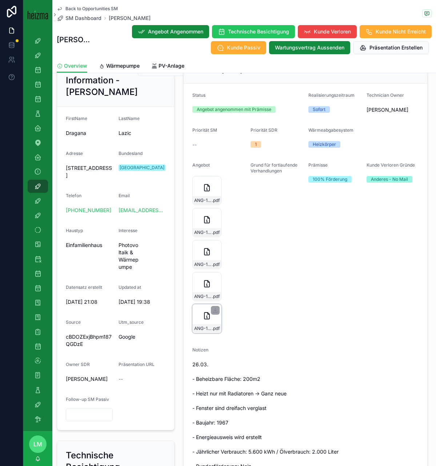
click at [208, 316] on icon "scrollable content" at bounding box center [207, 315] width 9 height 9
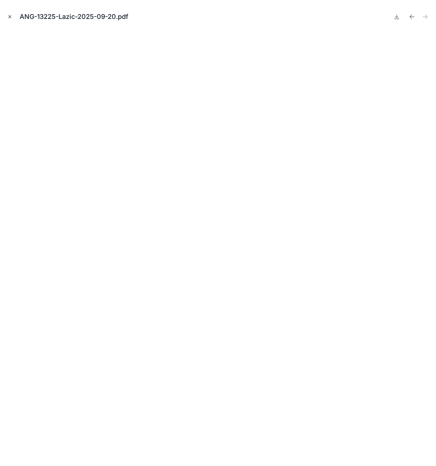
click at [7, 15] on icon "Close modal" at bounding box center [9, 16] width 5 height 5
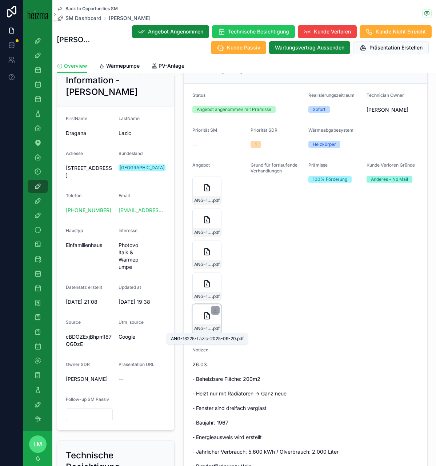
click at [212, 324] on div "ANG-13225-Lazic-2025-09-20 .pdf" at bounding box center [207, 328] width 28 height 9
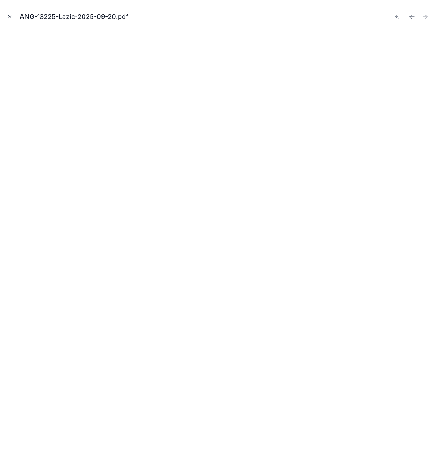
click at [9, 13] on button "Close modal" at bounding box center [10, 17] width 8 height 8
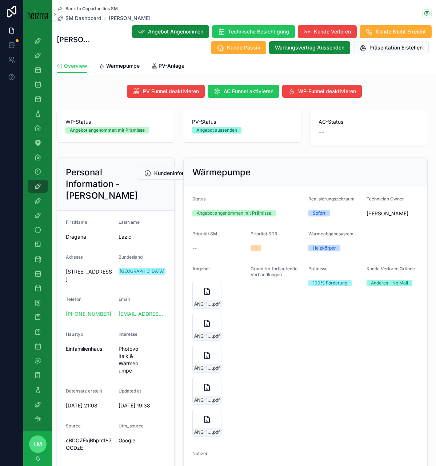
click at [81, 5] on div "Back to Opportunities SM SM Dashboard Dragana Lazic Dragana Lazic Angebot Angen…" at bounding box center [244, 29] width 375 height 59
click at [82, 7] on span "Back to Opportunities SM" at bounding box center [91, 9] width 52 height 6
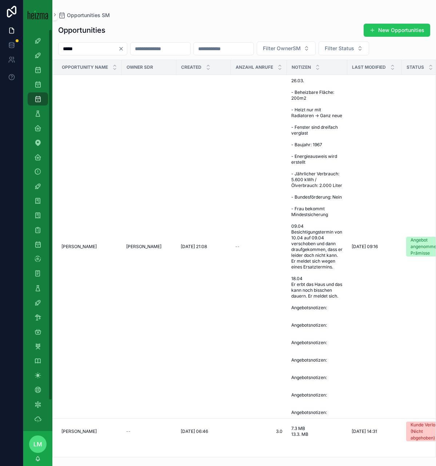
click at [127, 43] on div "*****" at bounding box center [92, 48] width 69 height 13
click at [124, 47] on icon "Clear" at bounding box center [121, 49] width 6 height 6
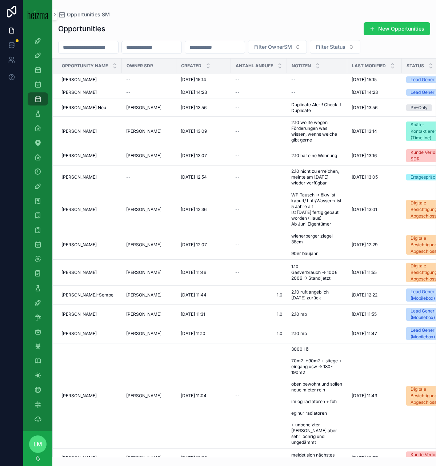
click at [77, 41] on div "scrollable content" at bounding box center [88, 47] width 60 height 13
click at [36, 73] on div "Opportunities SDR" at bounding box center [38, 70] width 12 height 12
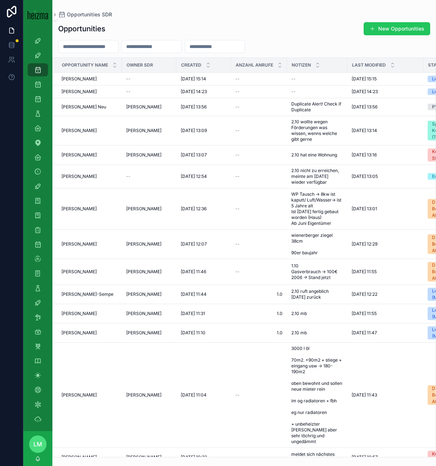
click at [90, 44] on input "scrollable content" at bounding box center [89, 46] width 60 height 10
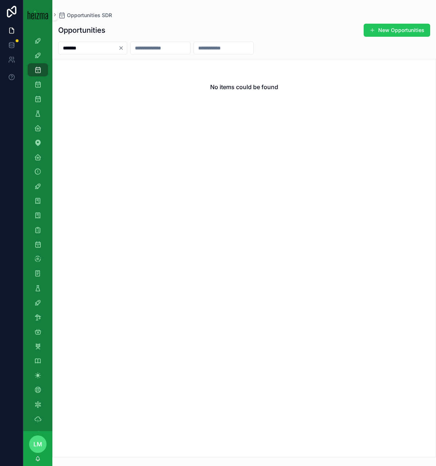
click at [101, 51] on input "*******" at bounding box center [89, 48] width 60 height 10
type input "*****"
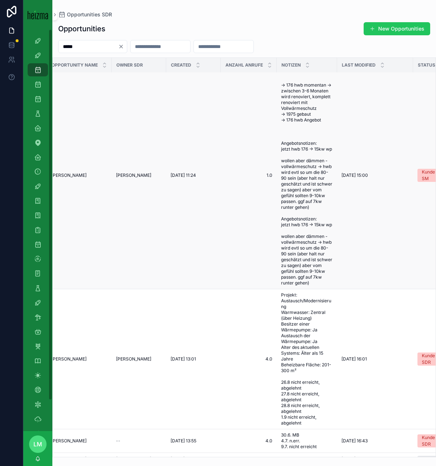
scroll to position [0, 1]
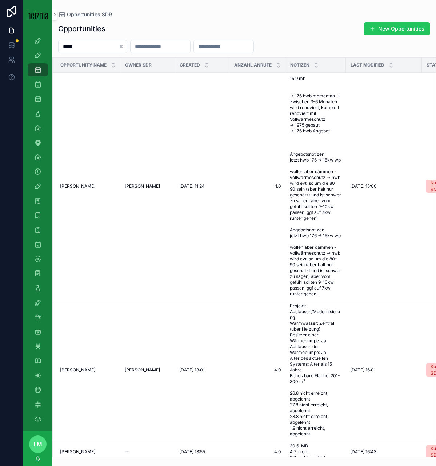
click at [124, 48] on icon "Clear" at bounding box center [121, 47] width 6 height 6
click at [214, 48] on input "scrollable content" at bounding box center [215, 46] width 60 height 10
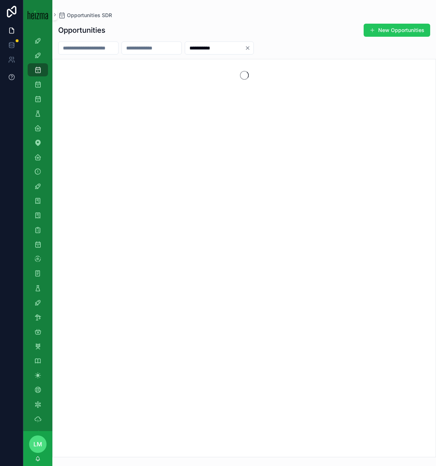
type input "**********"
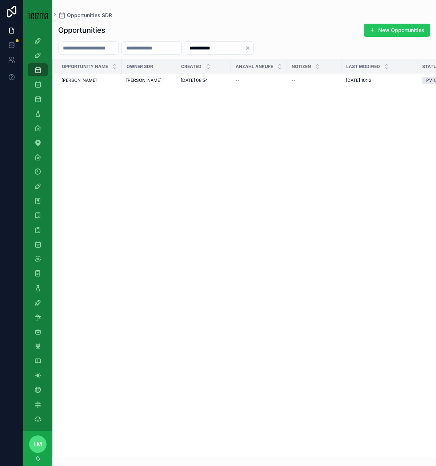
click at [89, 88] on div "Opportunity Name Owner SDR Created Anzahl Anrufe Notizen Last Modified Status B…" at bounding box center [244, 257] width 383 height 397
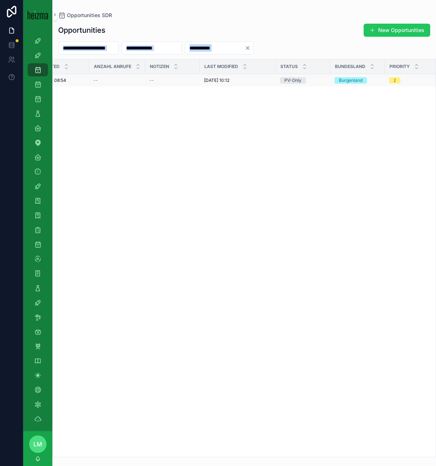
scroll to position [0, 168]
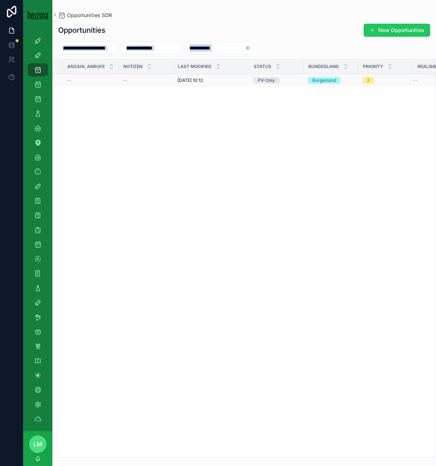
click at [76, 79] on div "--" at bounding box center [90, 80] width 47 height 6
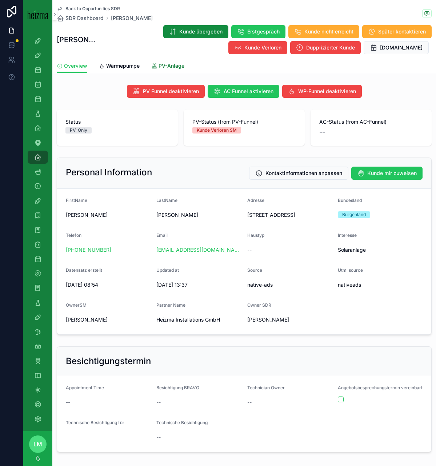
click at [157, 65] on div "PV-Anlage" at bounding box center [167, 65] width 33 height 7
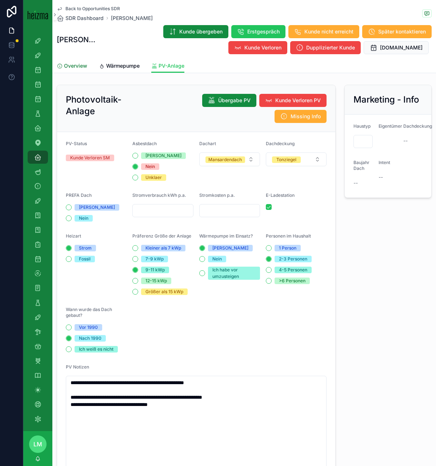
click at [83, 67] on span "Overview" at bounding box center [75, 65] width 23 height 7
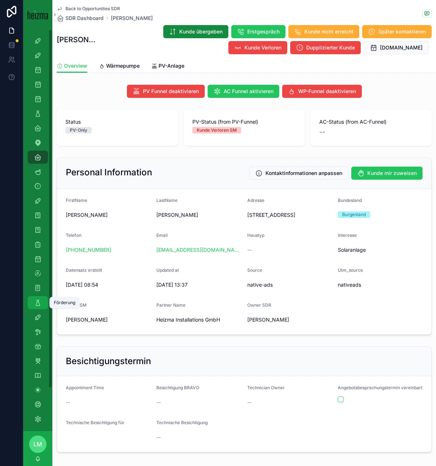
click at [40, 301] on icon "scrollable content" at bounding box center [37, 302] width 7 height 7
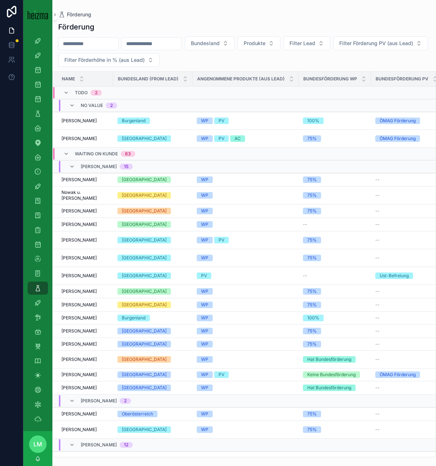
click at [87, 41] on input "scrollable content" at bounding box center [89, 44] width 60 height 10
type input "****"
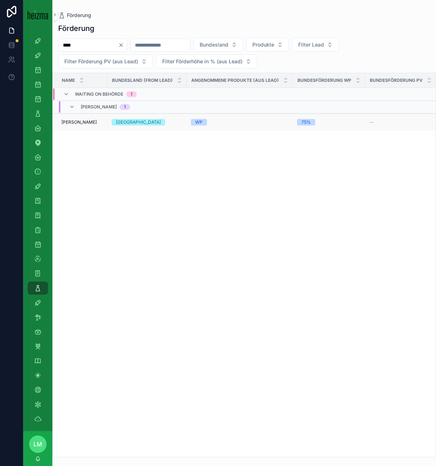
click at [73, 124] on span "Rudolf Vogt" at bounding box center [78, 122] width 35 height 6
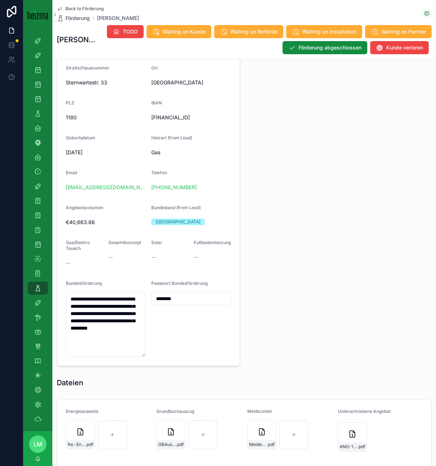
scroll to position [450, 0]
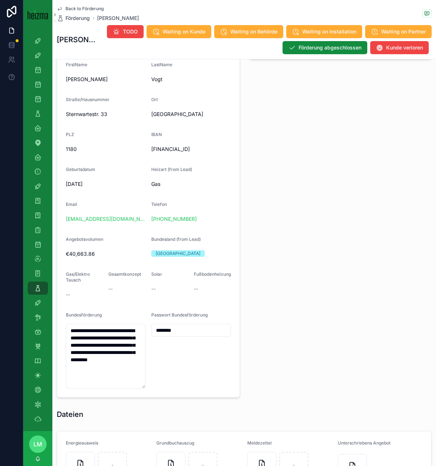
click at [115, 215] on div "rud.vogt@gmail.com" at bounding box center [106, 219] width 80 height 12
drag, startPoint x: 133, startPoint y: 219, endPoint x: 65, endPoint y: 218, distance: 68.0
click at [65, 218] on form "**********" at bounding box center [148, 207] width 183 height 379
copy link "rud.vogt@gmail.com"
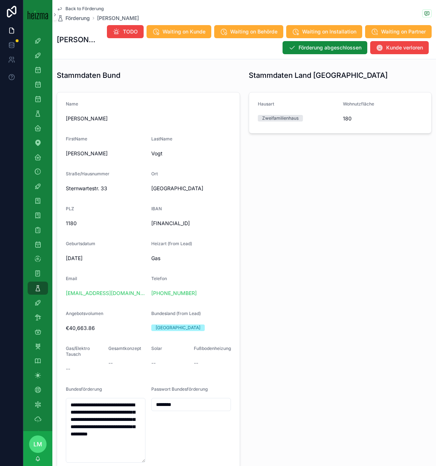
scroll to position [455, 0]
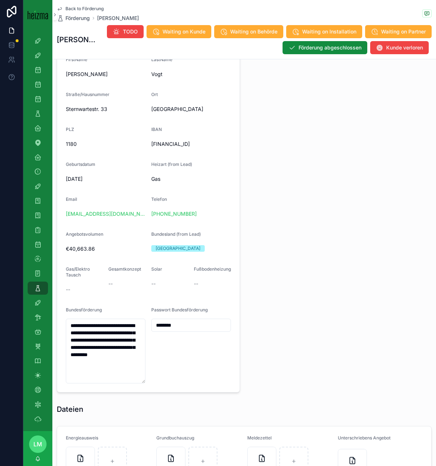
click at [75, 8] on span "Back to Förderung" at bounding box center [84, 9] width 38 height 6
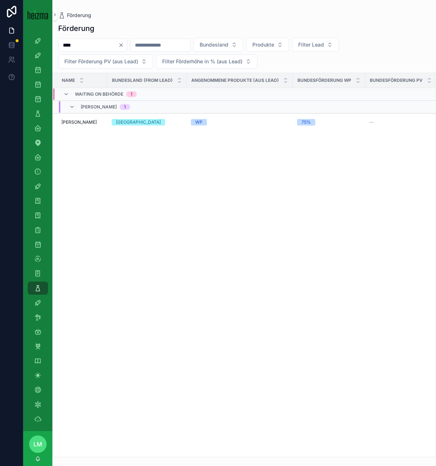
click at [124, 47] on icon "Clear" at bounding box center [121, 45] width 6 height 6
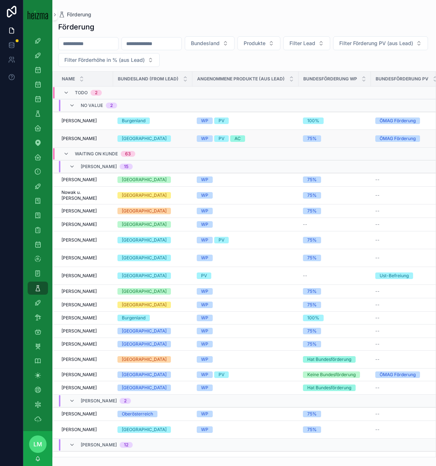
click at [93, 137] on span "Martin Dr. Lukanowicz" at bounding box center [78, 139] width 35 height 6
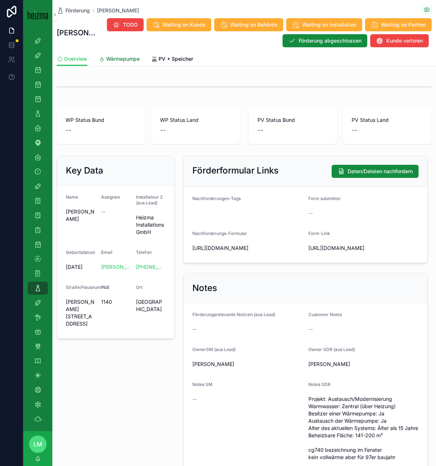
click at [112, 63] on link "Wärmepumpe" at bounding box center [119, 59] width 41 height 15
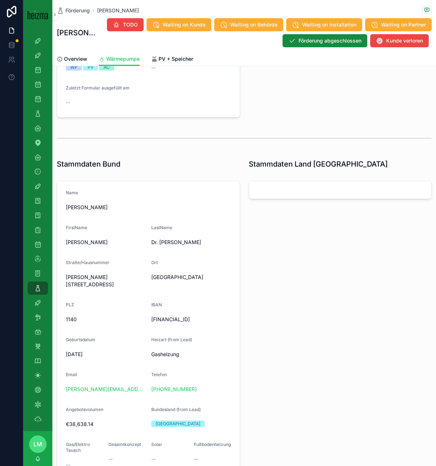
scroll to position [309, 0]
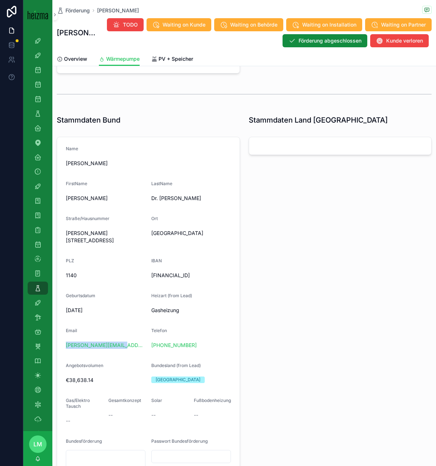
drag, startPoint x: 135, startPoint y: 338, endPoint x: 61, endPoint y: 339, distance: 73.1
click at [61, 339] on form "Name Martin Dr. Lukanowicz FirstName Martin LastName Dr. Lukanowicz Straße/Haus…" at bounding box center [148, 308] width 183 height 343
copy link "martin@lukanowicz.at"
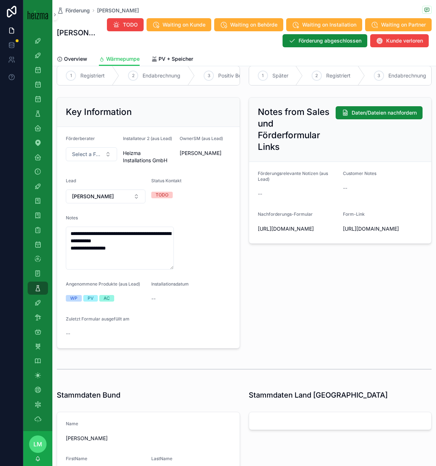
scroll to position [19, 0]
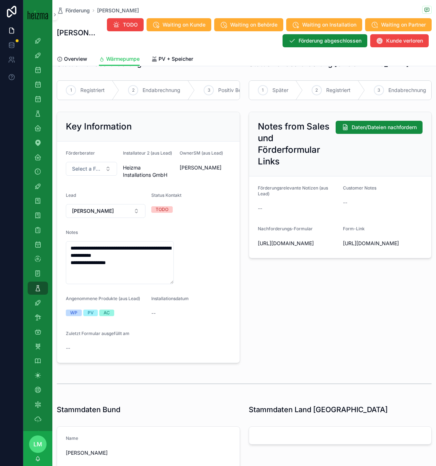
click at [378, 247] on span "https://heizma.fillout.com/t/eBNmWZwuPPus?id=rechR7zJcnlvBgOKK" at bounding box center [383, 243] width 80 height 7
copy span "https://heizma.fillout.com/t/eBNmWZwuPPus?id=rechR7zJcnlvBgOKK"
click at [375, 247] on span "https://heizma.fillout.com/t/eBNmWZwuPPus?id=rechR7zJcnlvBgOKK" at bounding box center [383, 243] width 80 height 7
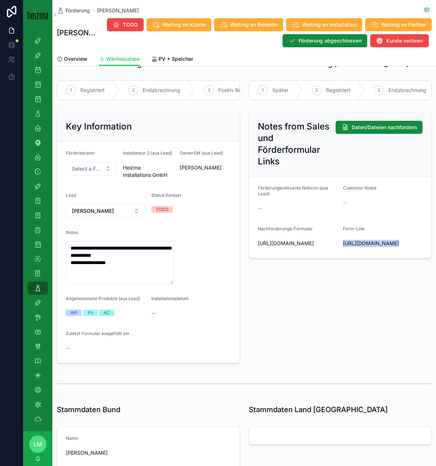
click at [375, 247] on span "https://heizma.fillout.com/t/eBNmWZwuPPus?id=rechR7zJcnlvBgOKK" at bounding box center [383, 243] width 80 height 7
copy span "https://heizma.fillout.com/t/eBNmWZwuPPus?id=rechR7zJcnlvBgOKK"
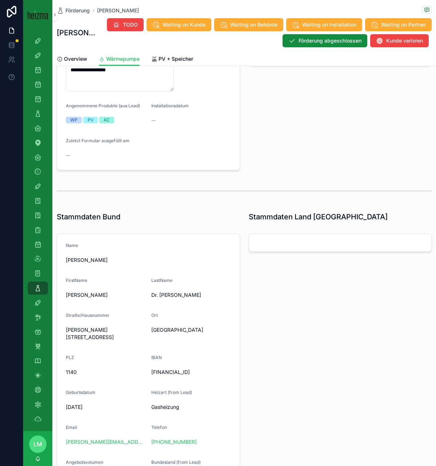
scroll to position [227, 0]
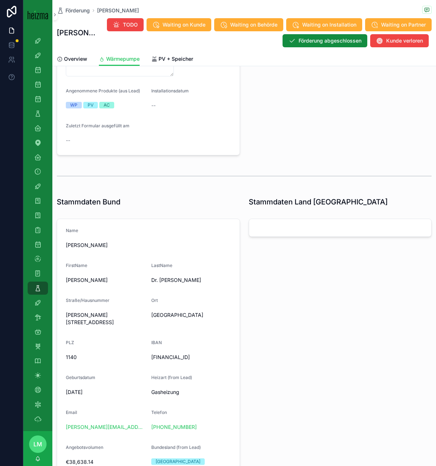
click at [119, 340] on div "PLZ" at bounding box center [106, 344] width 80 height 9
drag, startPoint x: 116, startPoint y: 424, endPoint x: 64, endPoint y: 418, distance: 52.0
click at [64, 379] on form "Name Martin Dr. Lukanowicz FirstName Martin LastName Dr. Lukanowicz Straße/Haus…" at bounding box center [148, 390] width 183 height 343
copy link "martin@lukanowicz.at"
click at [78, 8] on span "Förderung" at bounding box center [77, 10] width 24 height 7
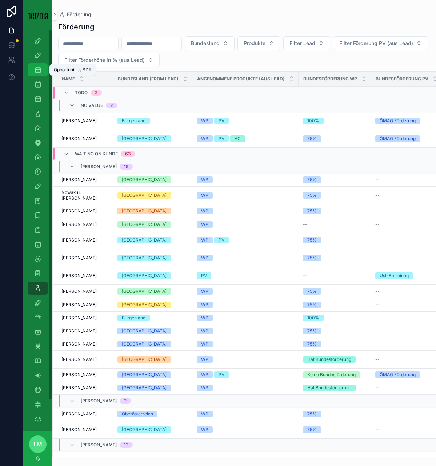
click at [35, 71] on icon "scrollable content" at bounding box center [37, 69] width 7 height 7
click at [39, 71] on icon "scrollable content" at bounding box center [37, 69] width 7 height 7
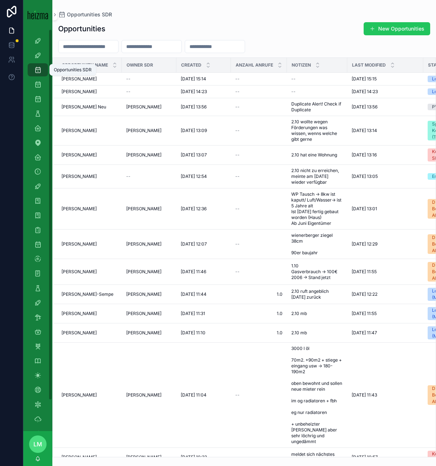
click at [76, 44] on input "scrollable content" at bounding box center [89, 46] width 60 height 10
type input "******"
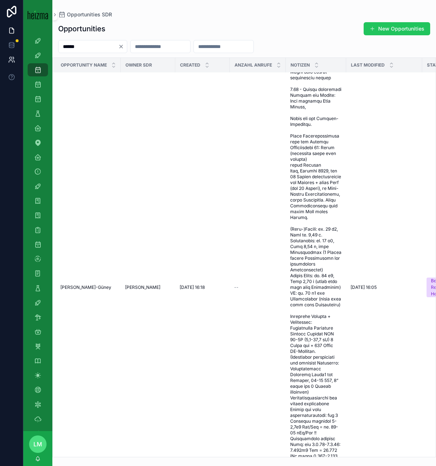
scroll to position [226, 1]
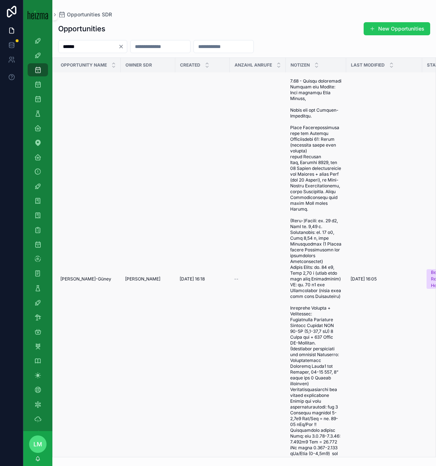
click at [79, 282] on span "Nurcan Noichl-Güney" at bounding box center [85, 279] width 51 height 6
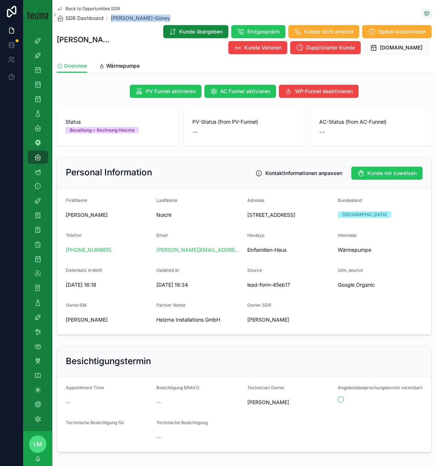
click at [108, 317] on span "Lukas Kammerlohr" at bounding box center [87, 319] width 42 height 7
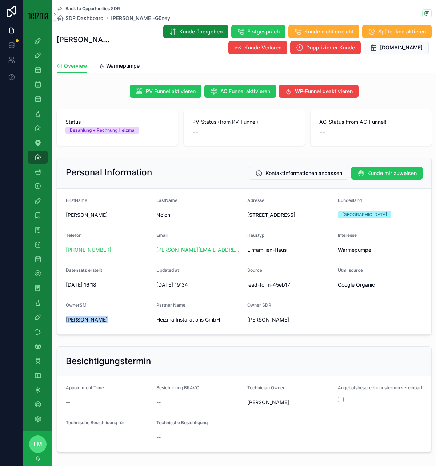
click at [108, 317] on span "Lukas Kammerlohr" at bounding box center [87, 319] width 42 height 7
click at [107, 307] on div "OwnerSM" at bounding box center [108, 306] width 85 height 9
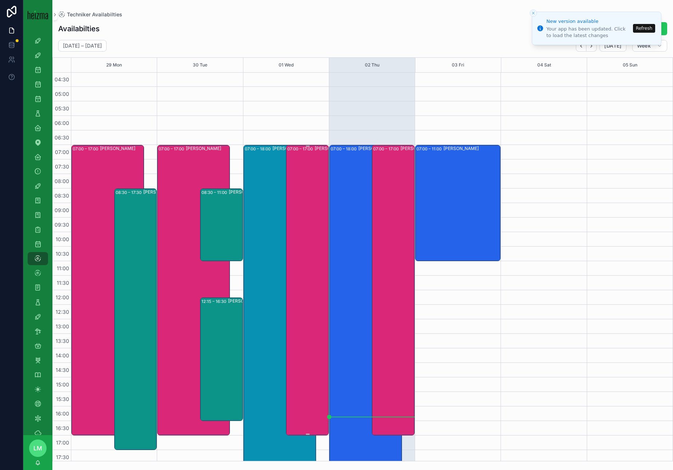
scroll to position [105, 0]
